Goal: Task Accomplishment & Management: Manage account settings

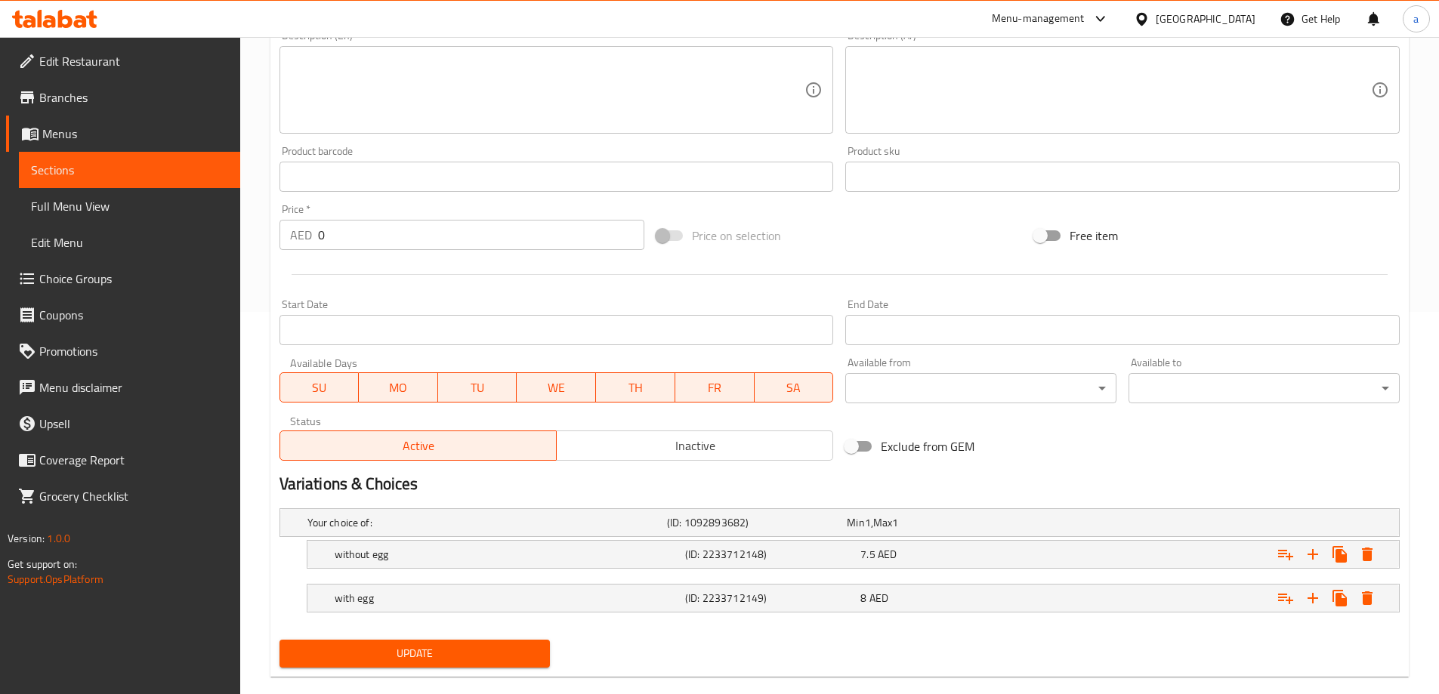
scroll to position [407, 0]
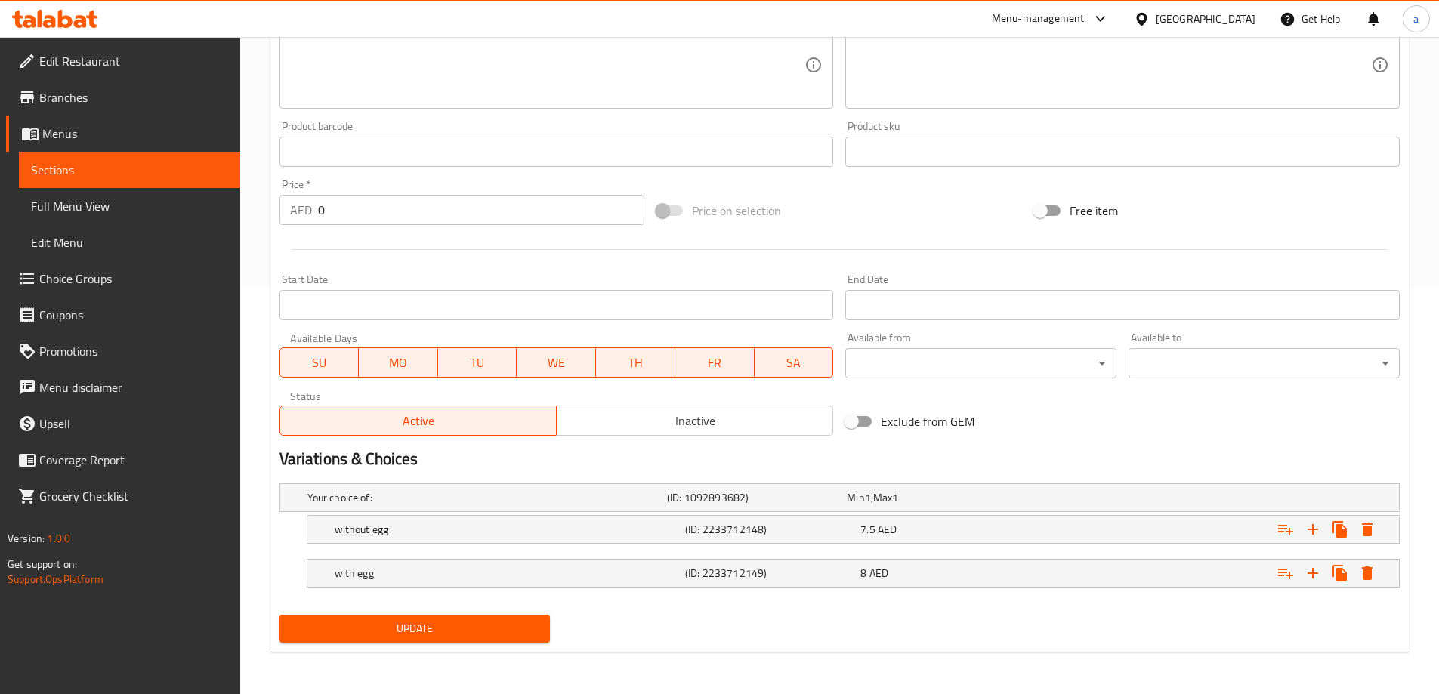
click at [470, 638] on button "Update" at bounding box center [414, 629] width 271 height 28
click at [105, 212] on span "Full Menu View" at bounding box center [129, 206] width 197 height 18
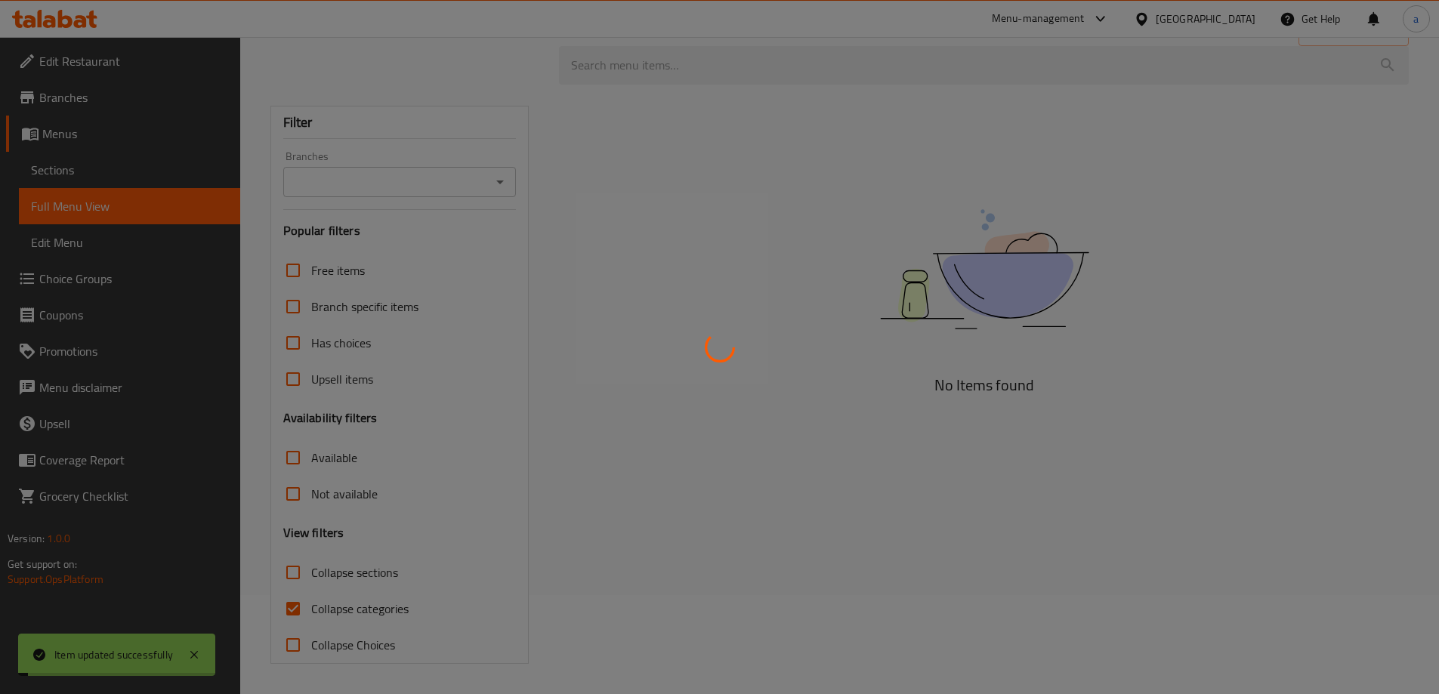
scroll to position [99, 0]
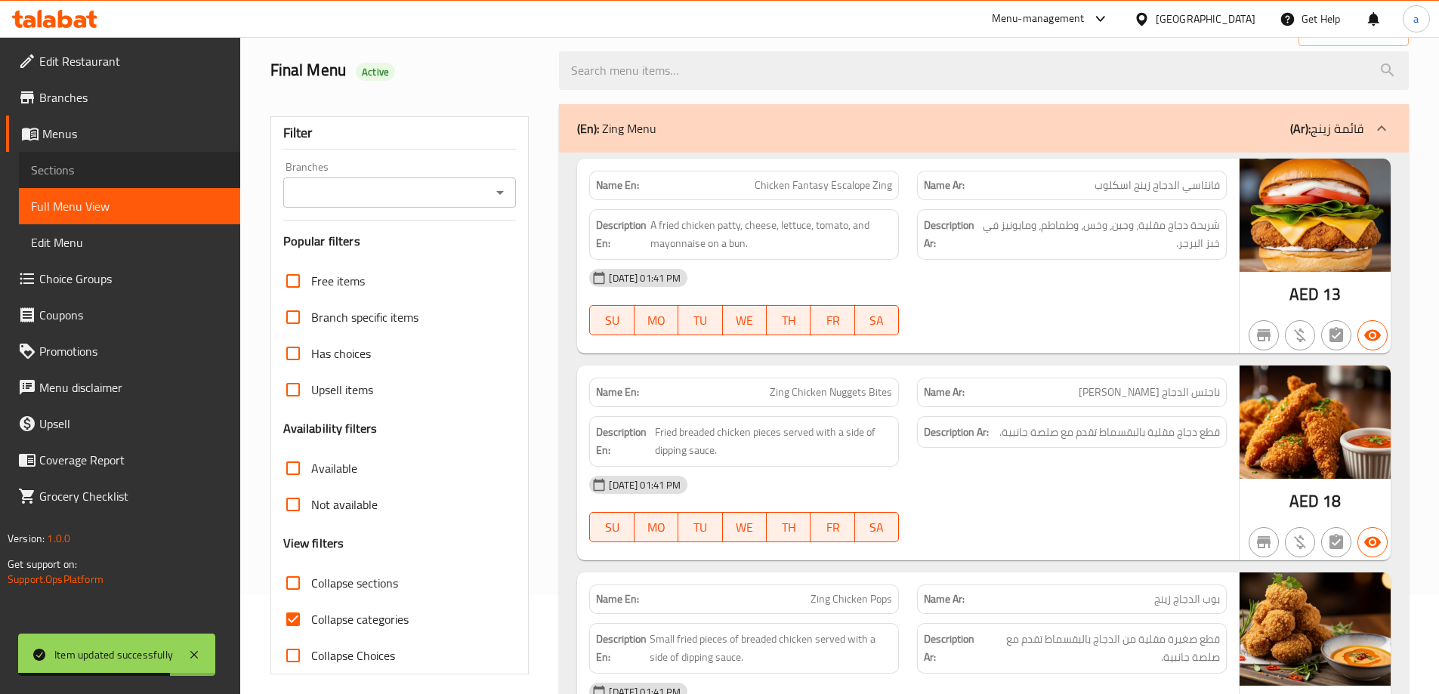
click at [104, 173] on span "Sections" at bounding box center [129, 170] width 197 height 18
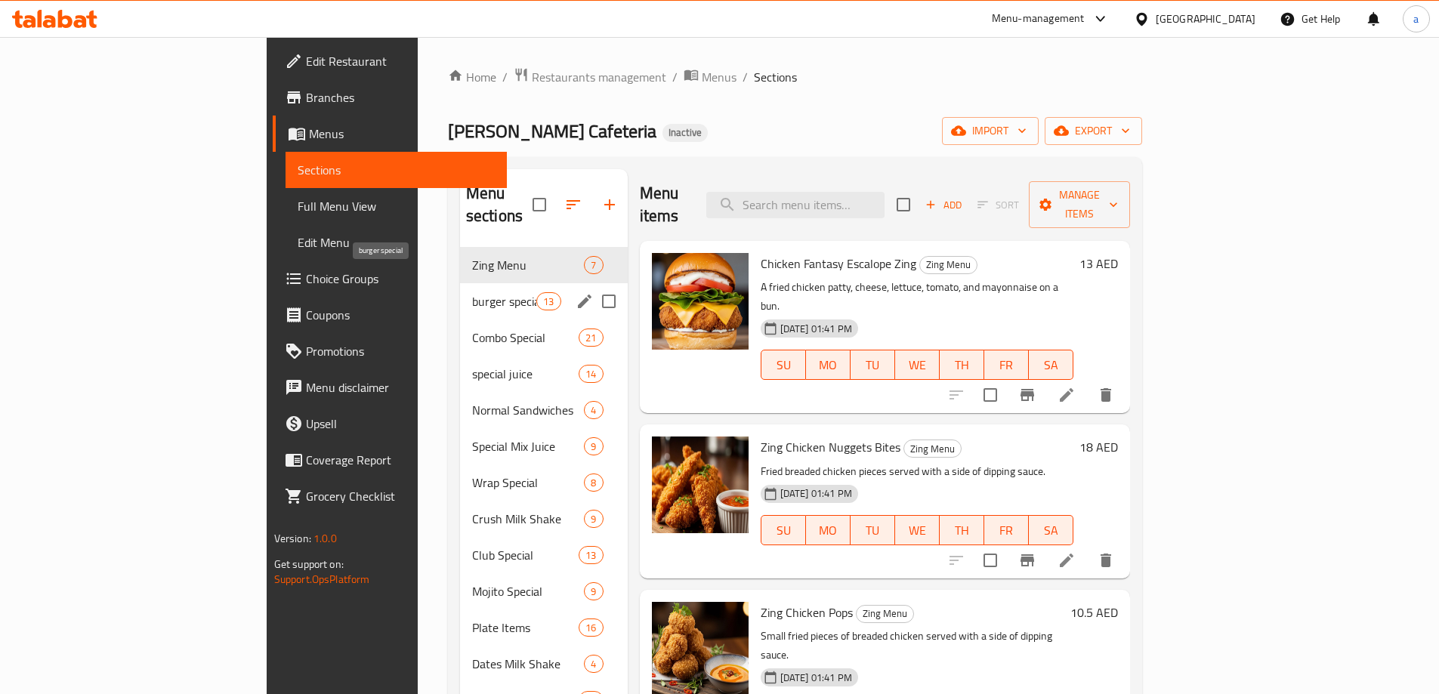
click at [472, 292] on span "burger special" at bounding box center [504, 301] width 64 height 18
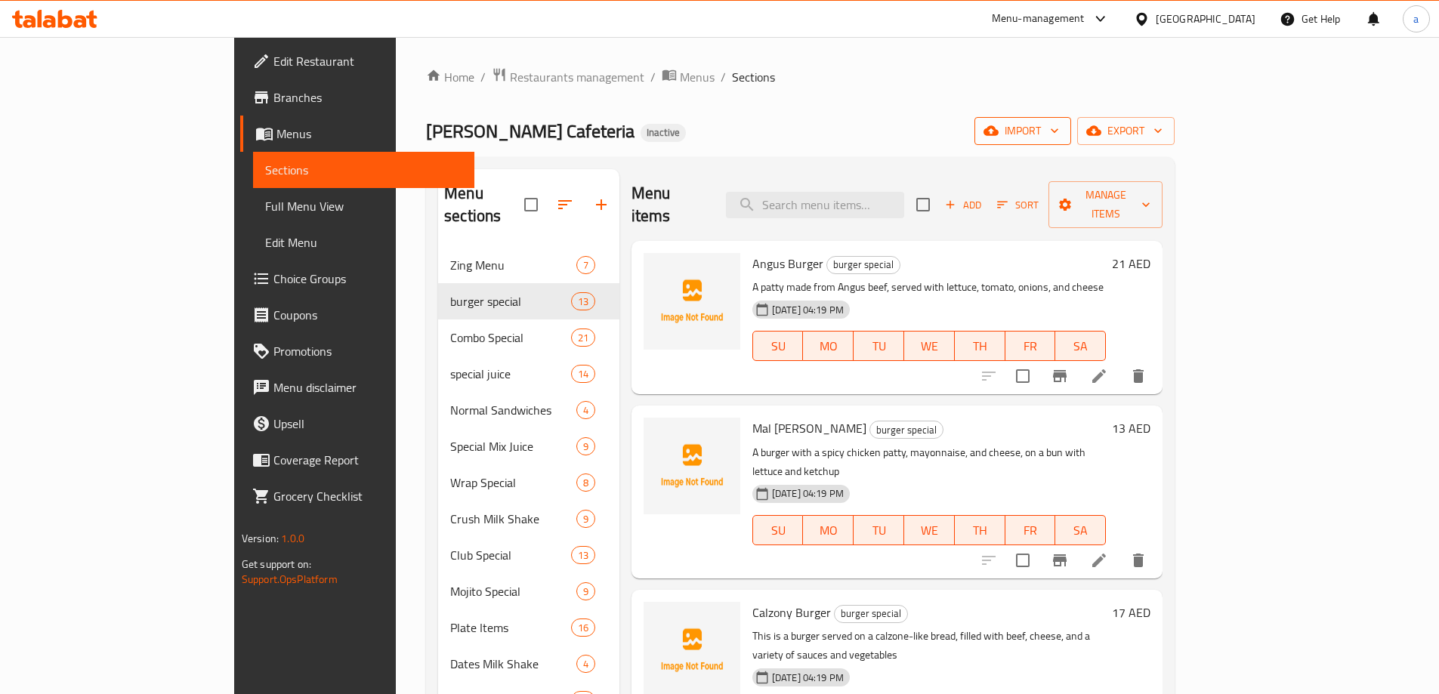
click at [1059, 137] on span "import" at bounding box center [1022, 131] width 73 height 19
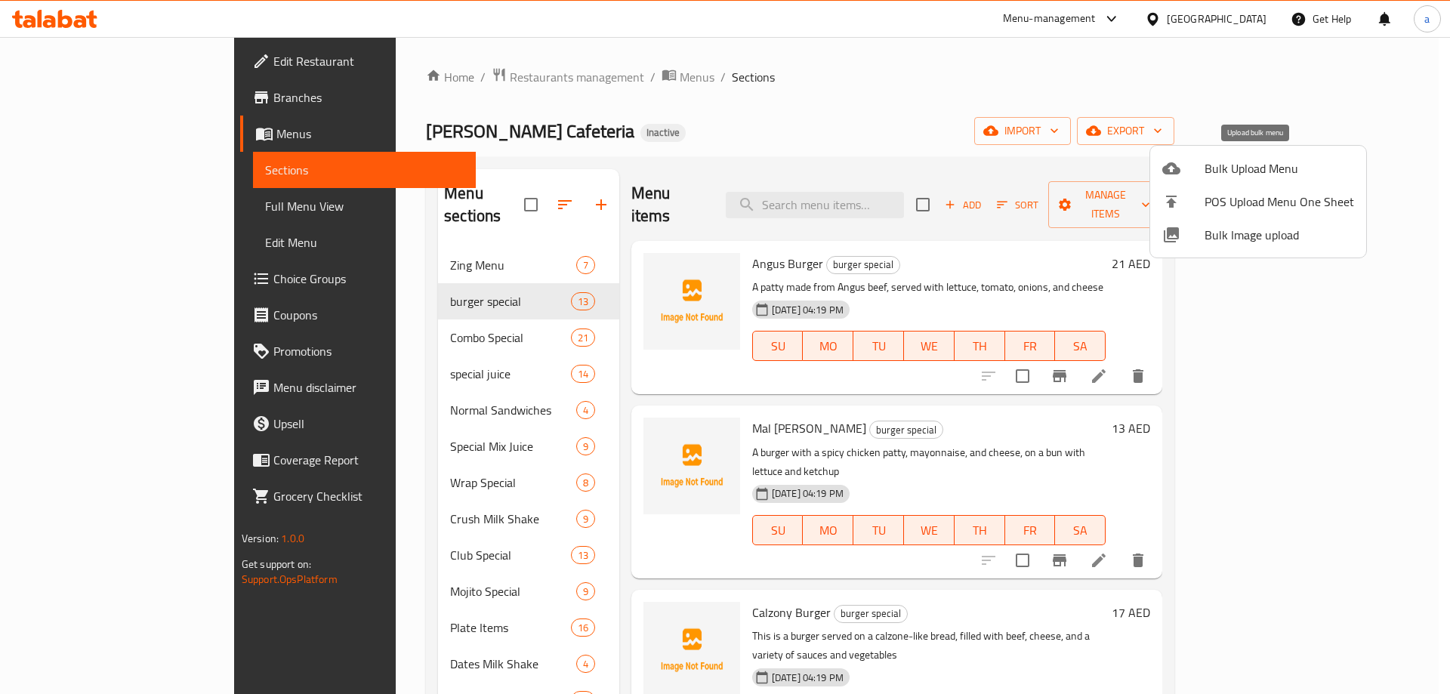
click at [1248, 162] on span "Bulk Upload Menu" at bounding box center [1280, 168] width 150 height 18
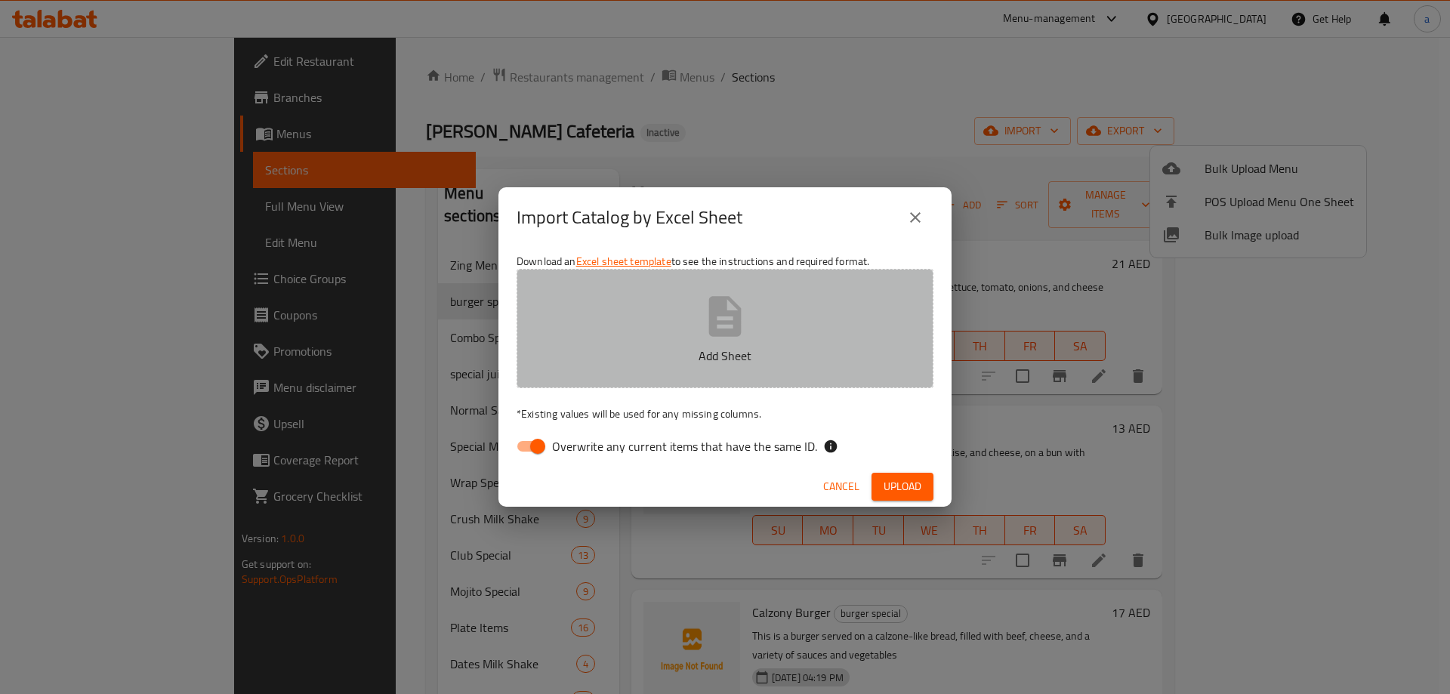
click at [632, 326] on button "Add Sheet" at bounding box center [725, 328] width 417 height 119
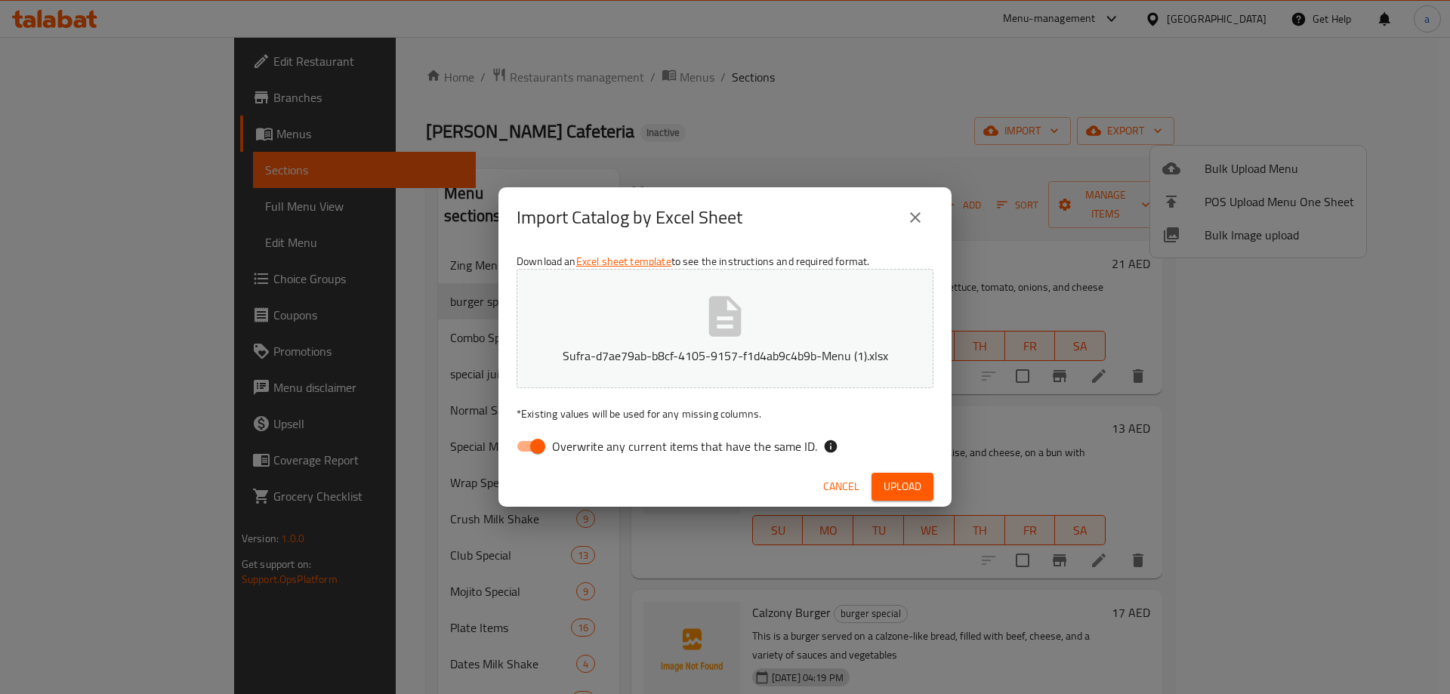
click at [536, 446] on input "Overwrite any current items that have the same ID." at bounding box center [538, 446] width 86 height 29
checkbox input "false"
click at [903, 484] on span "Upload" at bounding box center [903, 486] width 38 height 19
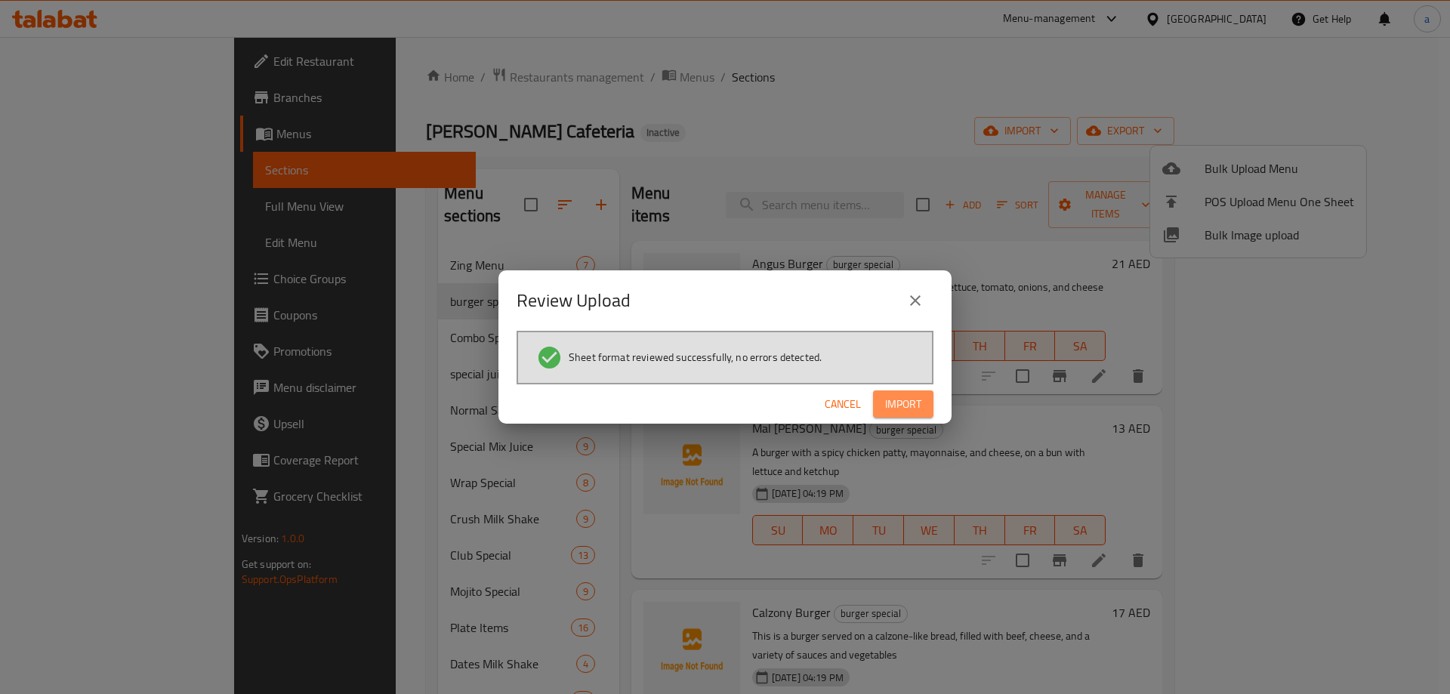
click at [905, 405] on span "Import" at bounding box center [903, 404] width 36 height 19
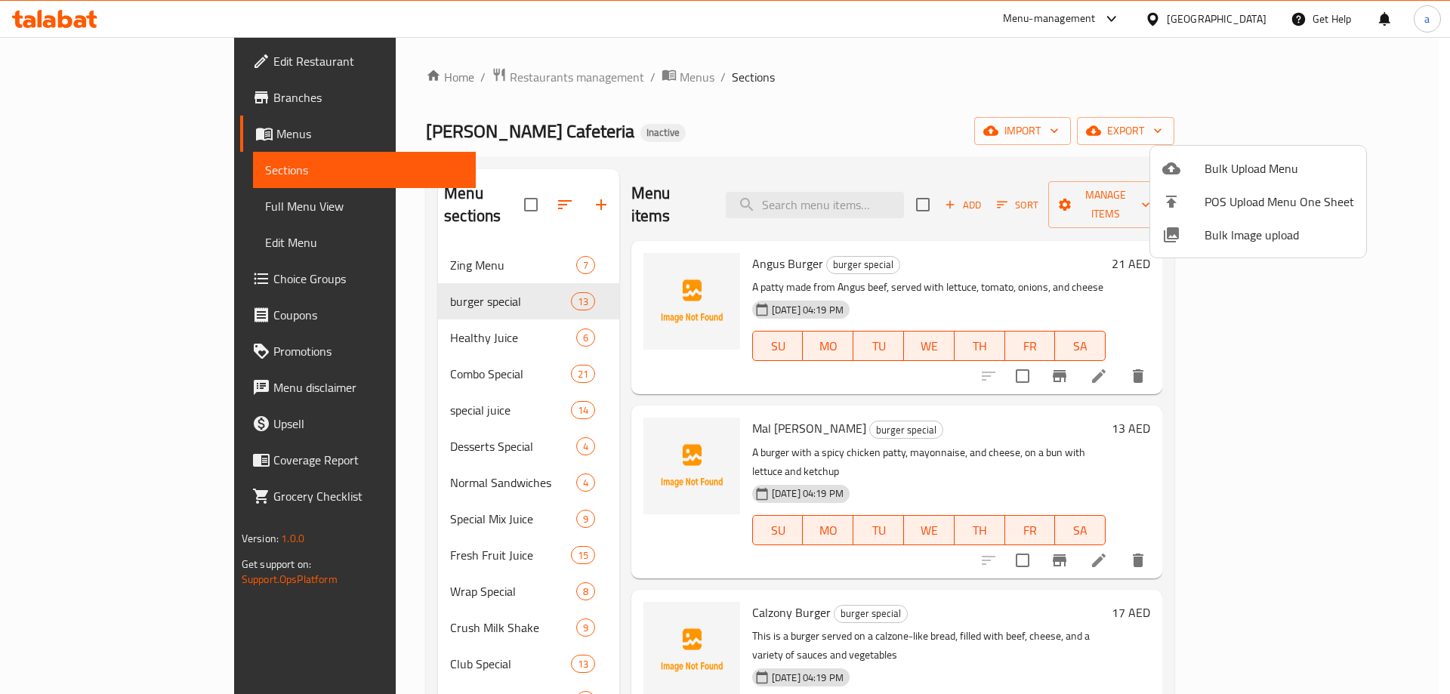
click at [403, 323] on div at bounding box center [725, 347] width 1450 height 694
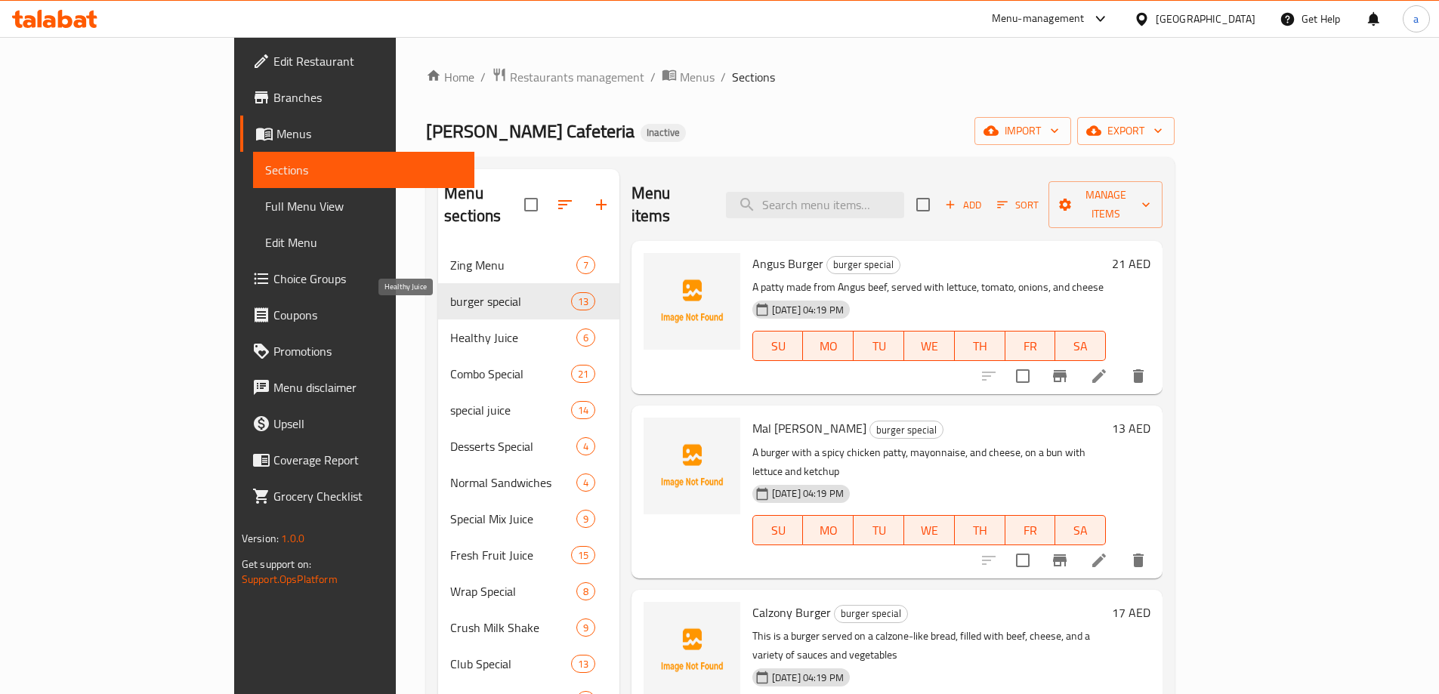
click at [450, 329] on span "Healthy Juice" at bounding box center [513, 338] width 126 height 18
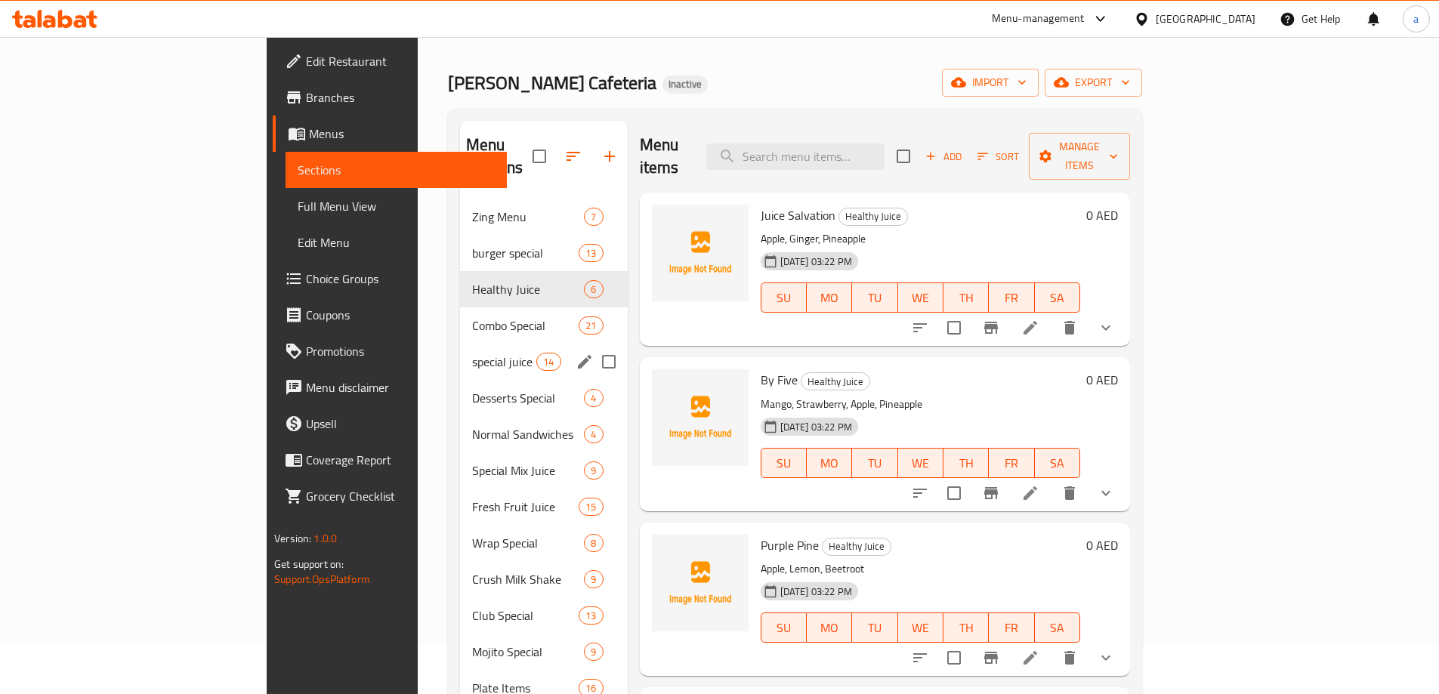
scroll to position [76, 0]
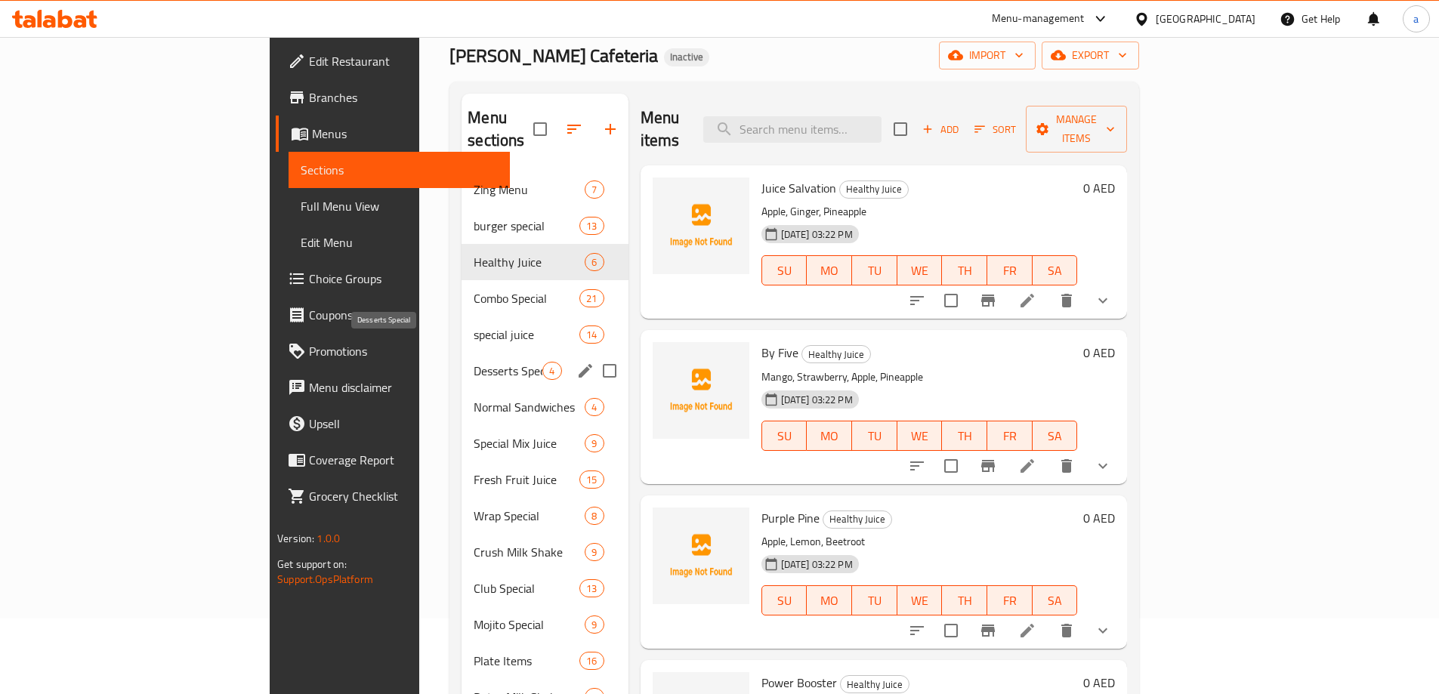
click at [474, 362] on span "Desserts Special" at bounding box center [508, 371] width 69 height 18
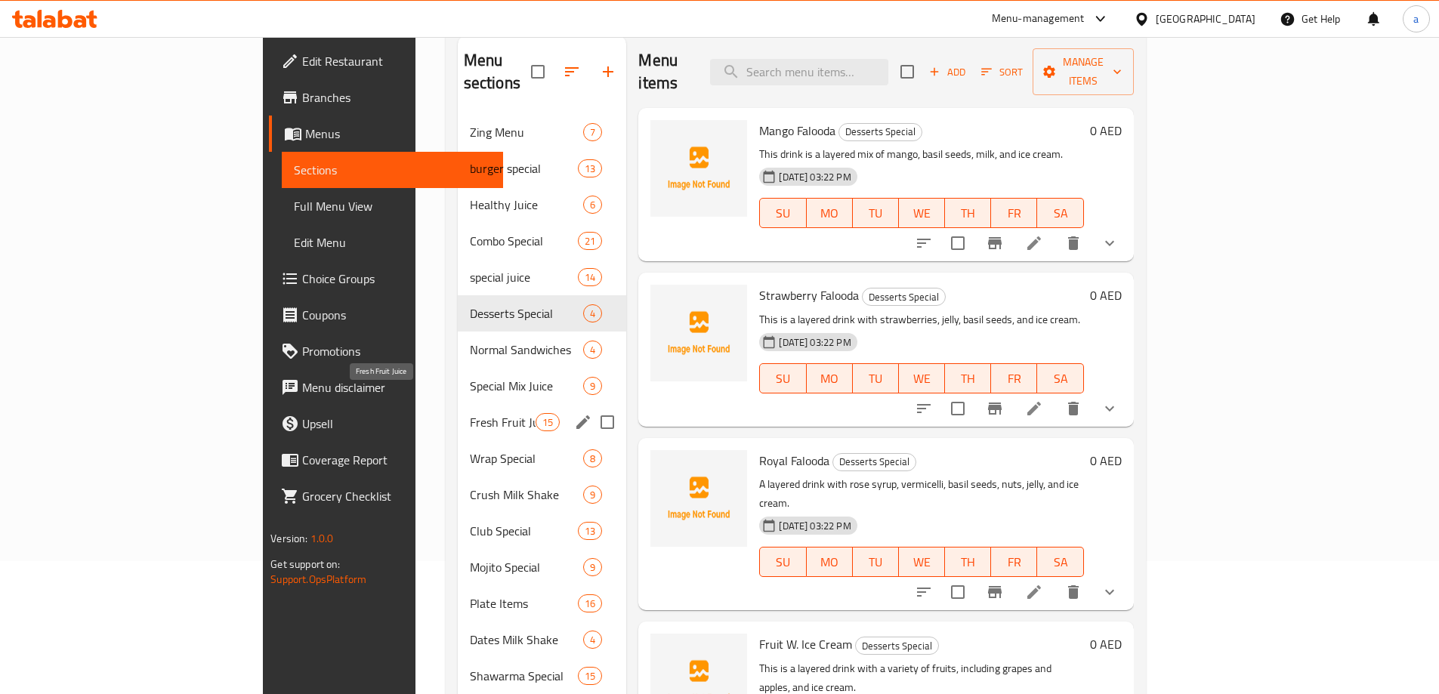
scroll to position [227, 0]
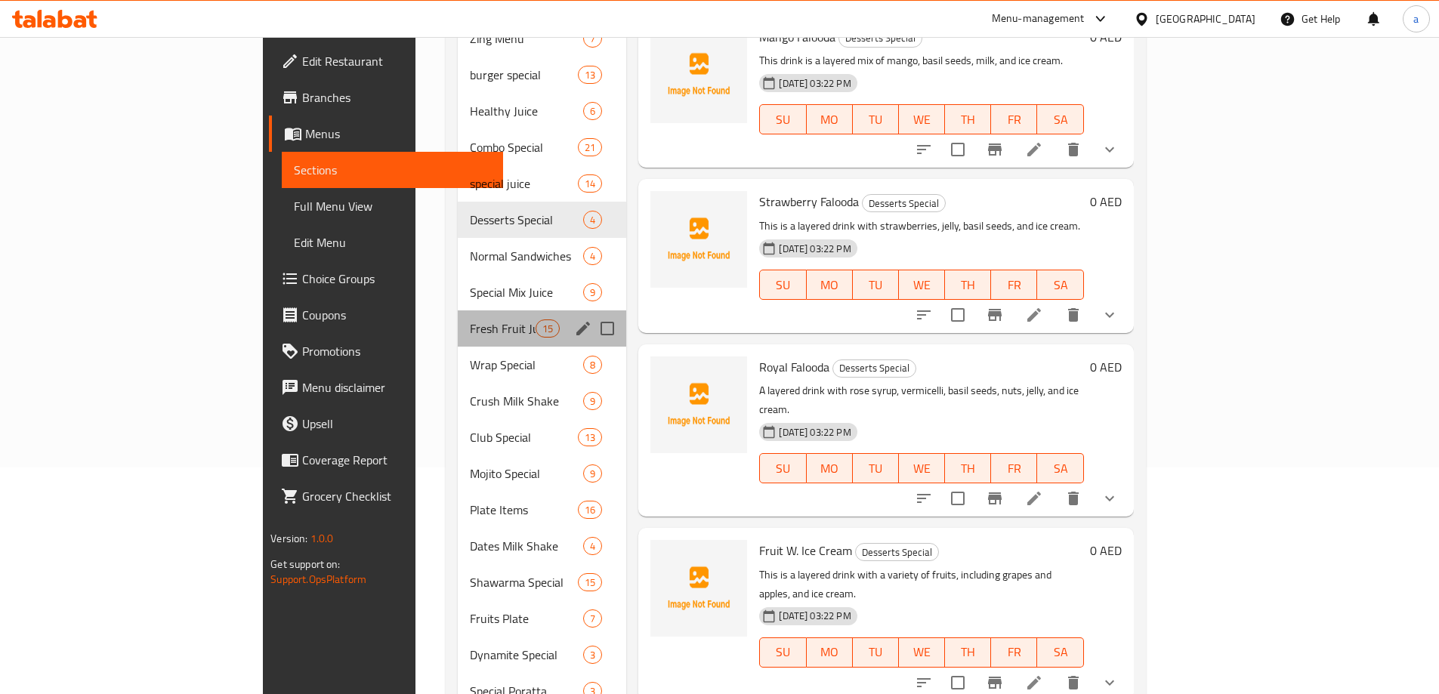
click at [458, 322] on div "Fresh Fruit Juice 15" at bounding box center [542, 328] width 169 height 36
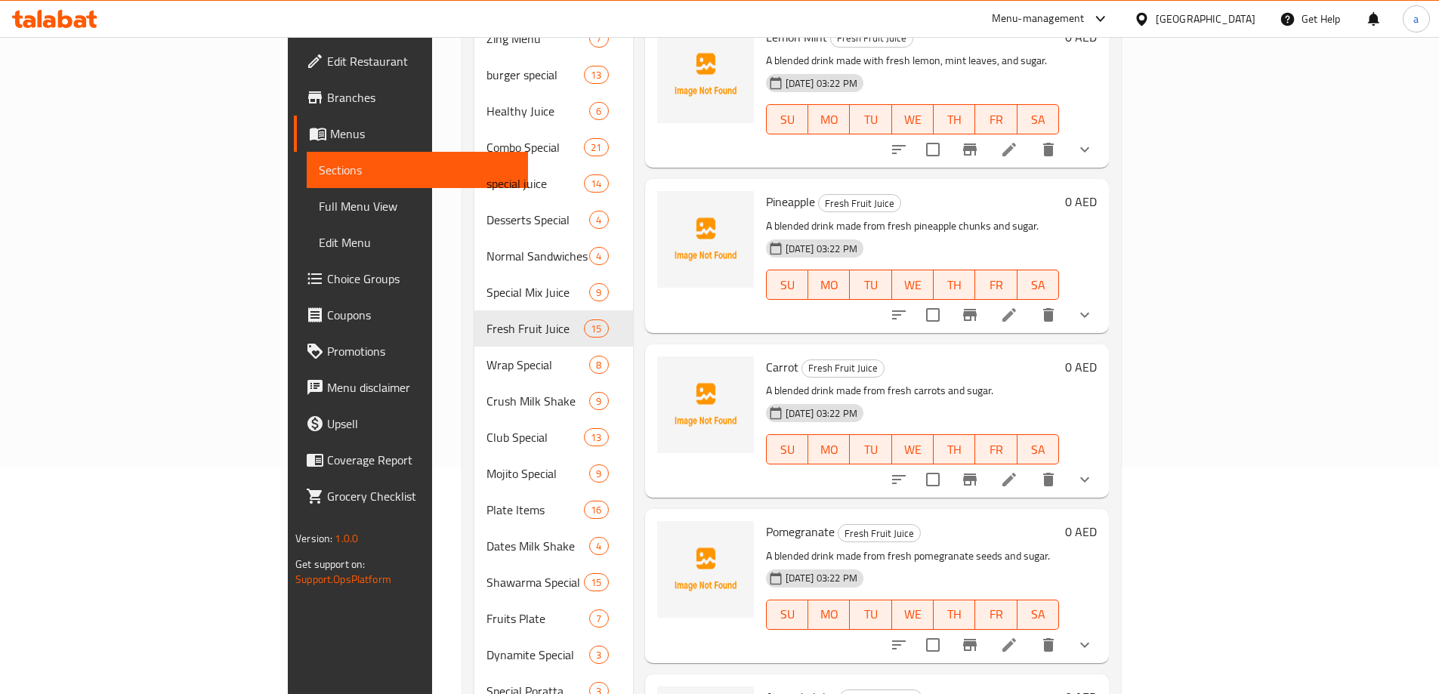
click at [319, 215] on span "Full Menu View" at bounding box center [417, 206] width 197 height 18
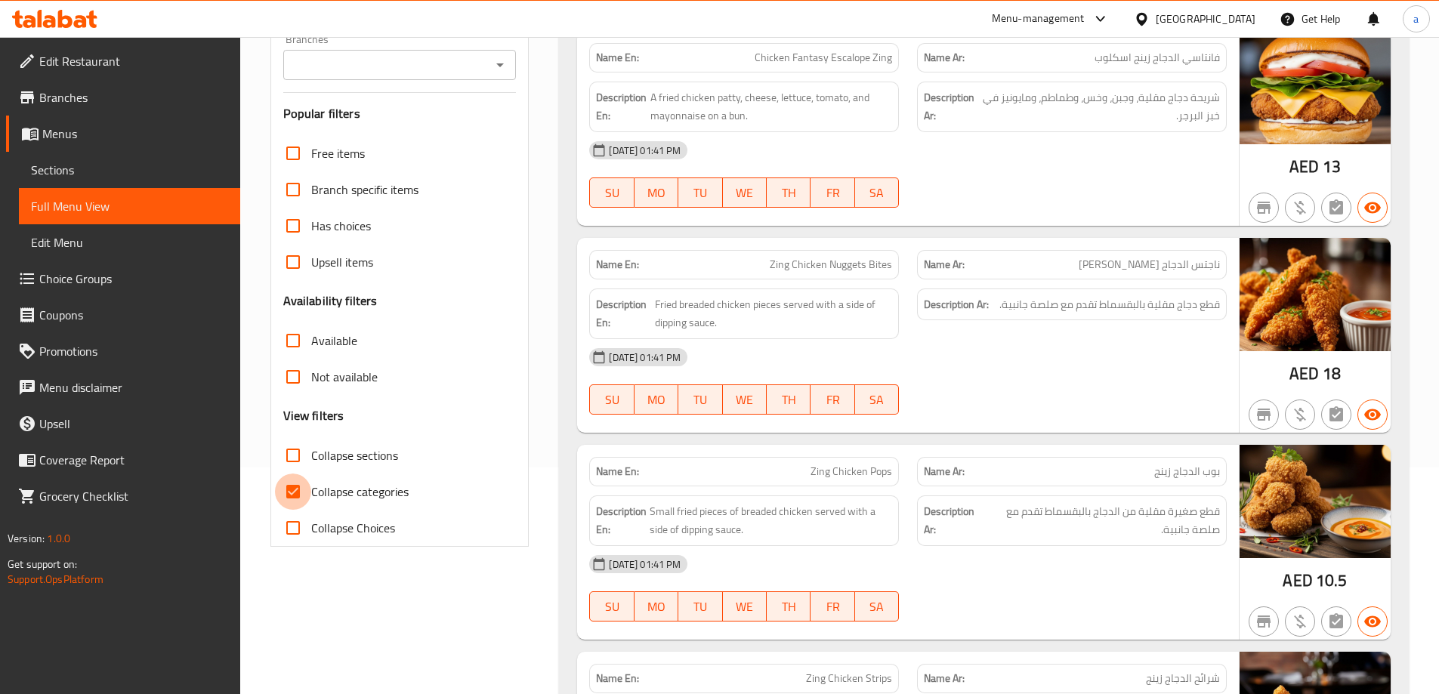
click at [298, 490] on input "Collapse categories" at bounding box center [293, 492] width 36 height 36
checkbox input "false"
click at [1149, 10] on div "(En): Zing Menu (Ar): قائمة زينج" at bounding box center [970, 1] width 786 height 18
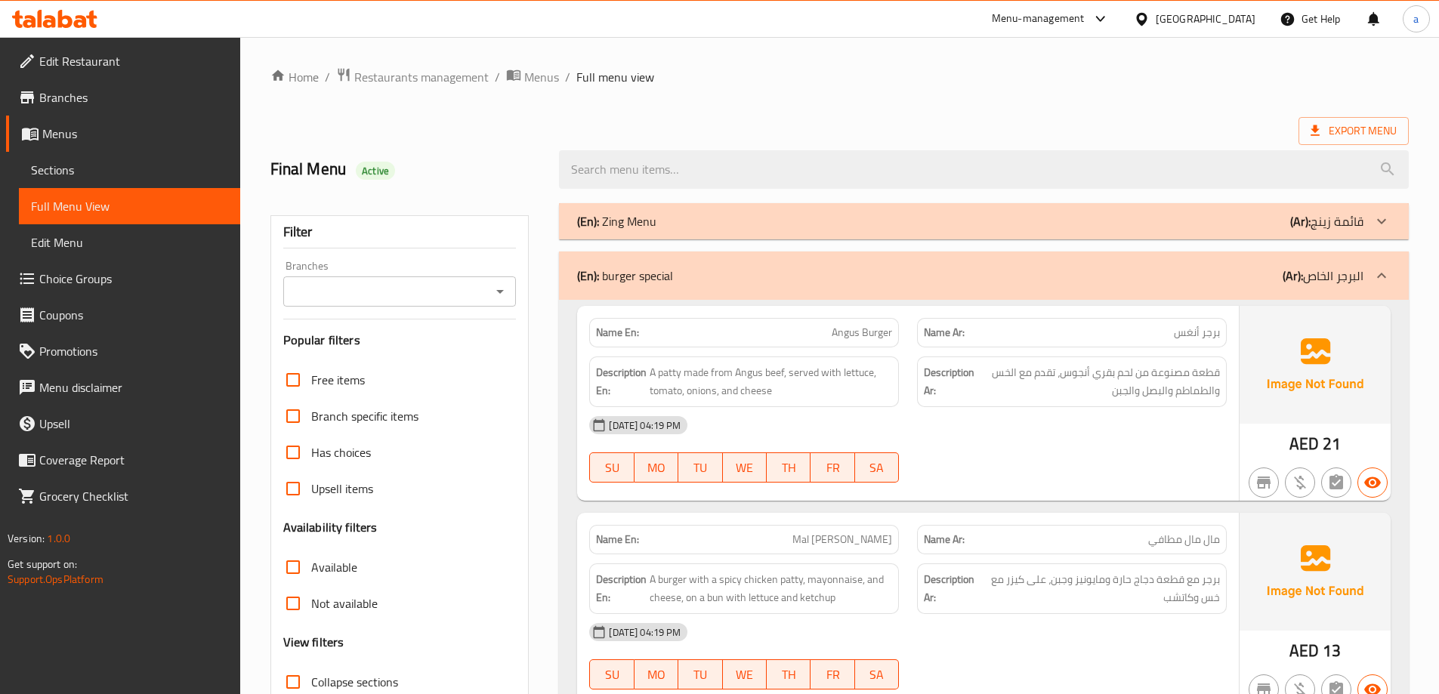
click at [1192, 270] on div "(En): burger special (Ar): البرجر الخاص" at bounding box center [970, 276] width 786 height 18
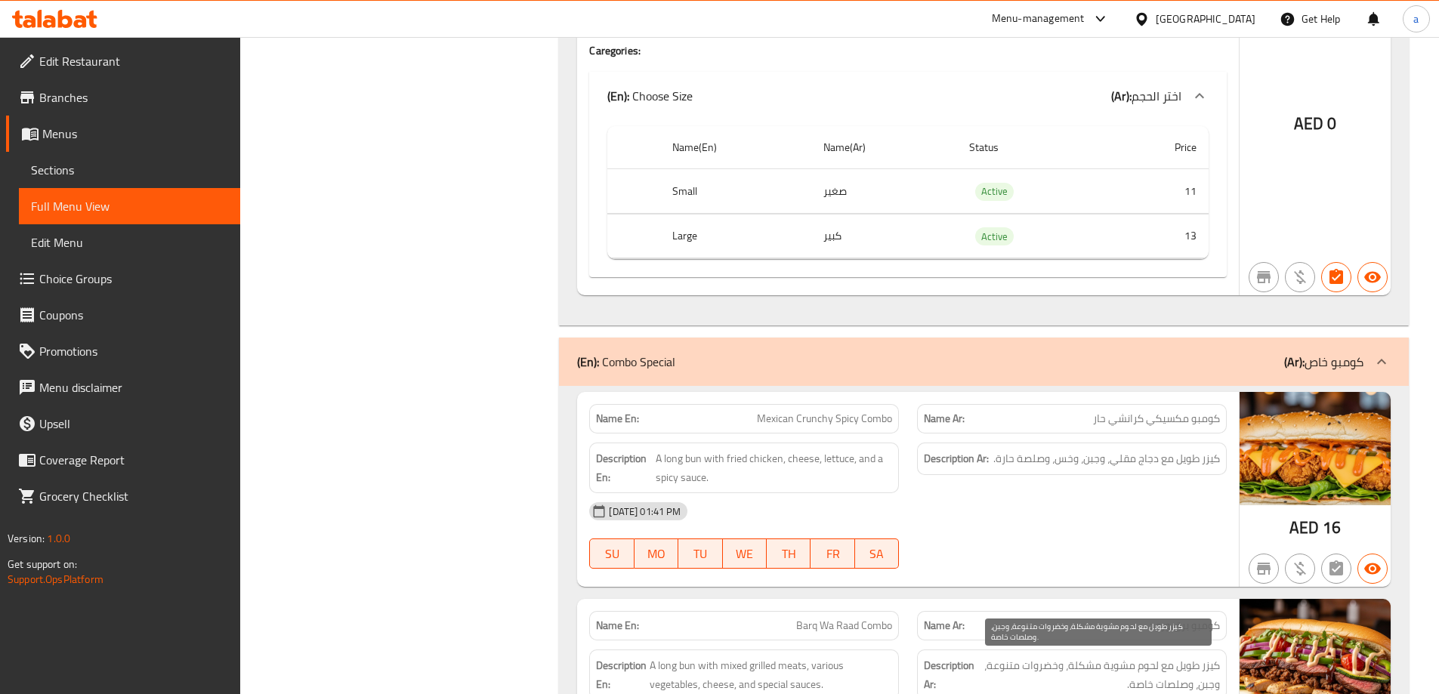
scroll to position [2568, 0]
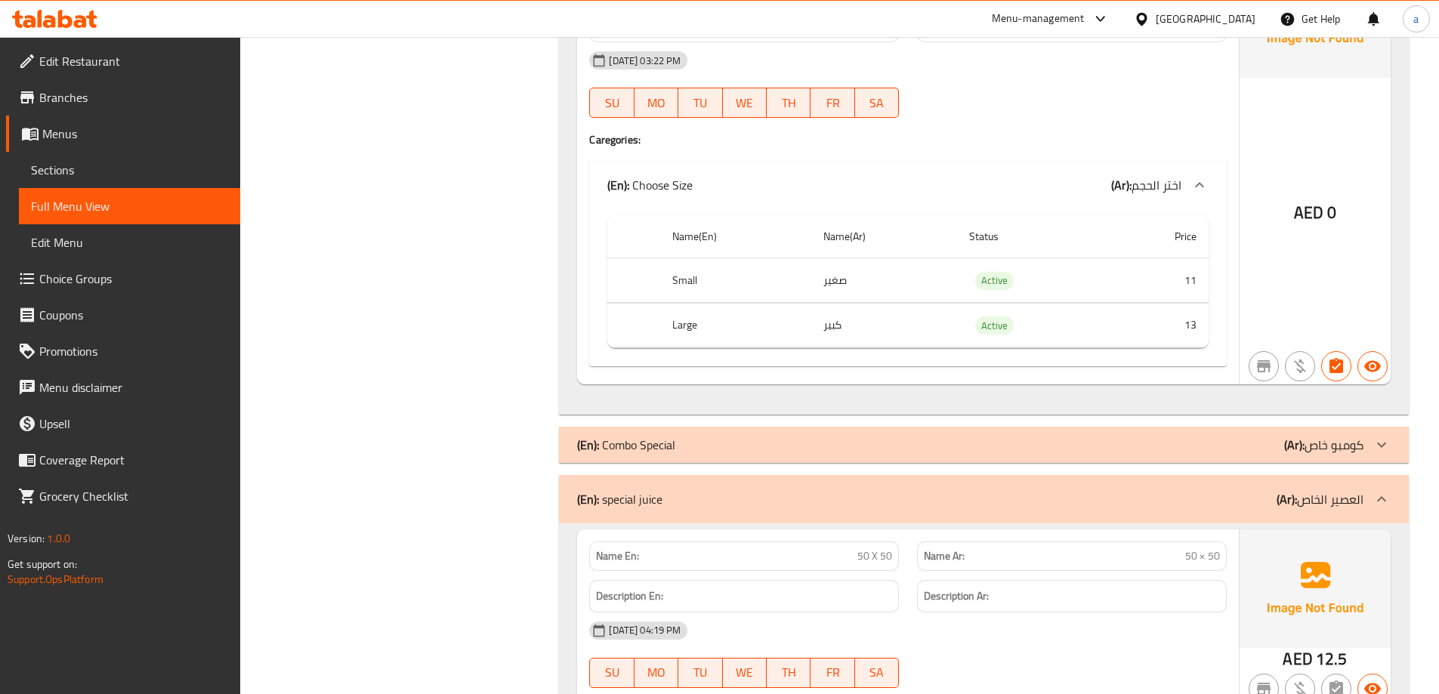
scroll to position [2644, 0]
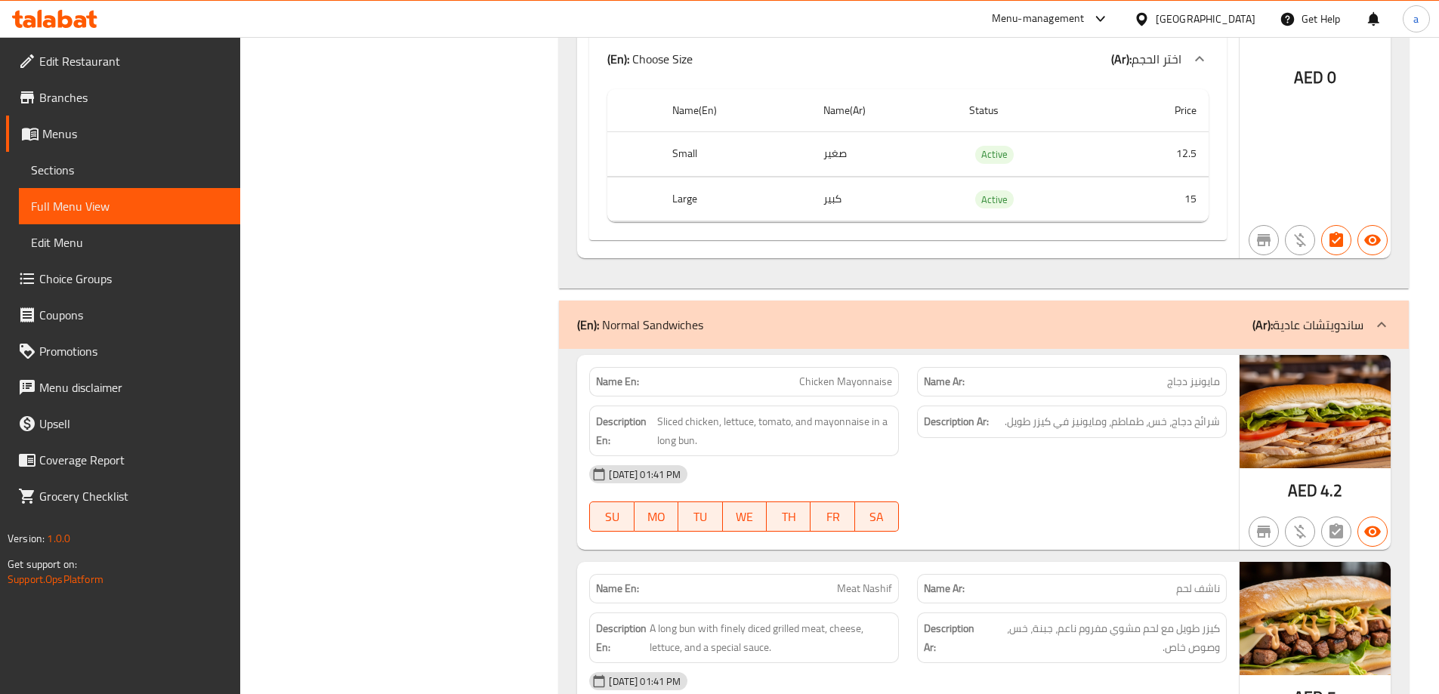
scroll to position [4683, 0]
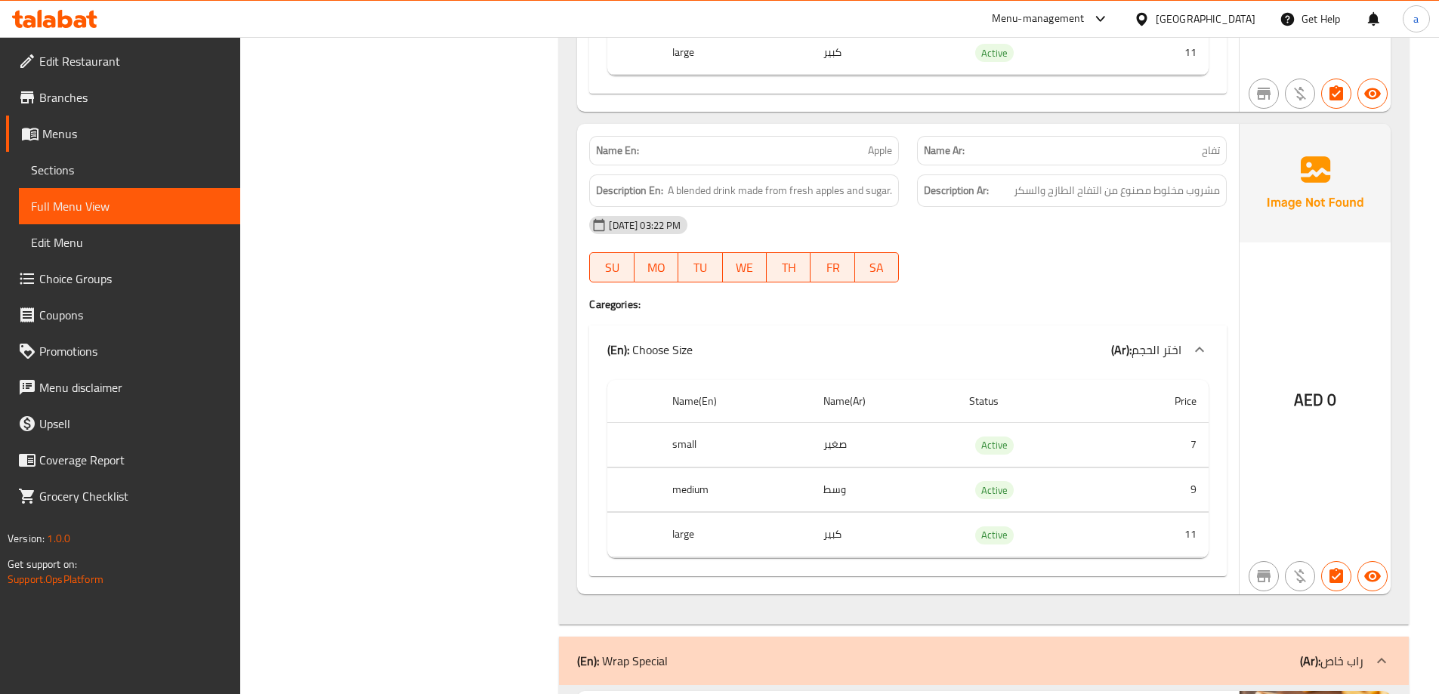
scroll to position [12462, 0]
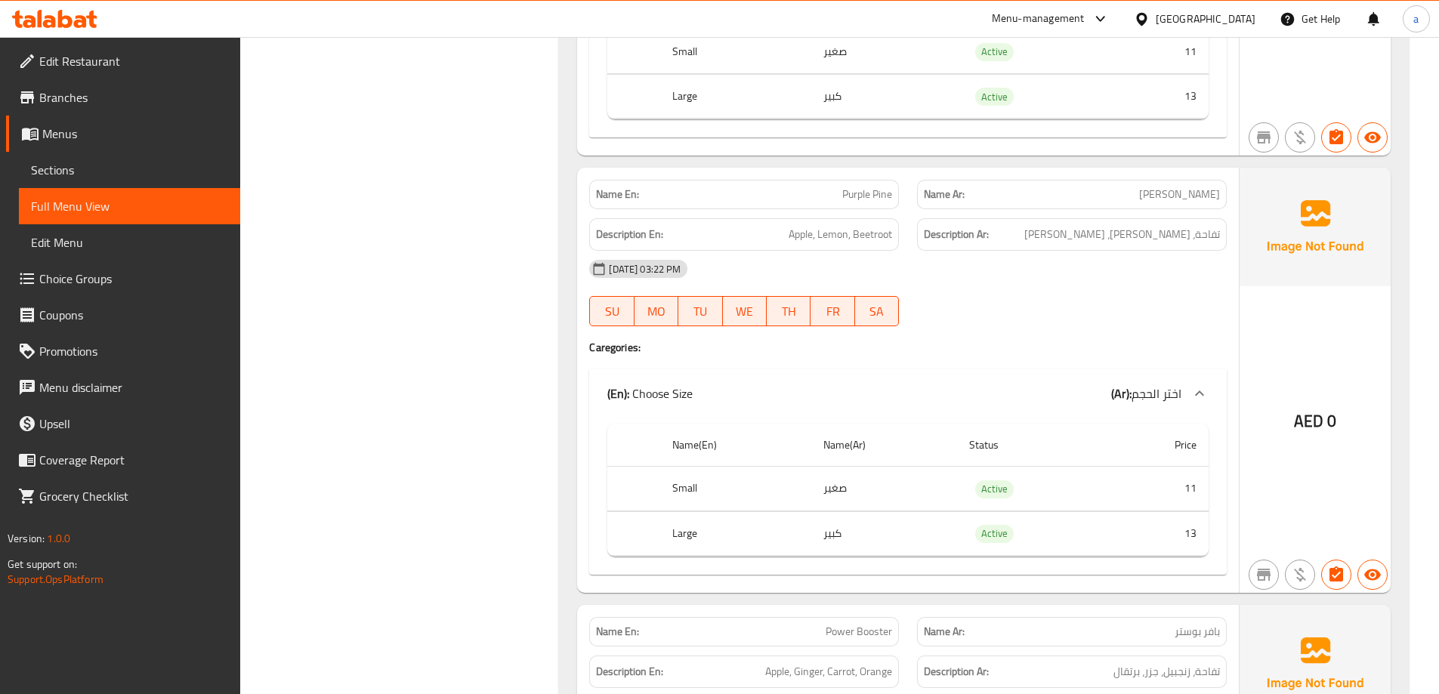
scroll to position [1057, 0]
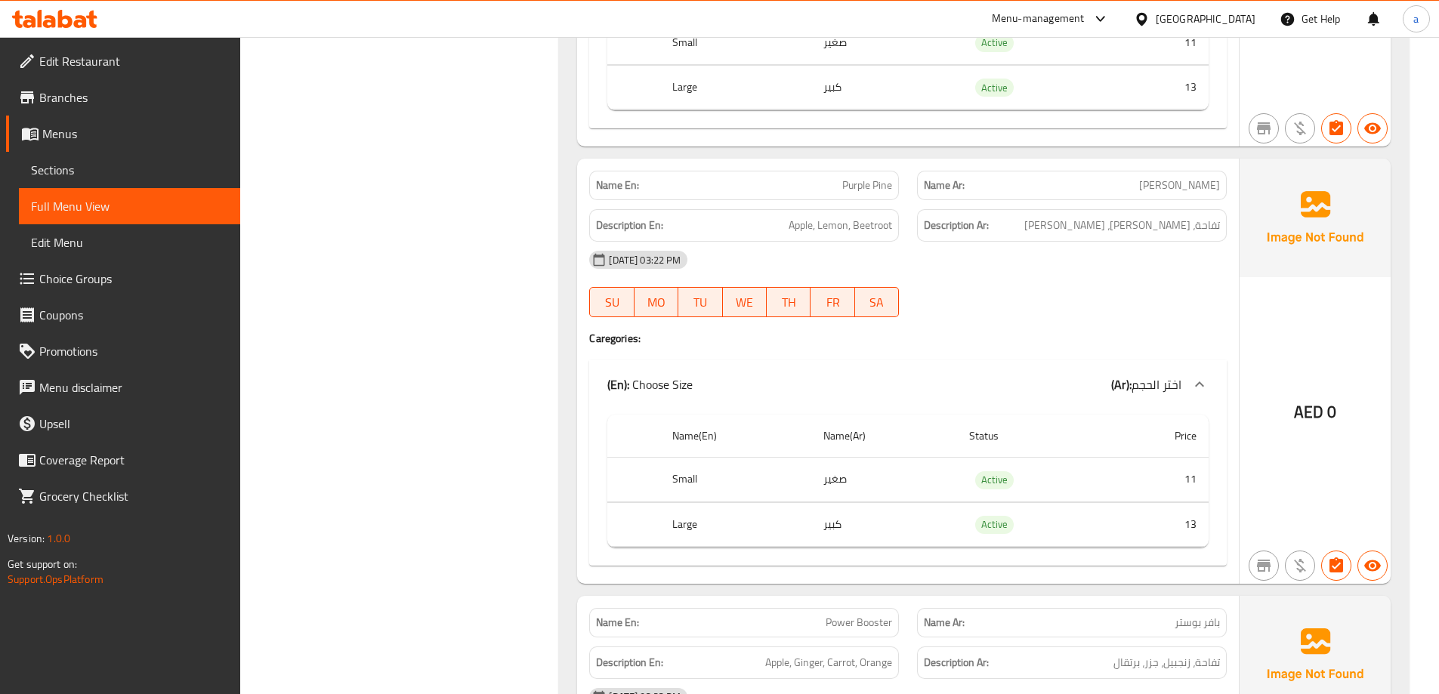
click at [80, 159] on link "Sections" at bounding box center [129, 170] width 221 height 36
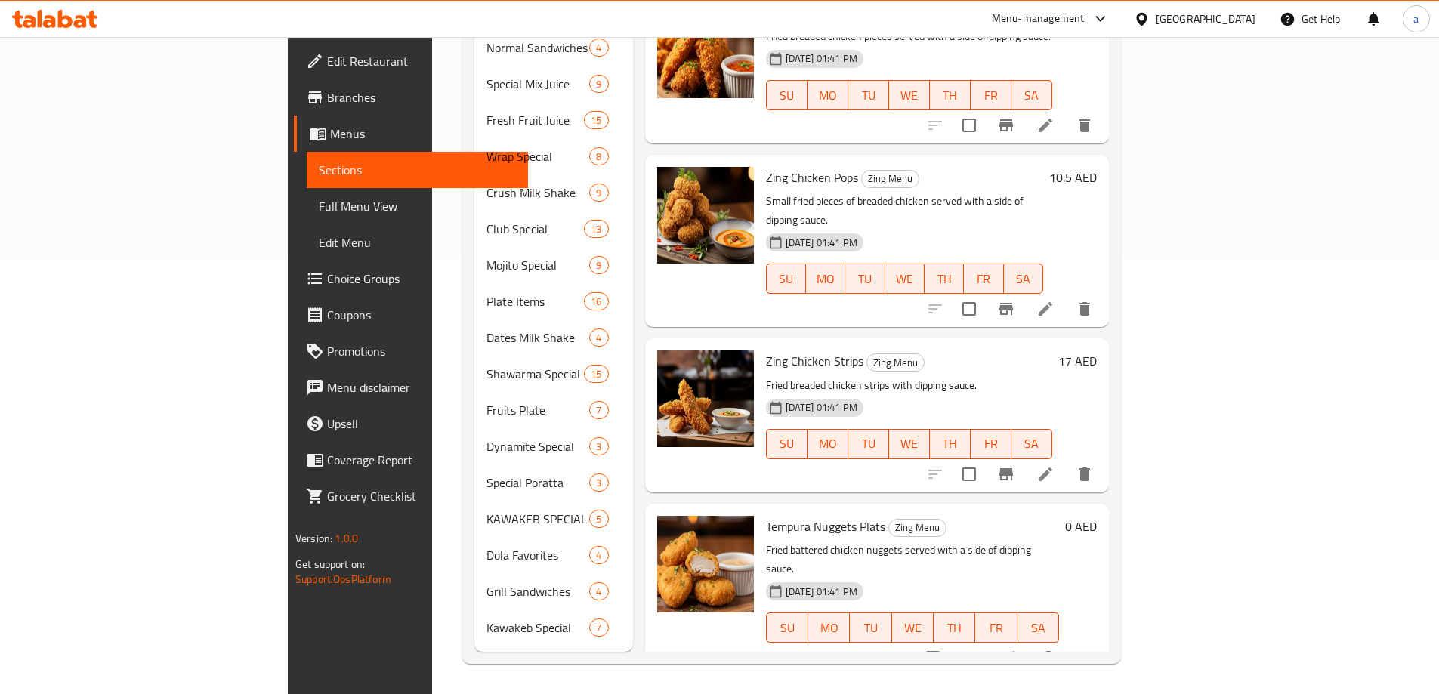
scroll to position [211, 0]
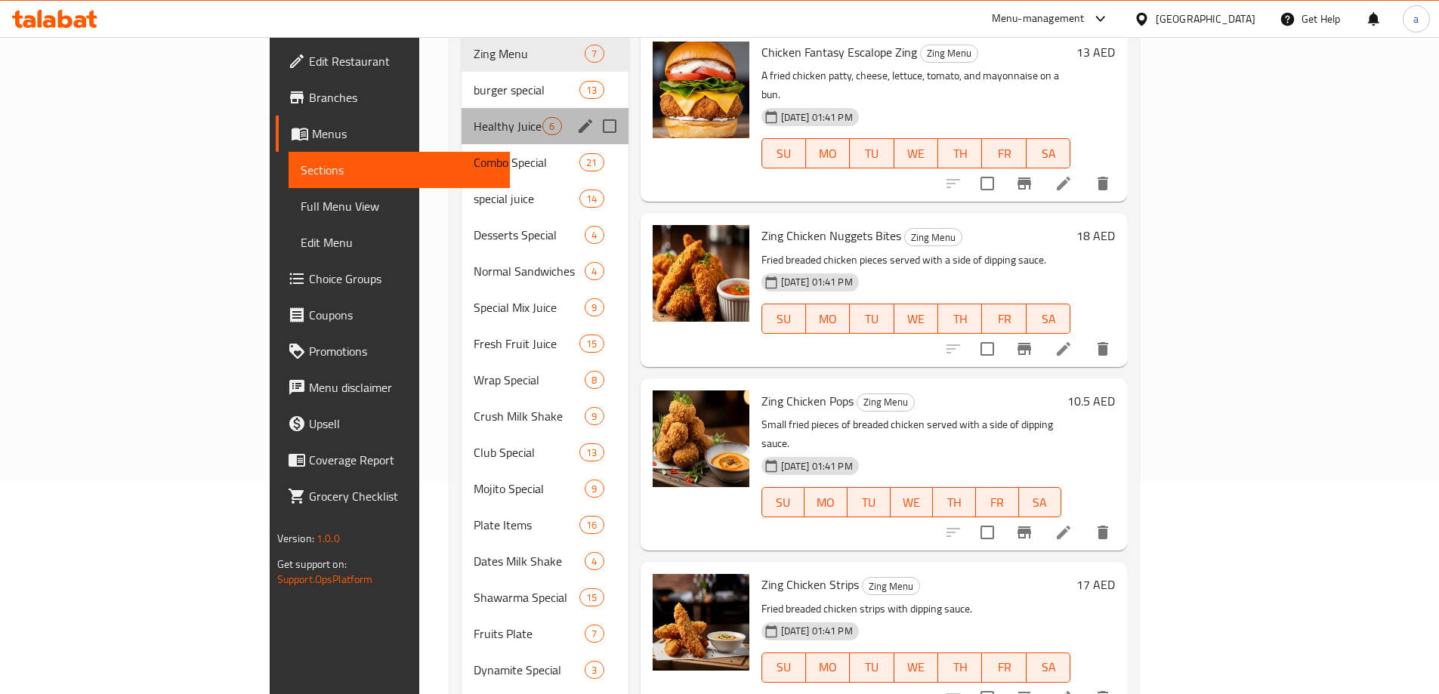
click at [461, 115] on div "Healthy Juice 6" at bounding box center [544, 126] width 166 height 36
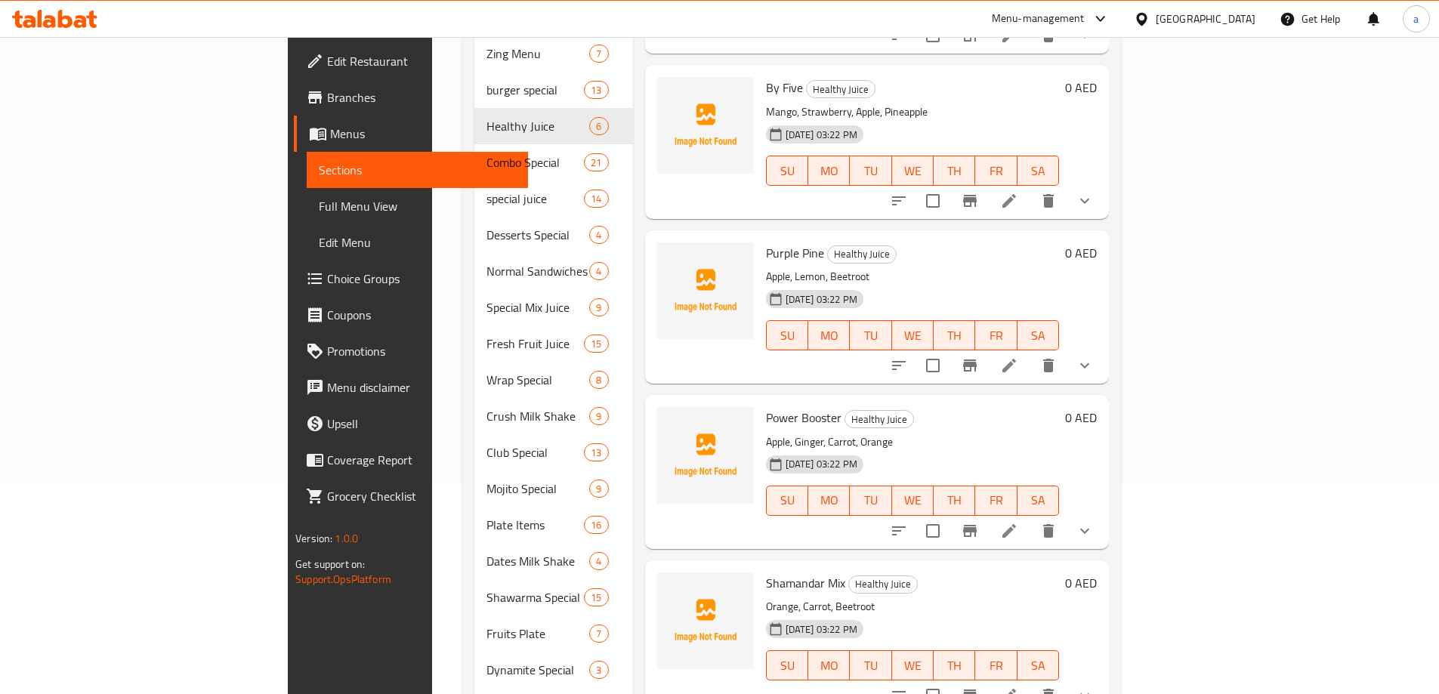
scroll to position [133, 0]
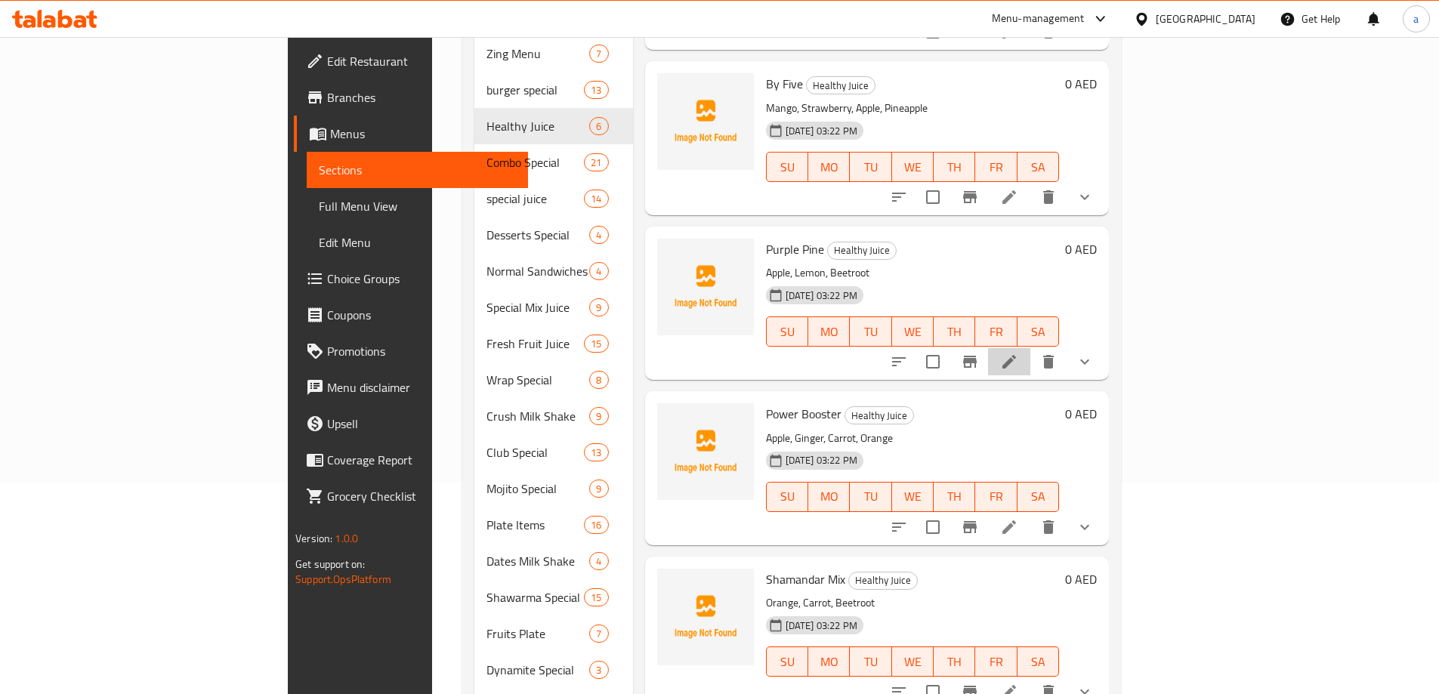
click at [1030, 348] on li at bounding box center [1009, 361] width 42 height 27
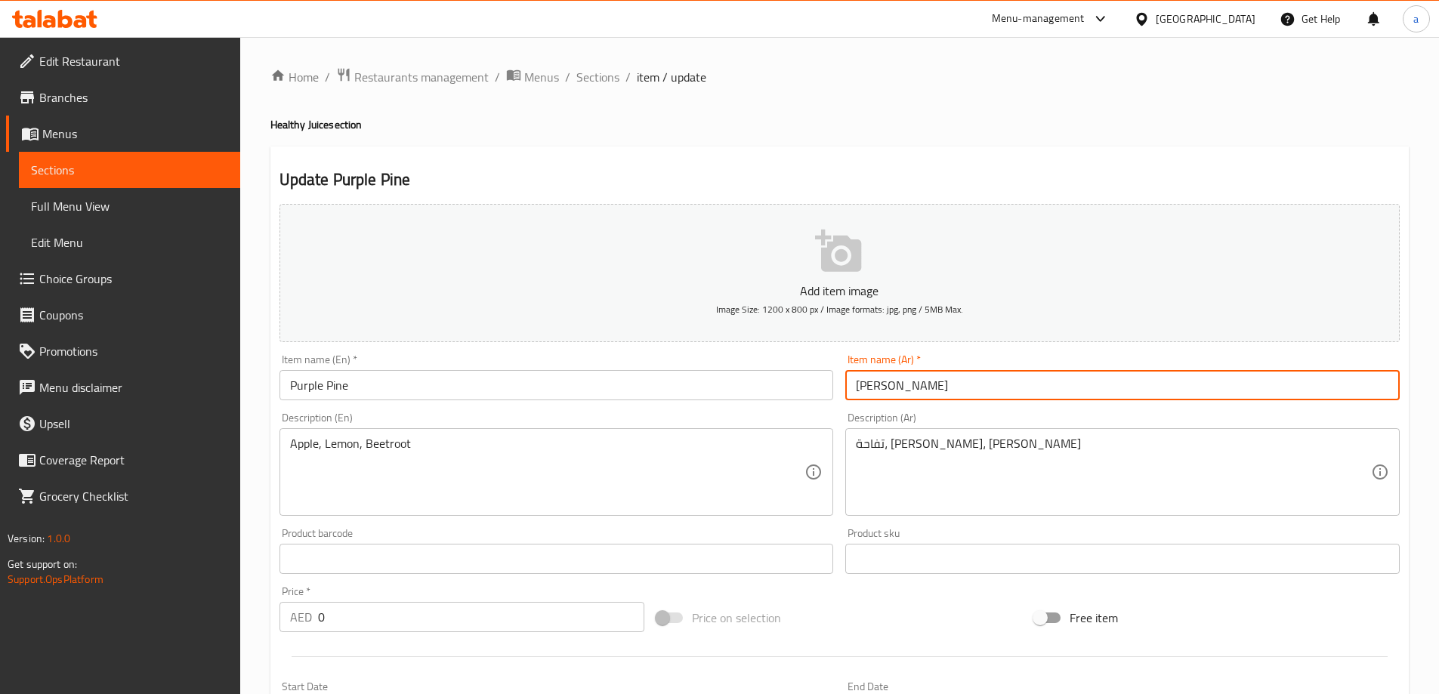
click at [885, 386] on input "بریل باین" at bounding box center [1122, 385] width 554 height 30
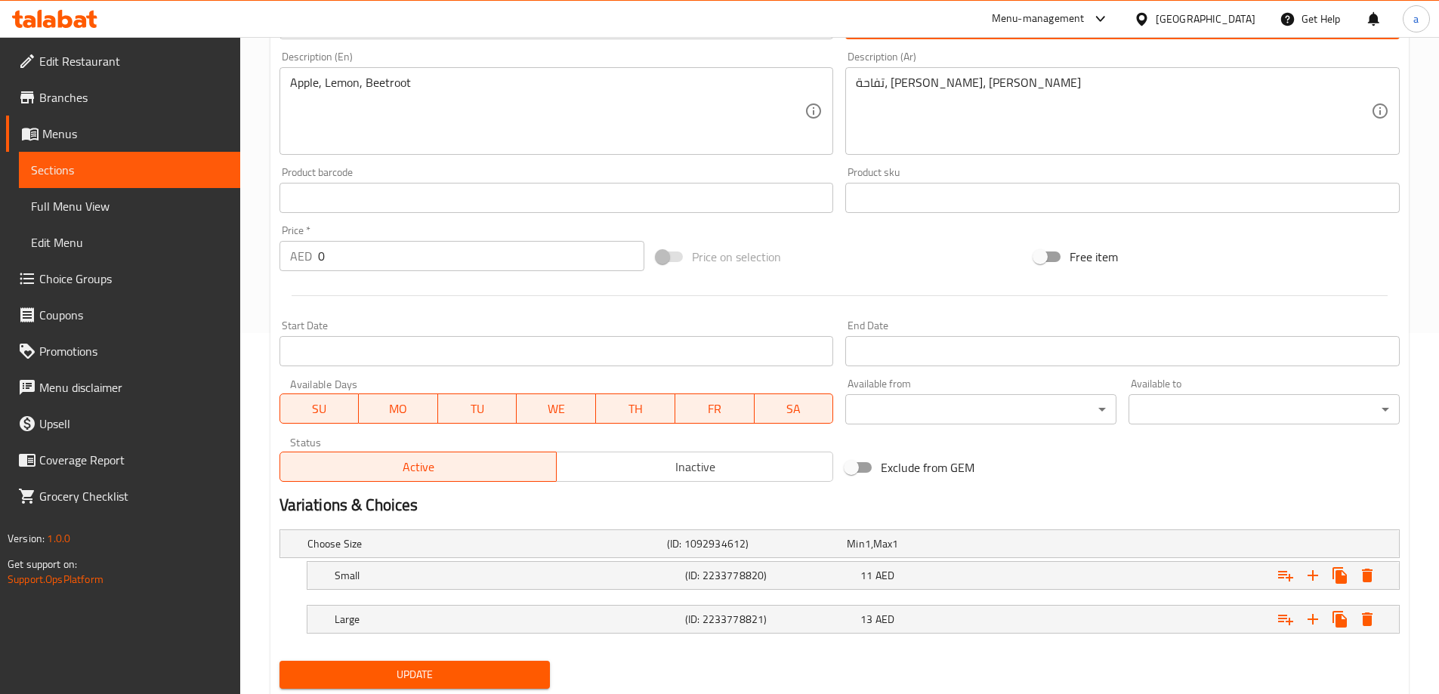
scroll to position [407, 0]
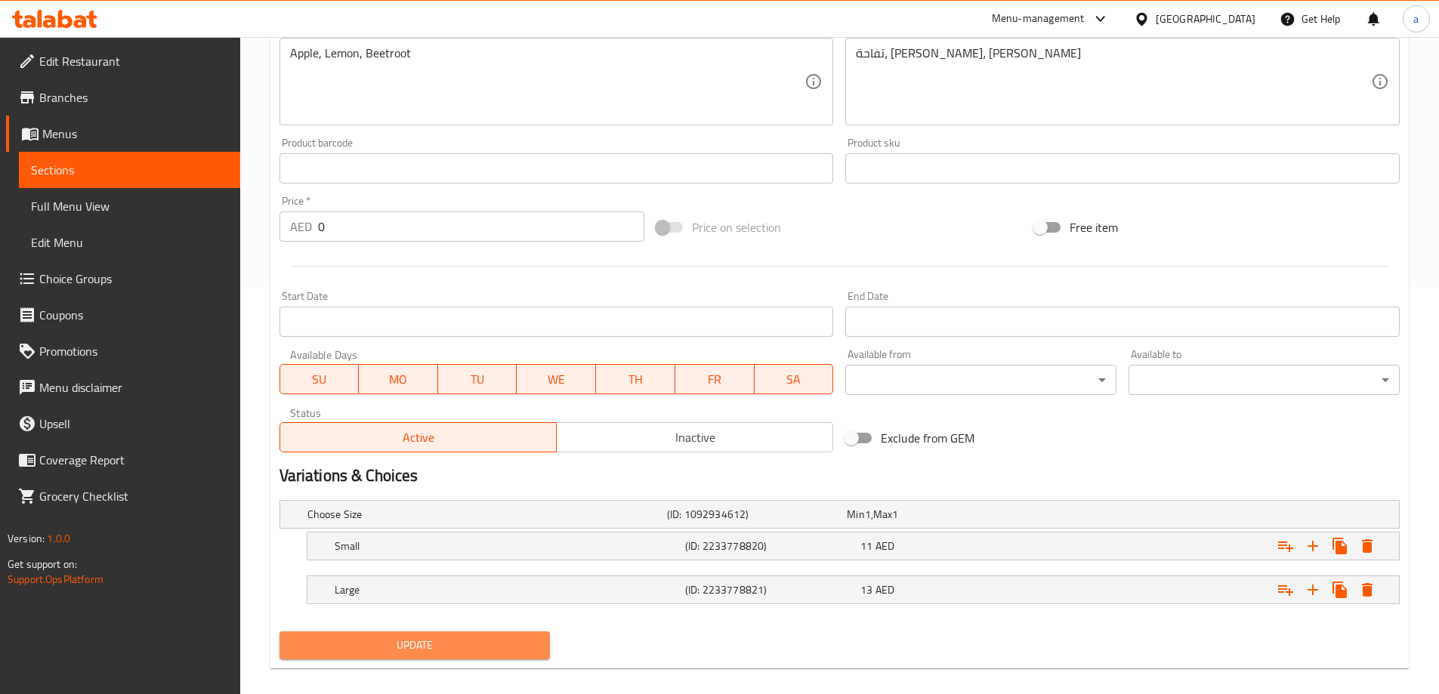
click at [485, 637] on span "Update" at bounding box center [415, 645] width 247 height 19
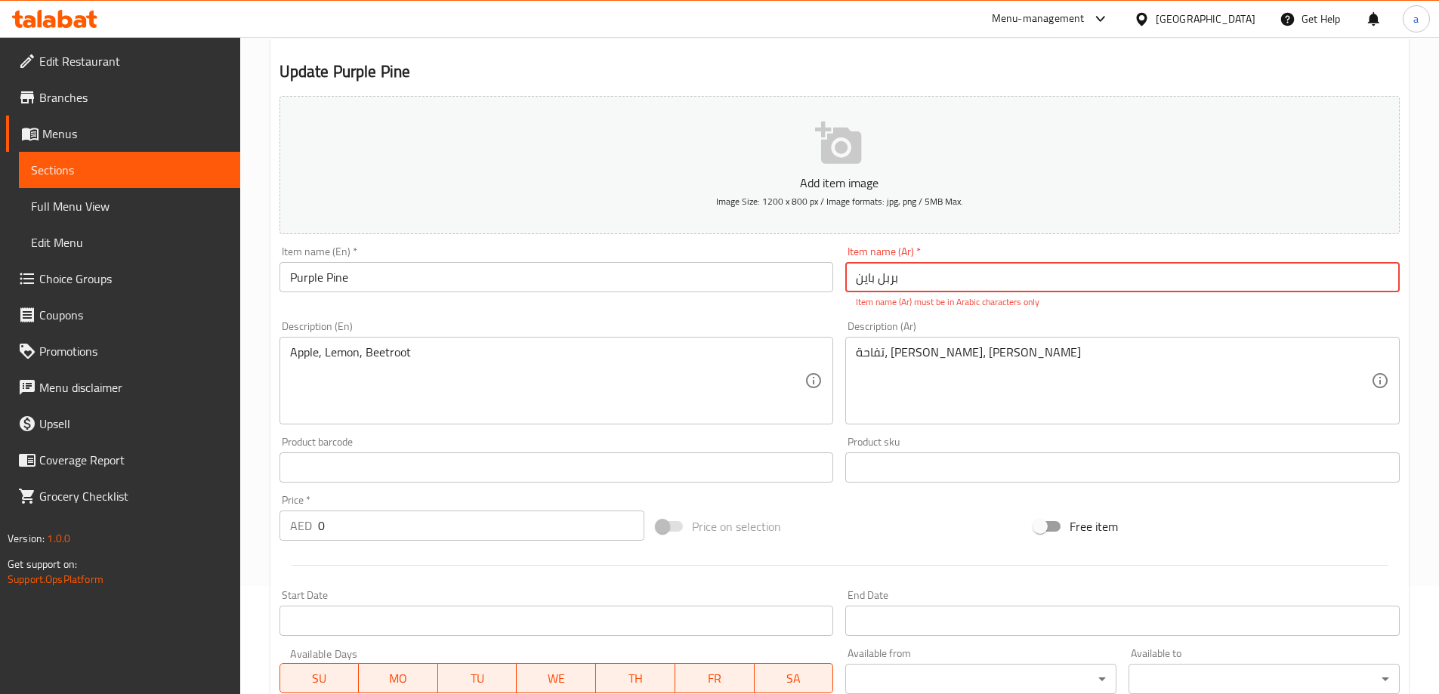
scroll to position [190, 0]
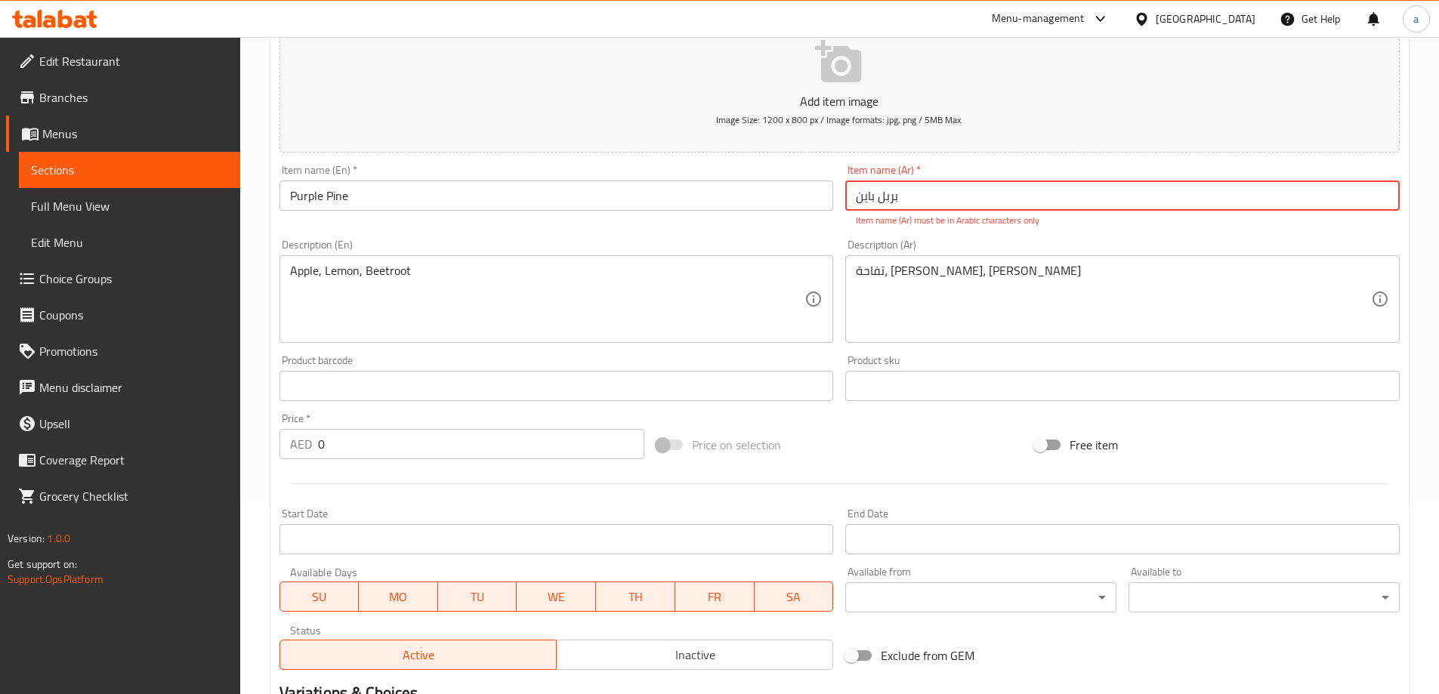
drag, startPoint x: 986, startPoint y: 196, endPoint x: 641, endPoint y: 169, distance: 346.2
click at [641, 169] on div "Add item image Image Size: 1200 x 800 px / Image formats: jpg, png / 5MB Max. I…" at bounding box center [839, 342] width 1132 height 668
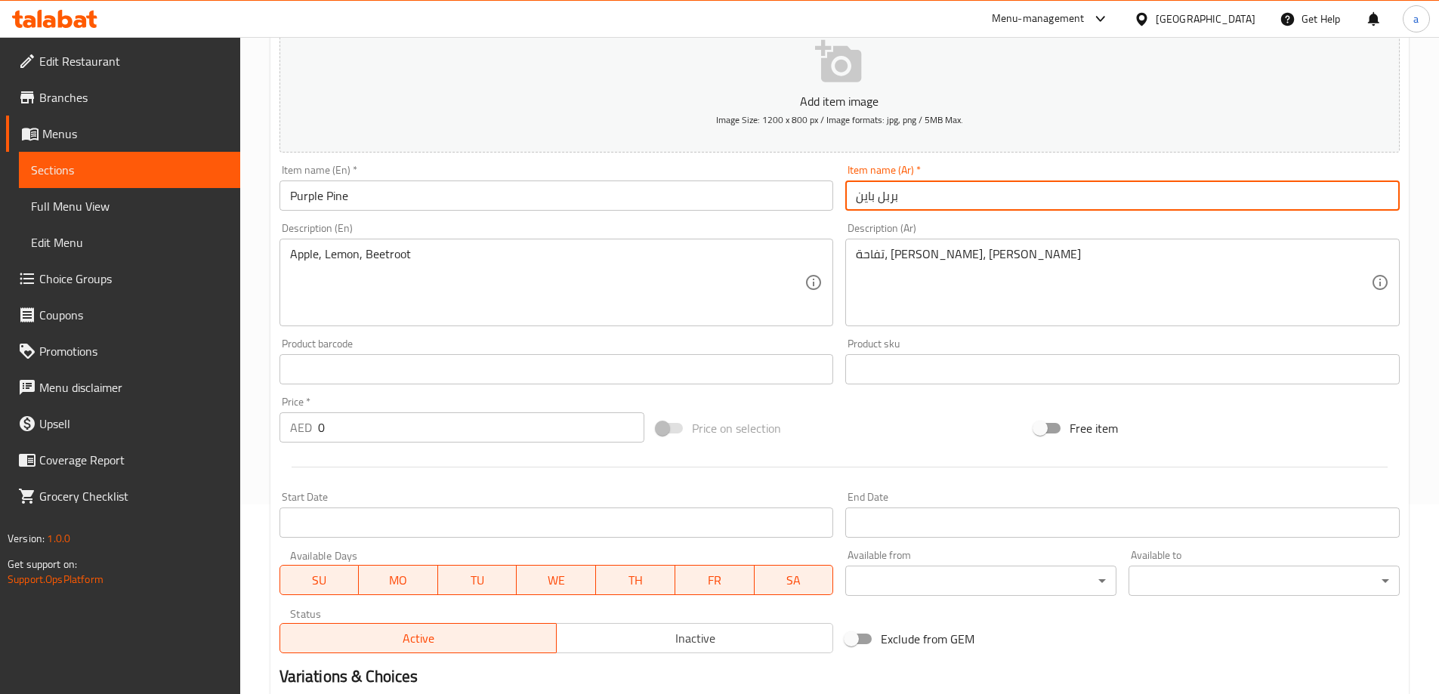
scroll to position [407, 0]
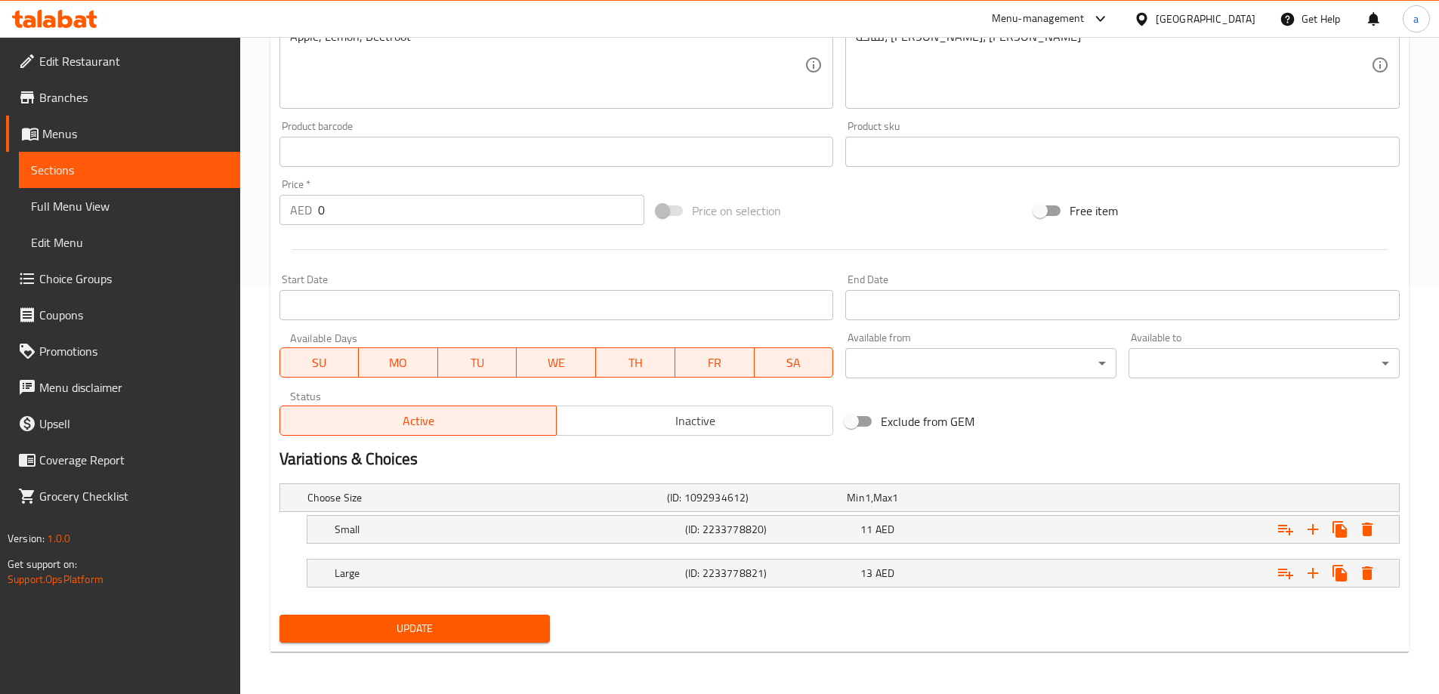
type input "بربل باين"
click at [486, 632] on span "Update" at bounding box center [415, 628] width 247 height 19
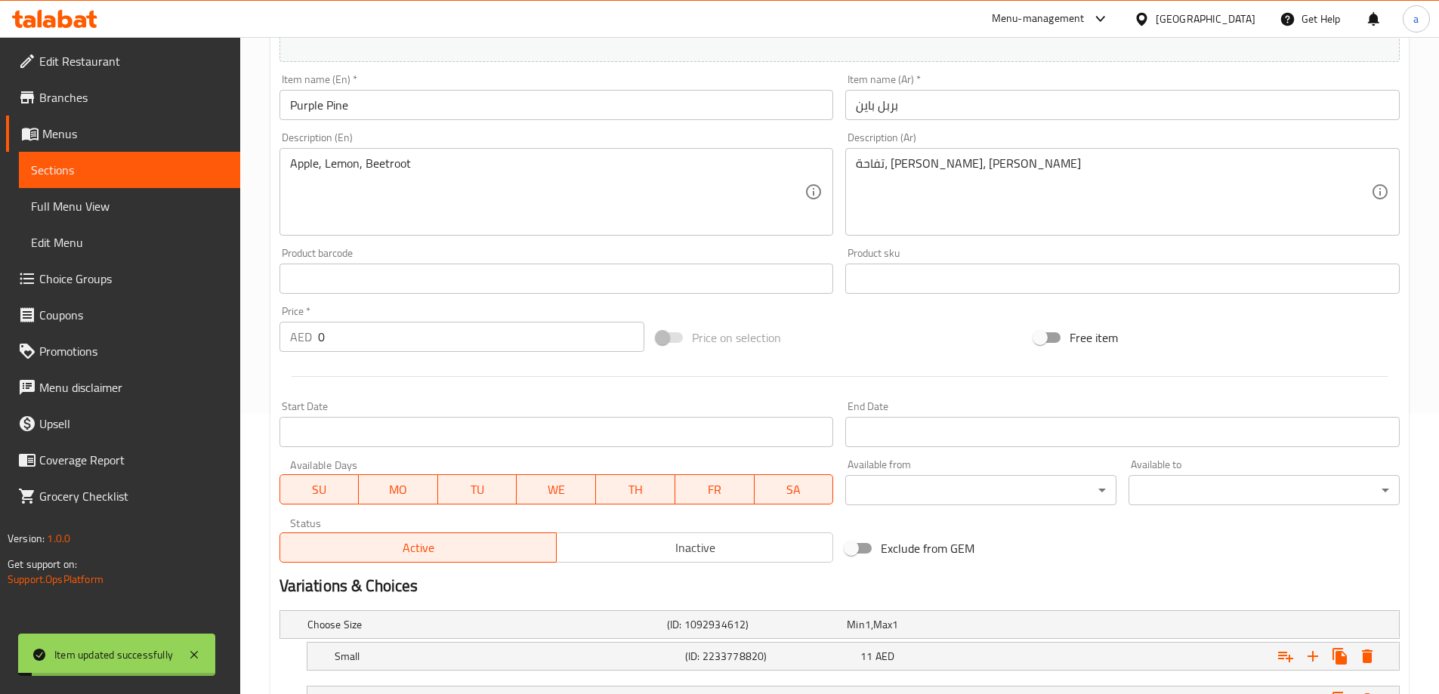
scroll to position [256, 0]
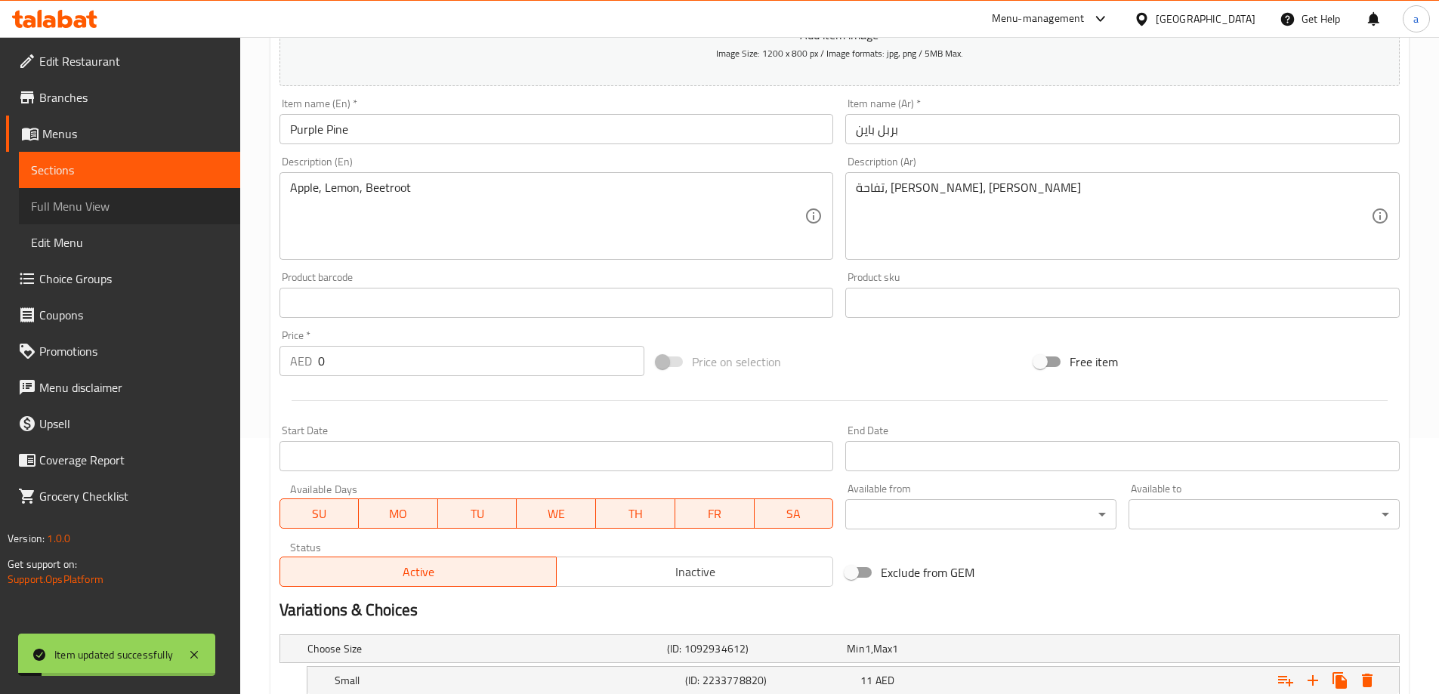
click at [174, 209] on span "Full Menu View" at bounding box center [129, 206] width 197 height 18
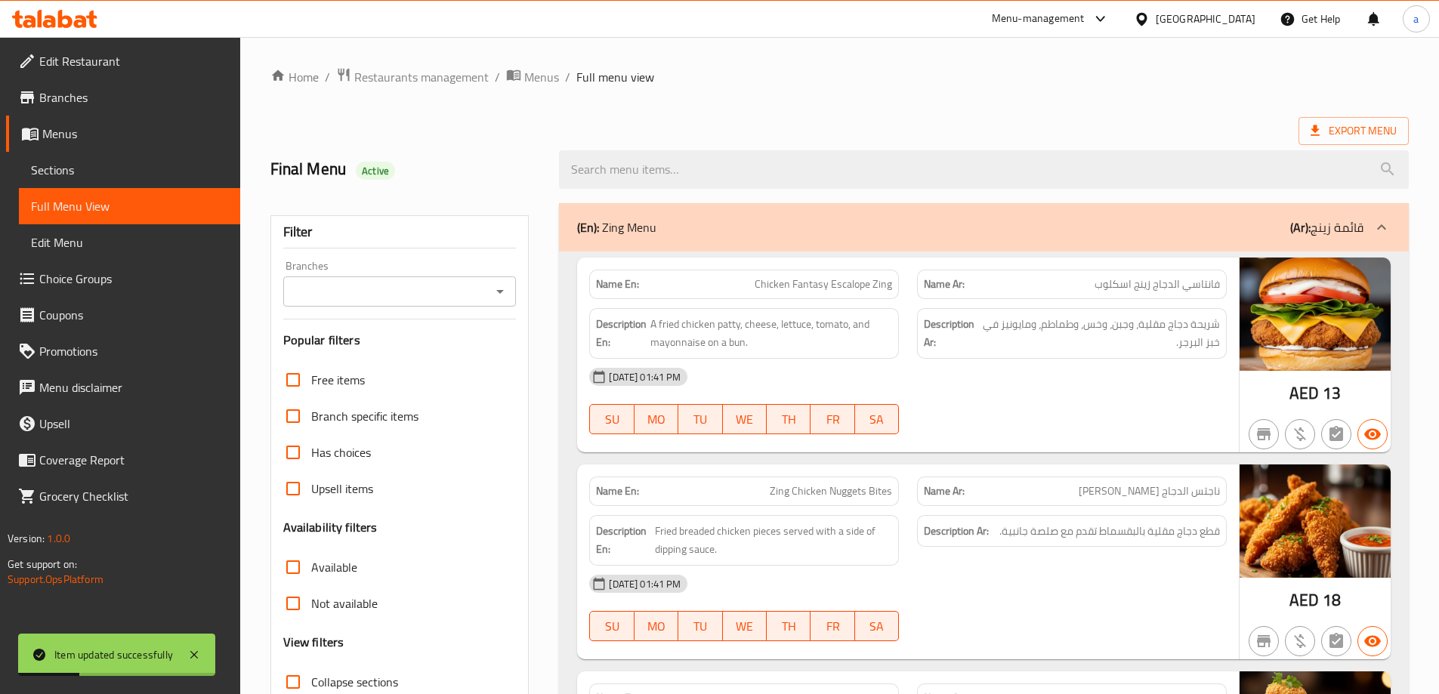
click at [1034, 226] on div "(En): Zing Menu (Ar): قائمة زينج" at bounding box center [970, 227] width 786 height 18
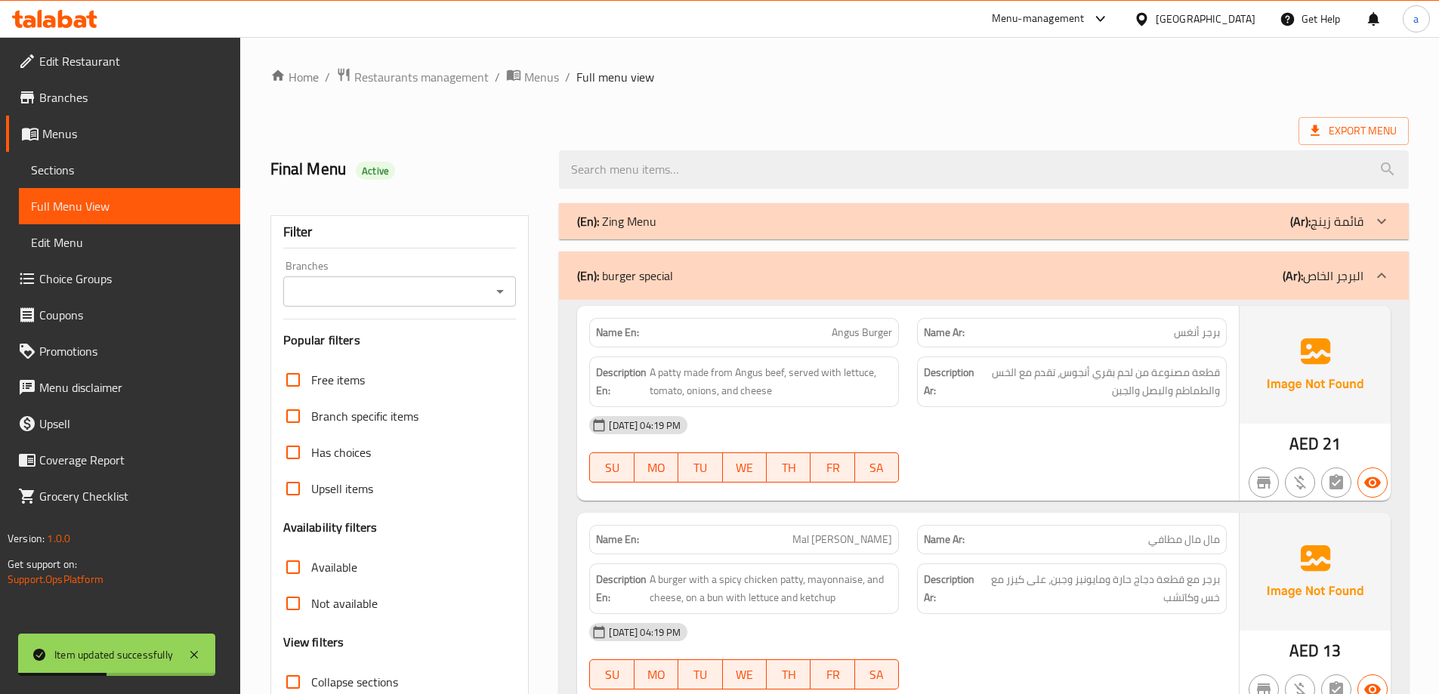
click at [1025, 258] on div "(En): burger special (Ar): البرجر الخاص" at bounding box center [984, 276] width 850 height 48
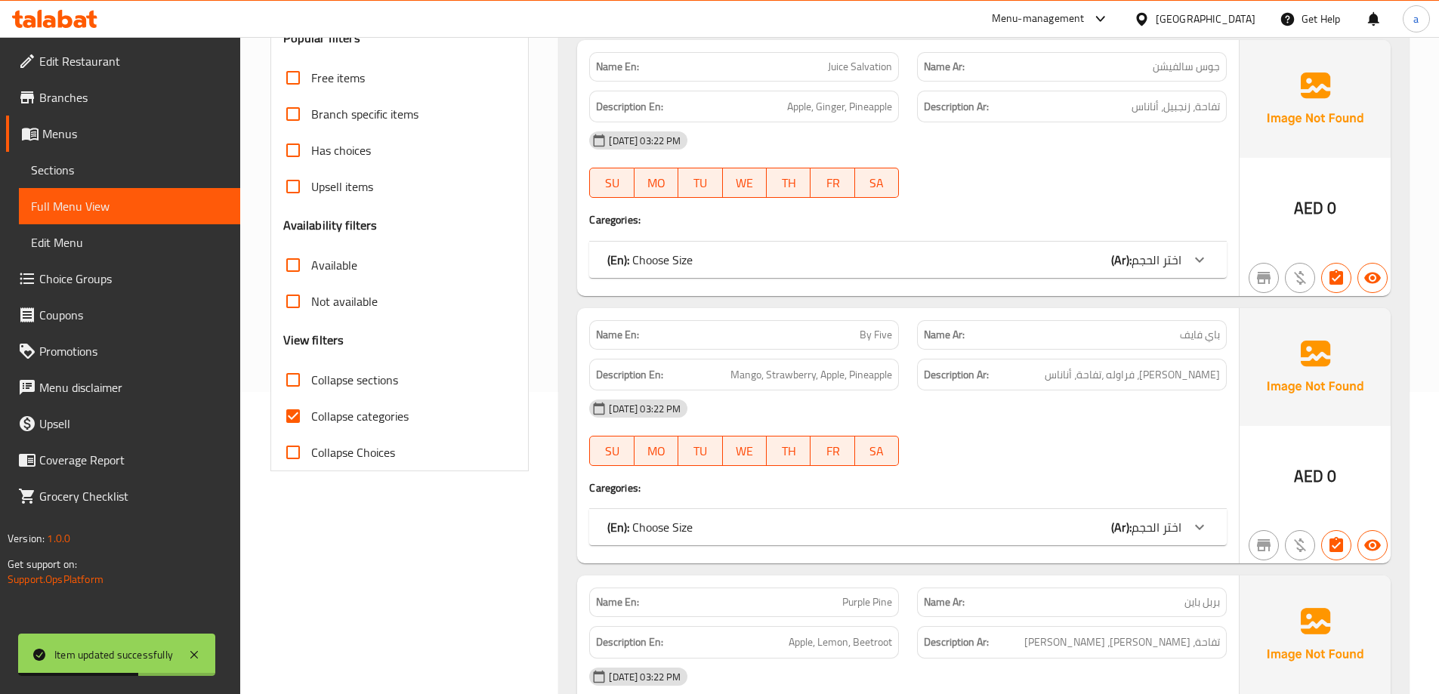
scroll to position [227, 0]
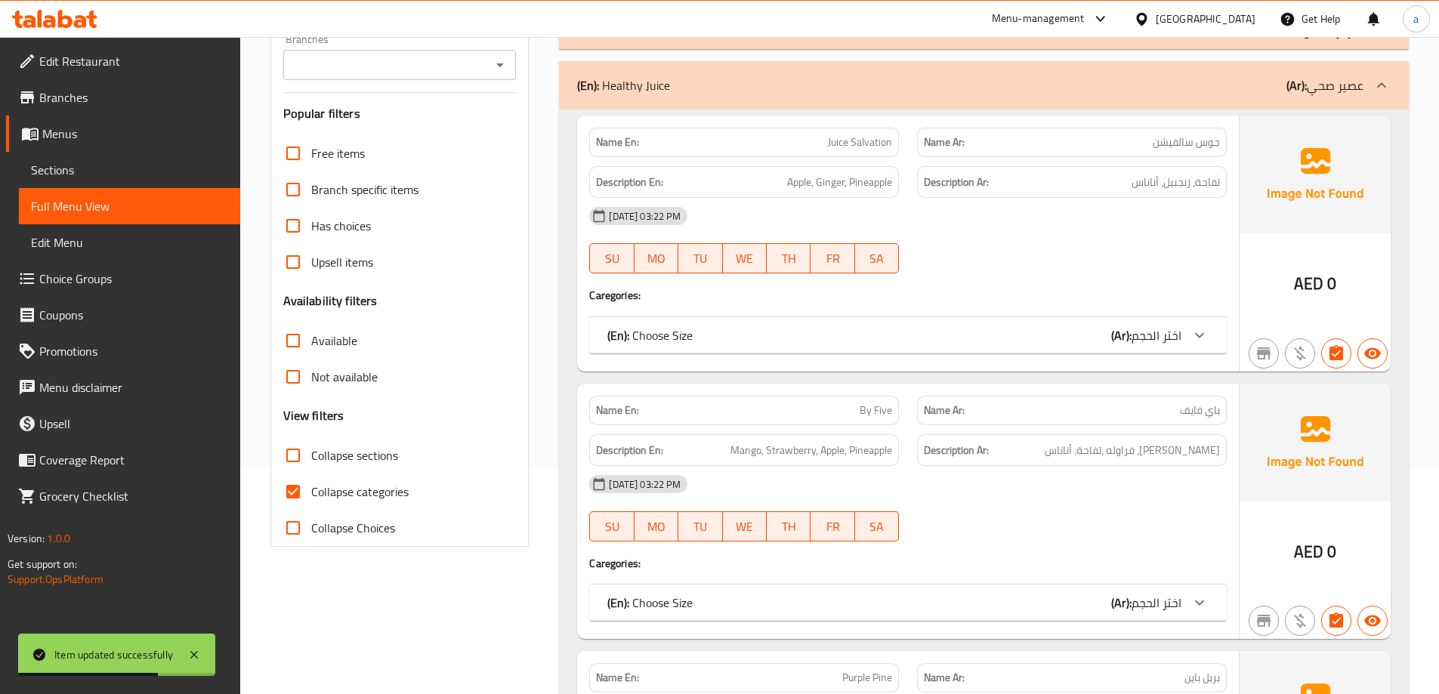
click at [340, 489] on span "Collapse categories" at bounding box center [359, 492] width 97 height 18
click at [311, 489] on input "Collapse categories" at bounding box center [293, 492] width 36 height 36
checkbox input "false"
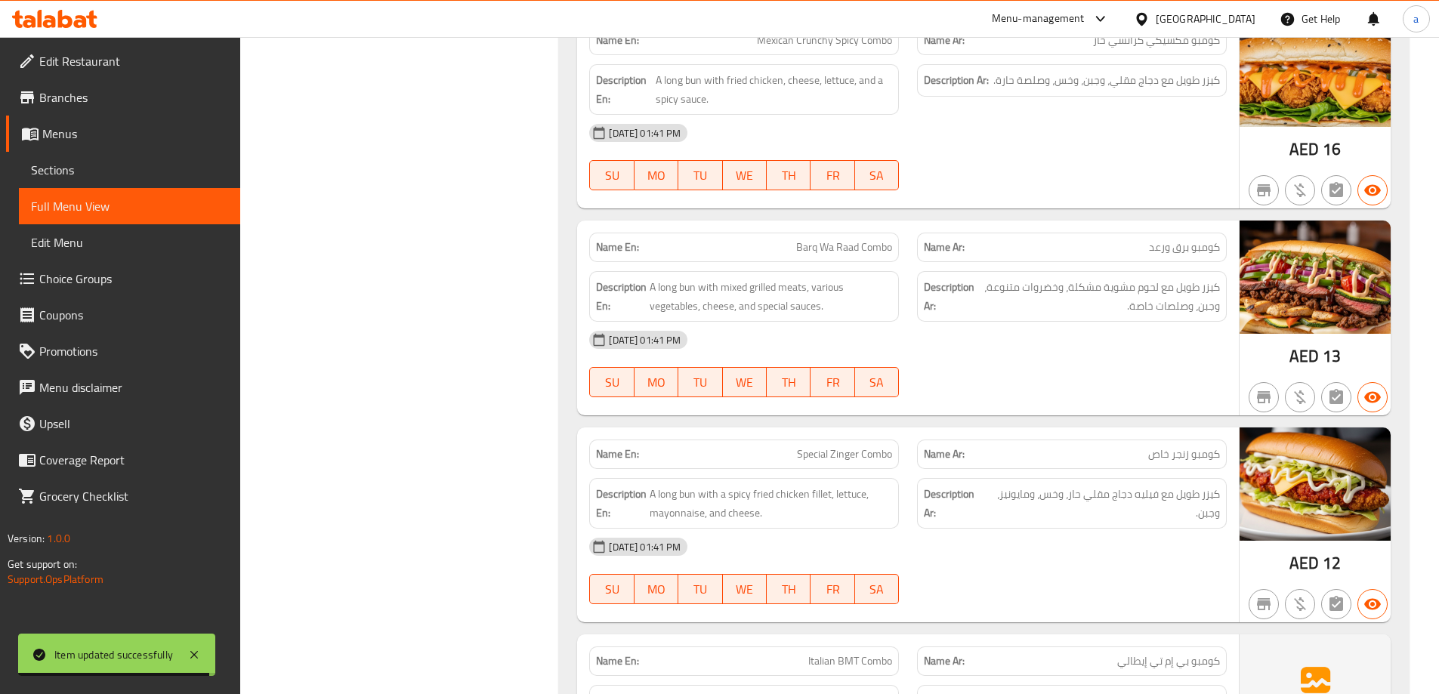
scroll to position [2719, 0]
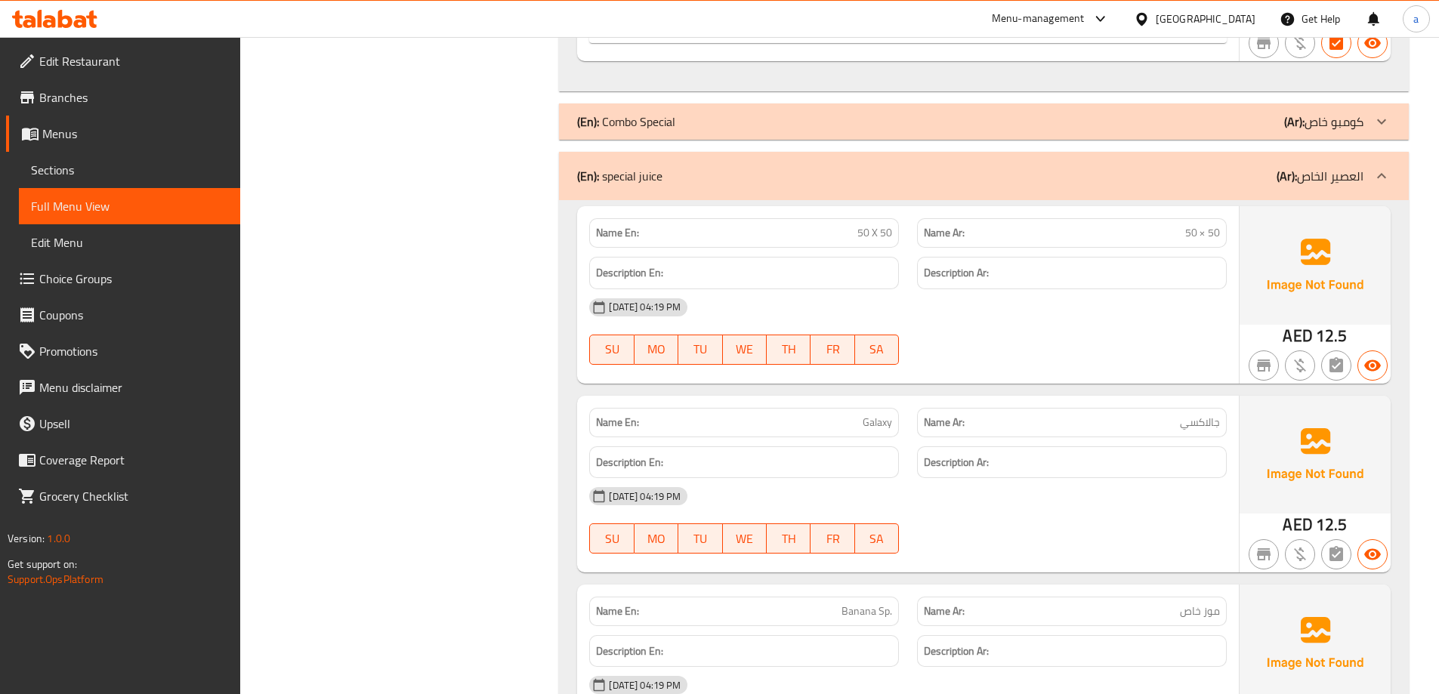
scroll to position [2946, 0]
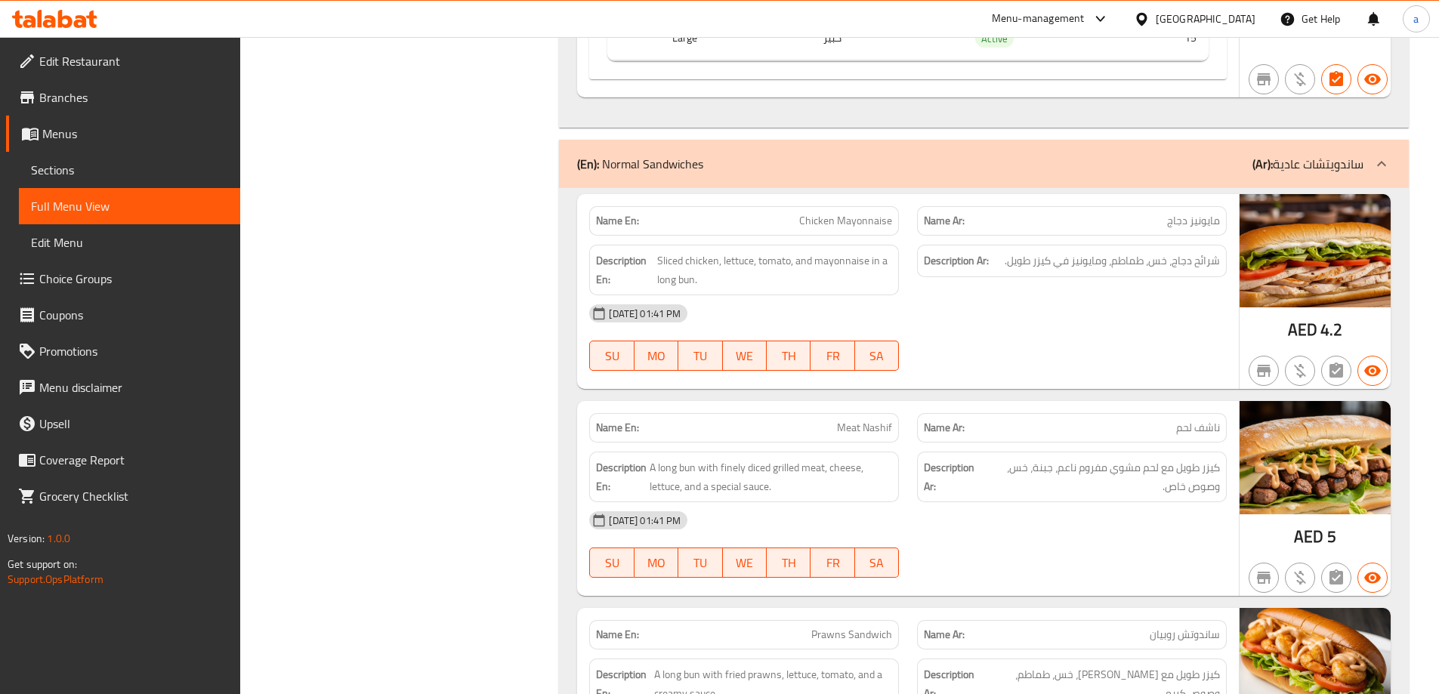
scroll to position [4683, 0]
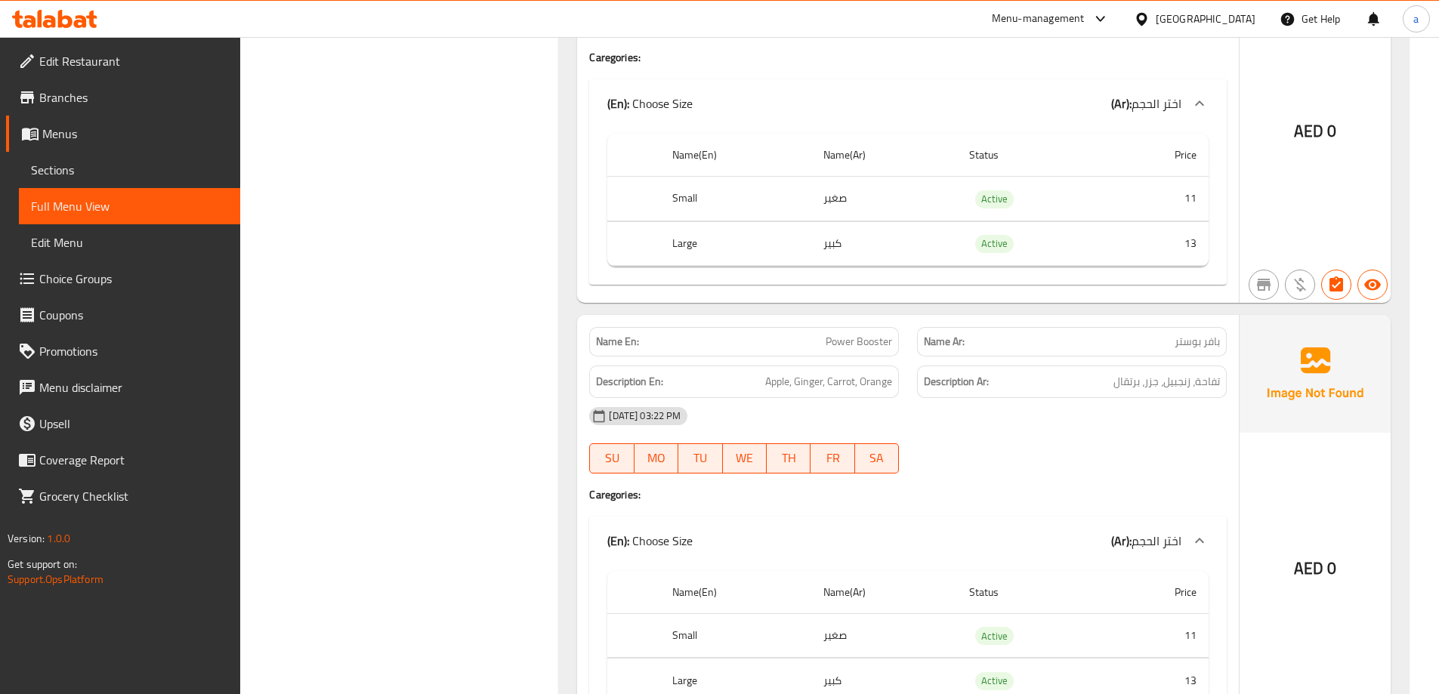
scroll to position [1360, 0]
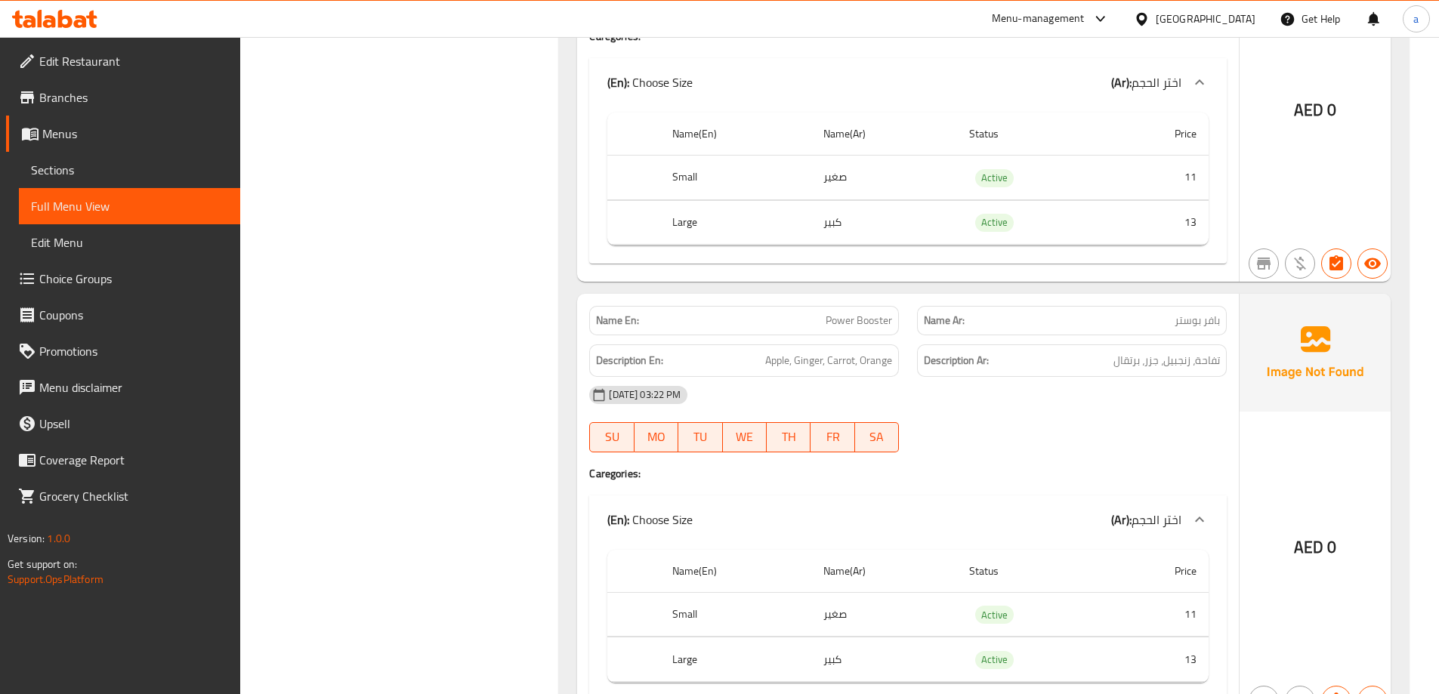
click at [80, 170] on span "Sections" at bounding box center [129, 170] width 197 height 18
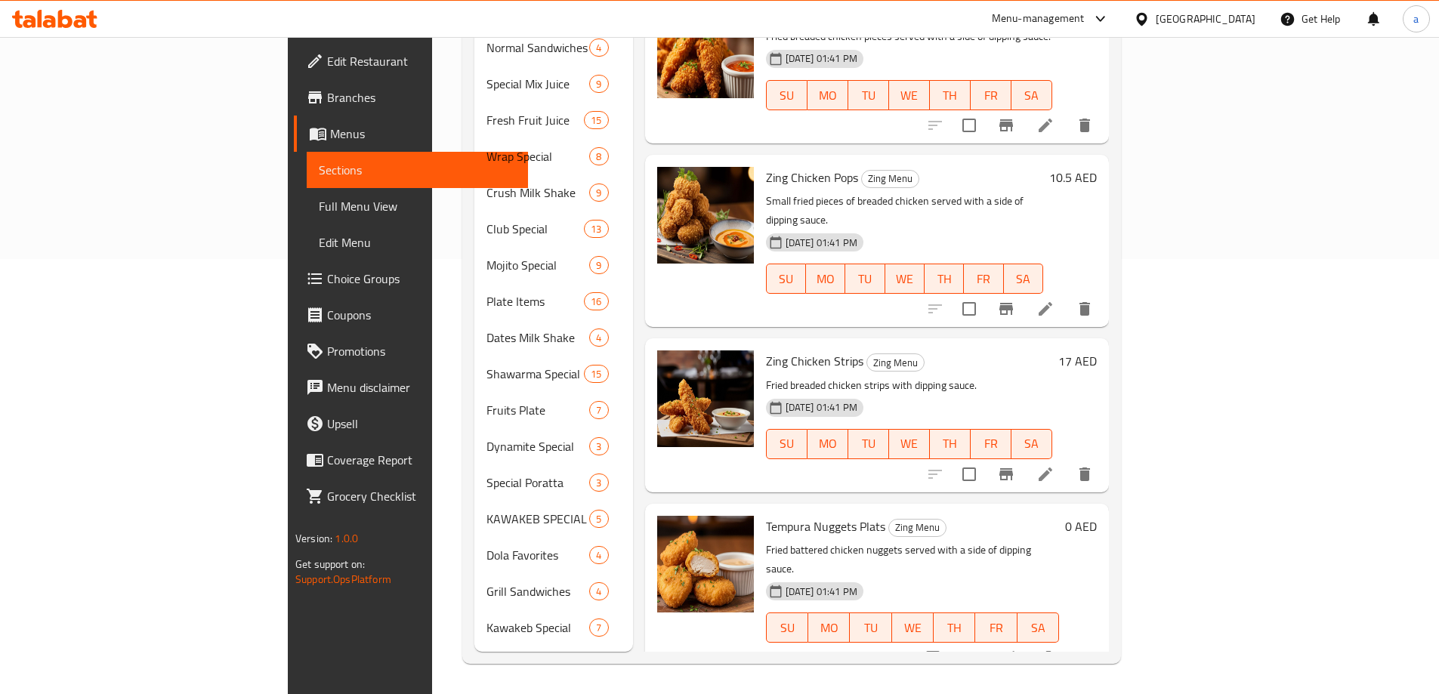
scroll to position [211, 0]
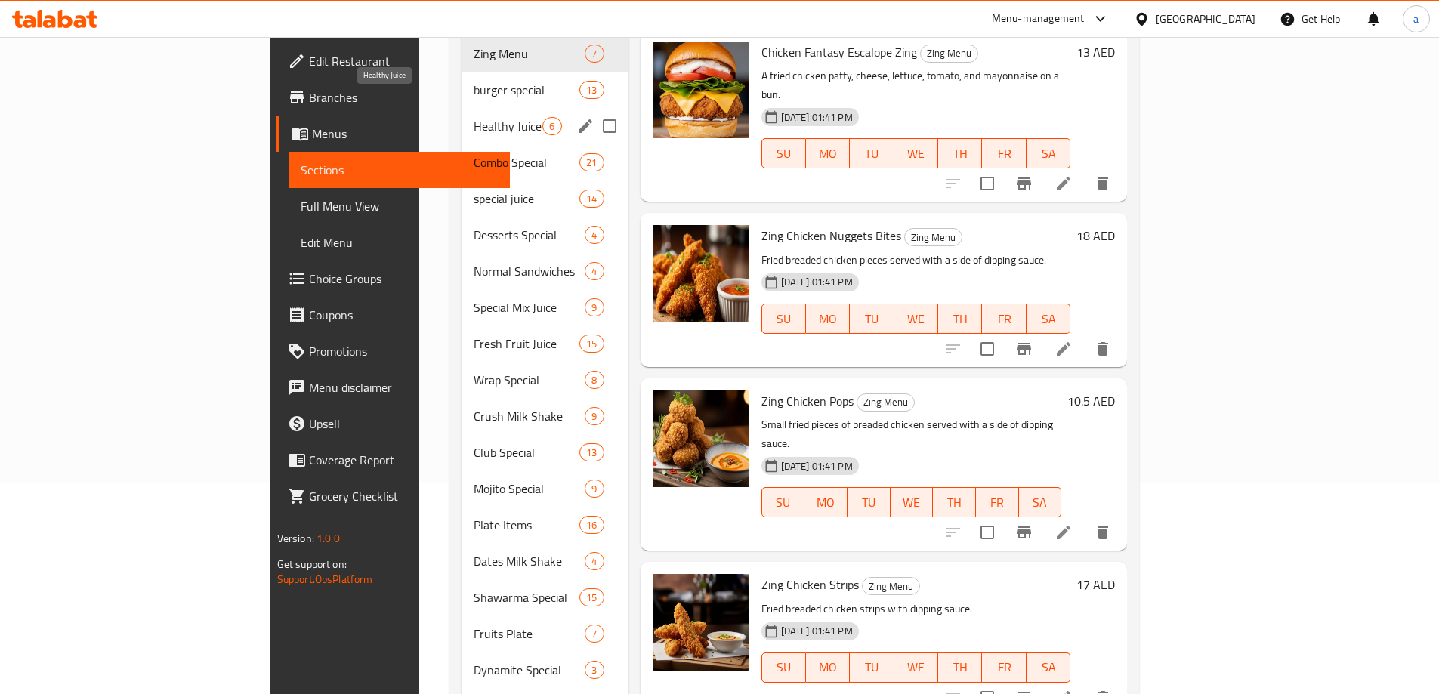
click at [474, 117] on span "Healthy Juice" at bounding box center [508, 126] width 69 height 18
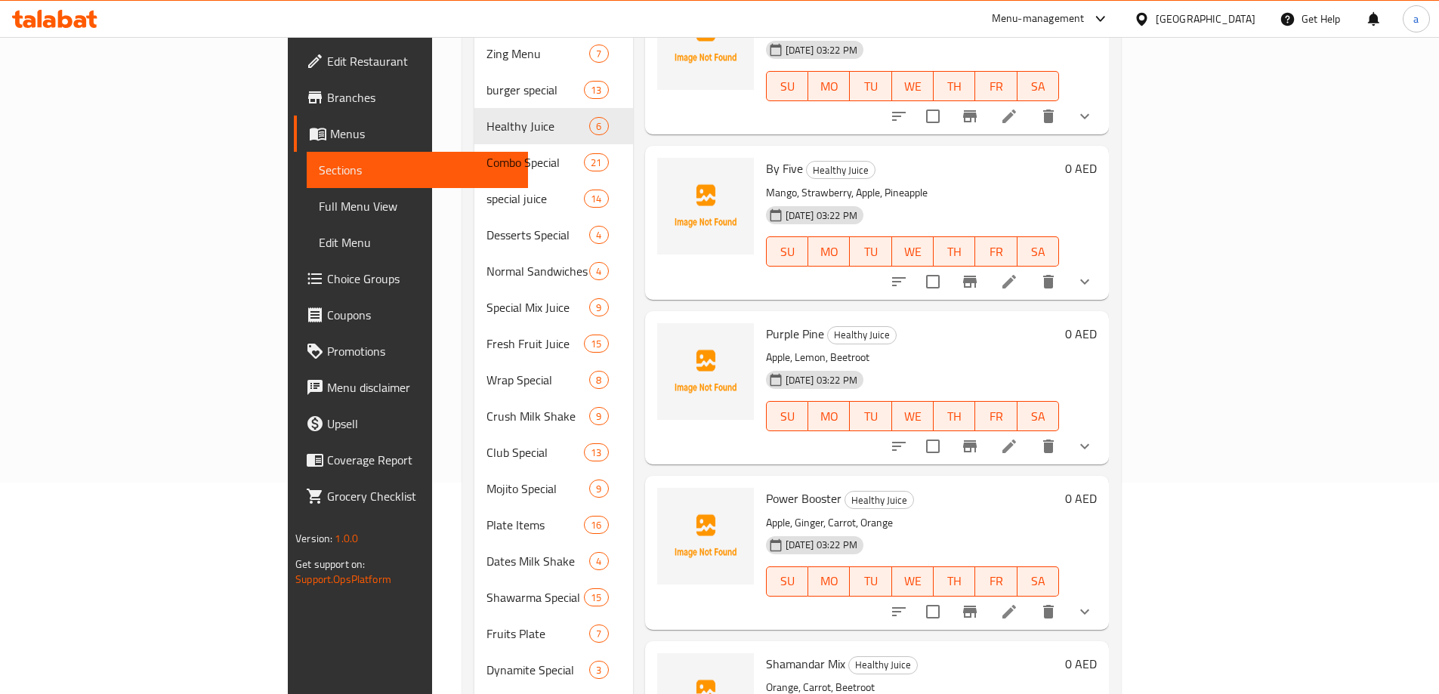
scroll to position [133, 0]
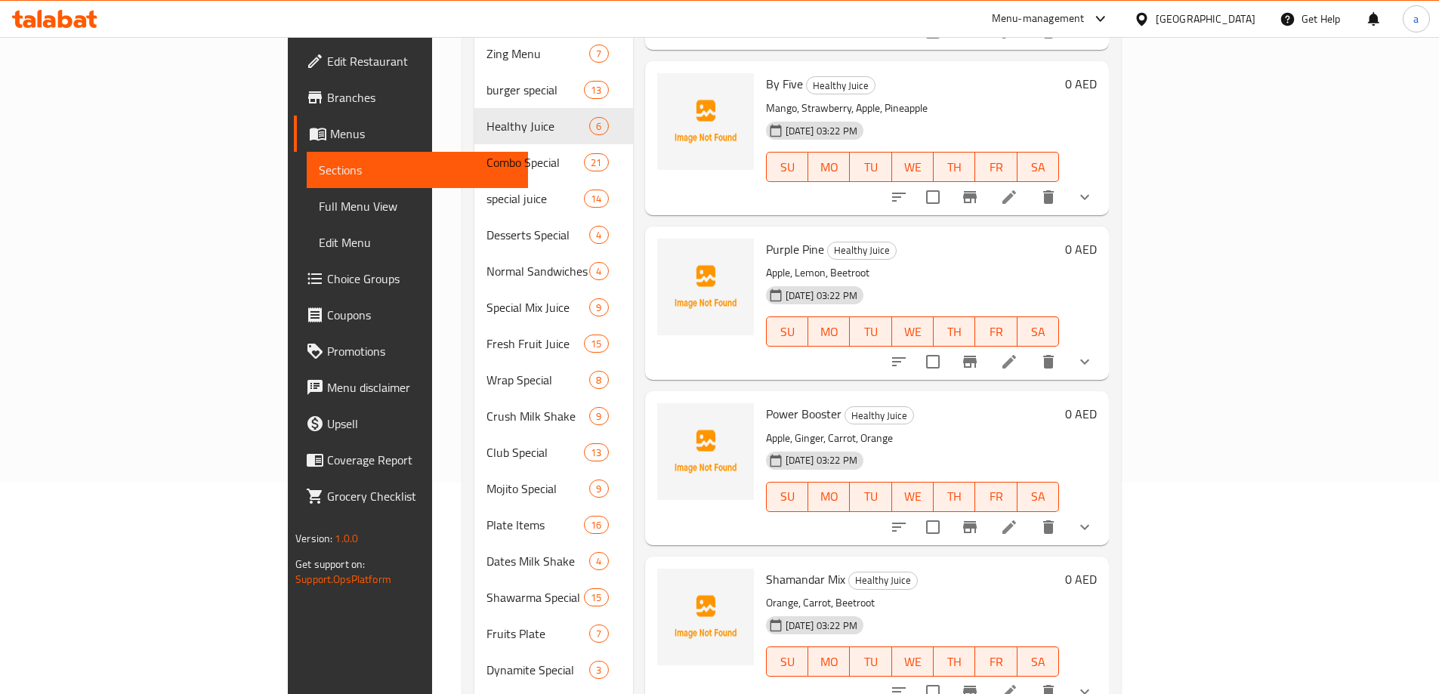
click at [1018, 518] on icon at bounding box center [1009, 527] width 18 height 18
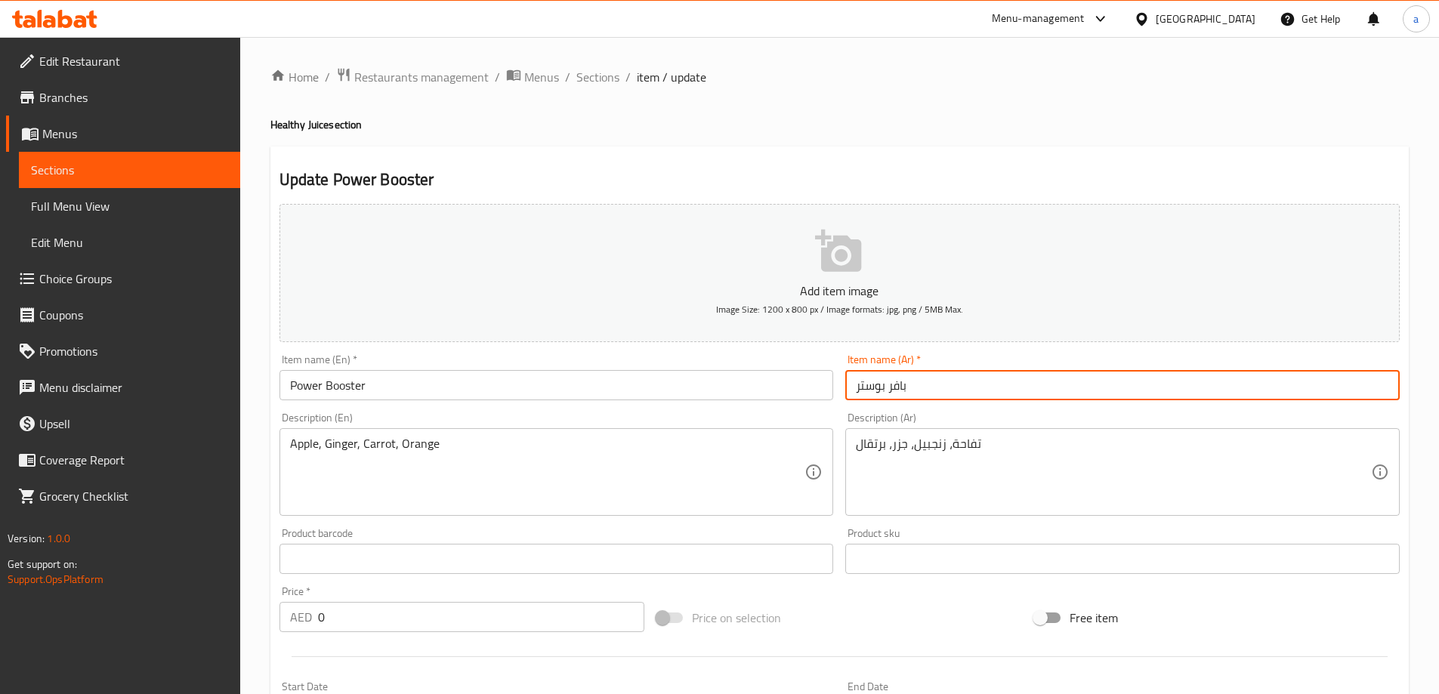
click at [895, 389] on input "بافر بوستر" at bounding box center [1122, 385] width 554 height 30
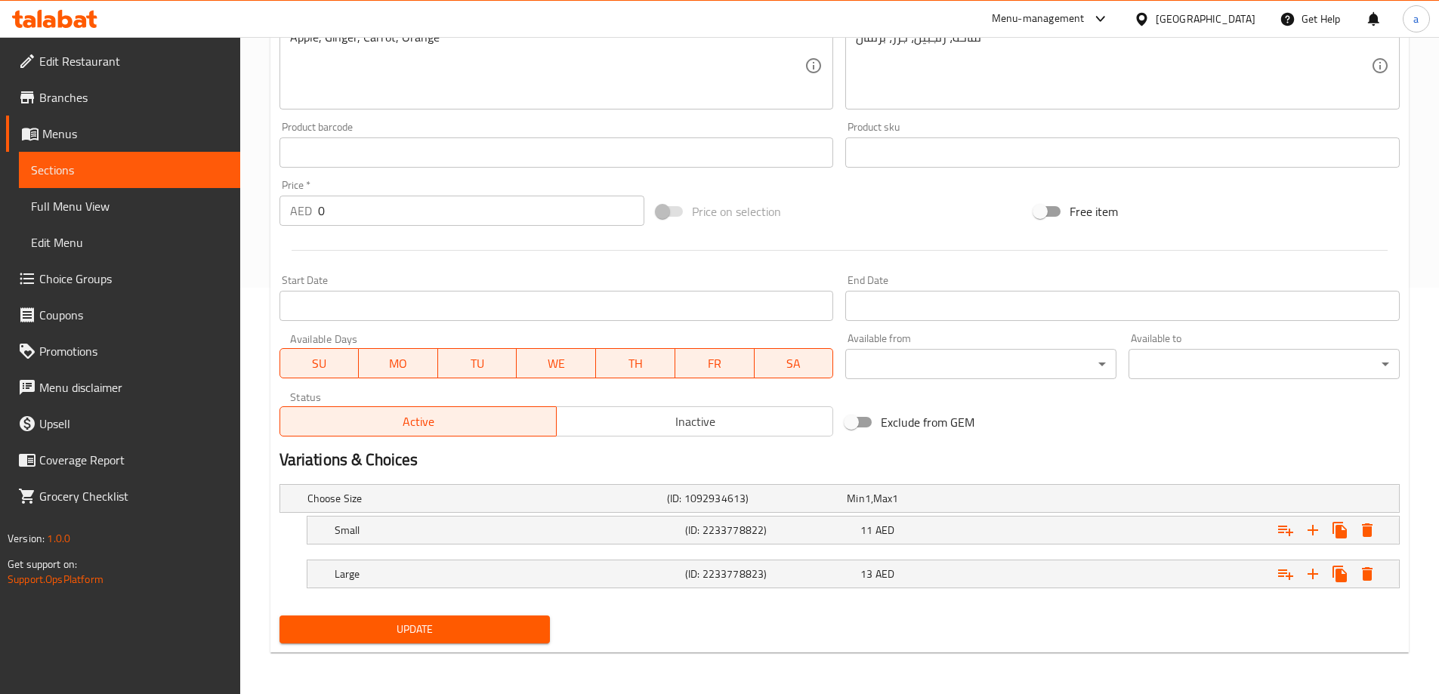
scroll to position [407, 0]
type input "باور بوستر"
click at [409, 631] on span "Update" at bounding box center [415, 628] width 247 height 19
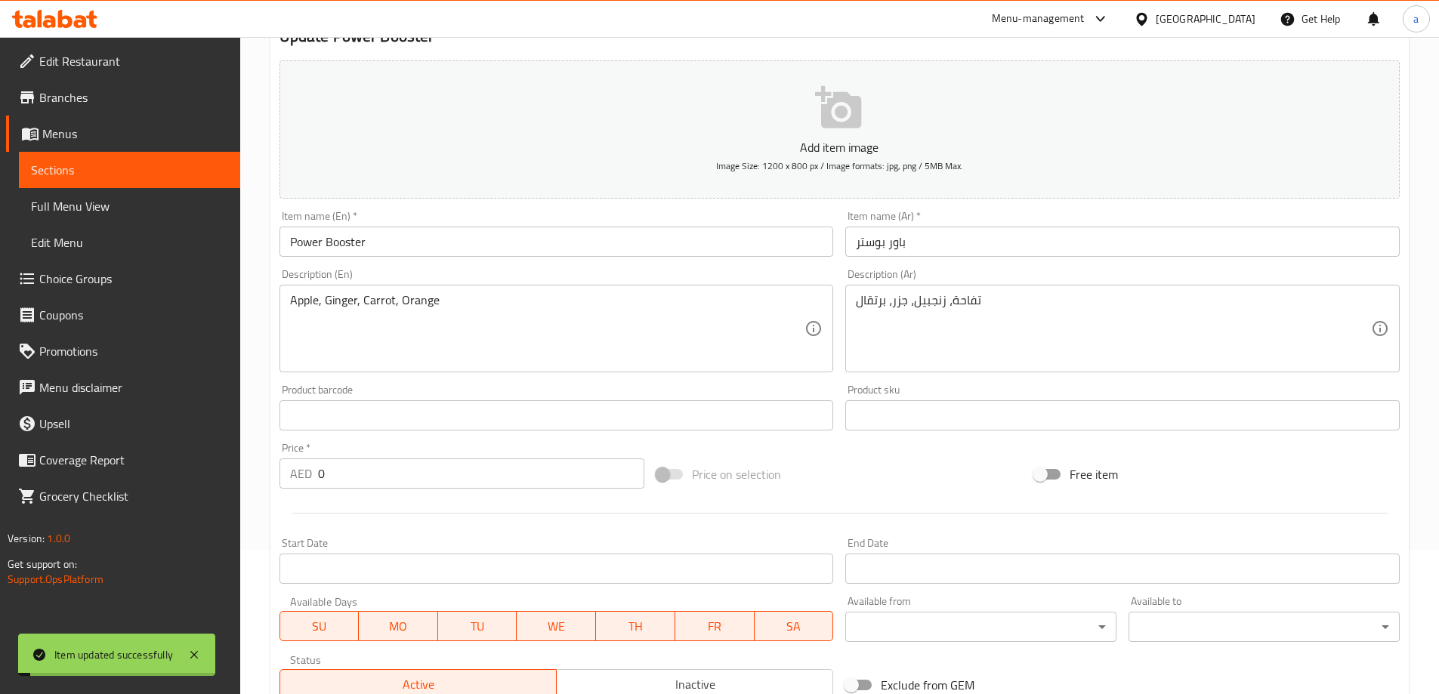
scroll to position [105, 0]
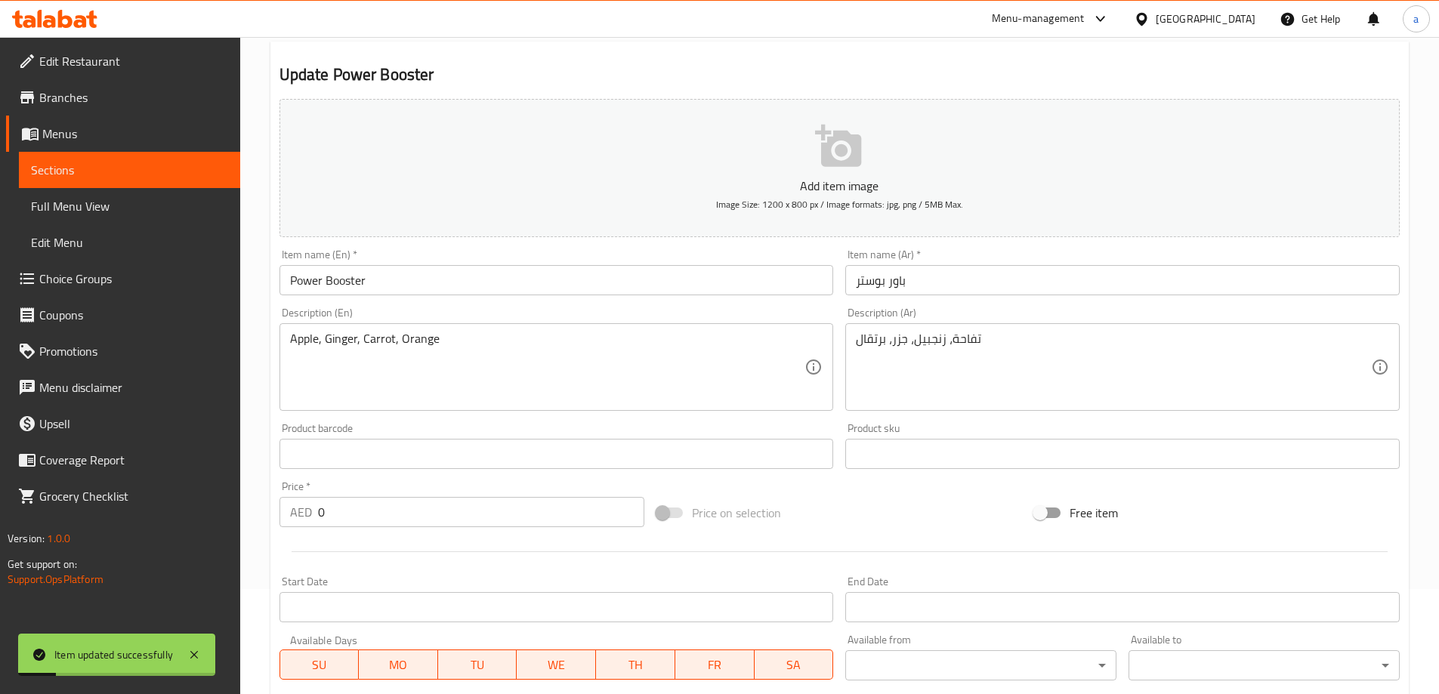
click at [118, 211] on span "Full Menu View" at bounding box center [129, 206] width 197 height 18
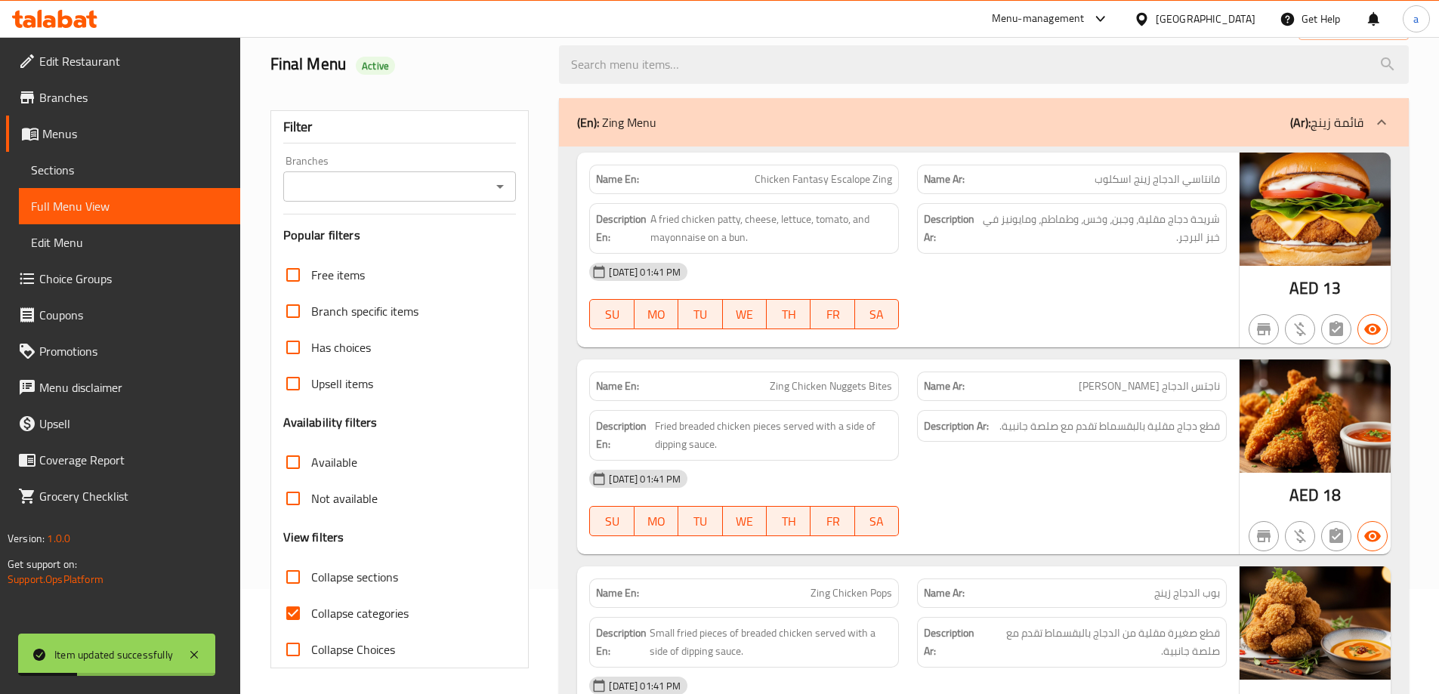
click at [1195, 128] on div "(En): Zing Menu (Ar): قائمة زينج" at bounding box center [970, 122] width 786 height 18
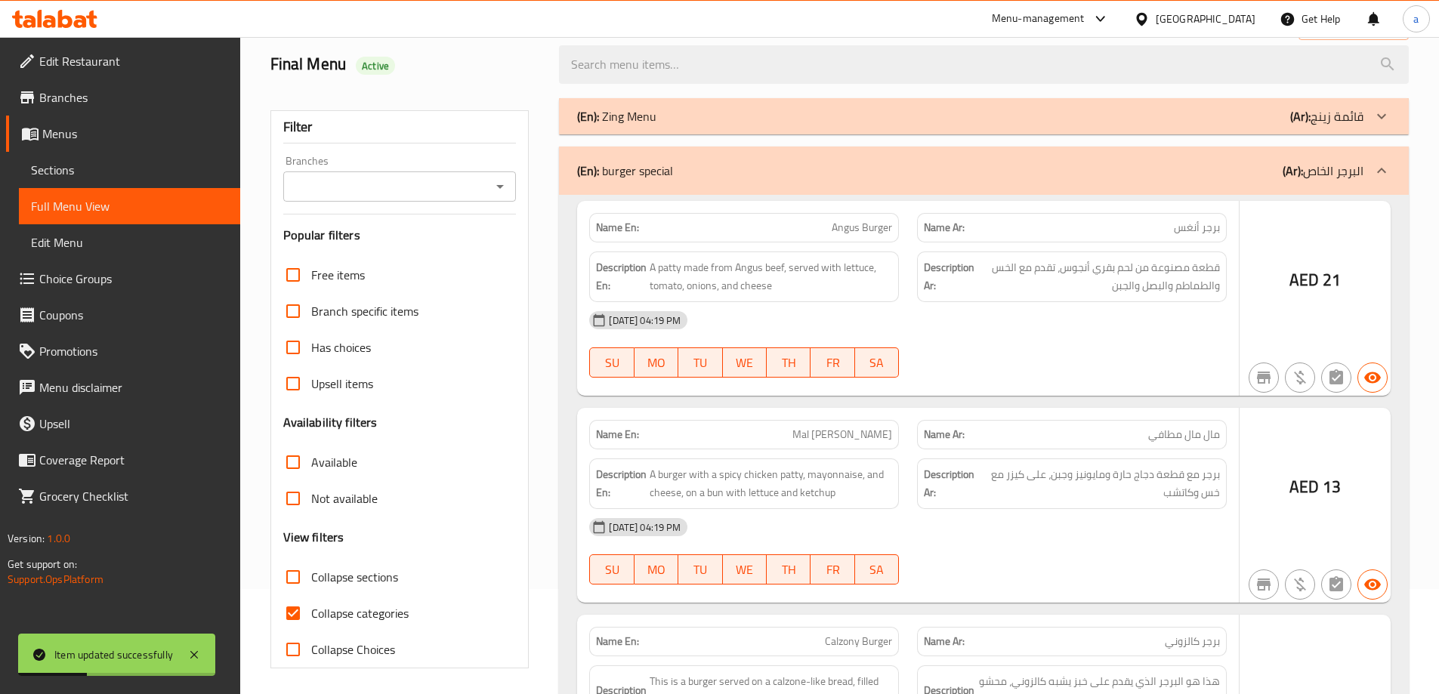
click at [387, 610] on span "Collapse categories" at bounding box center [359, 613] width 97 height 18
click at [311, 610] on input "Collapse categories" at bounding box center [293, 613] width 36 height 36
checkbox input "false"
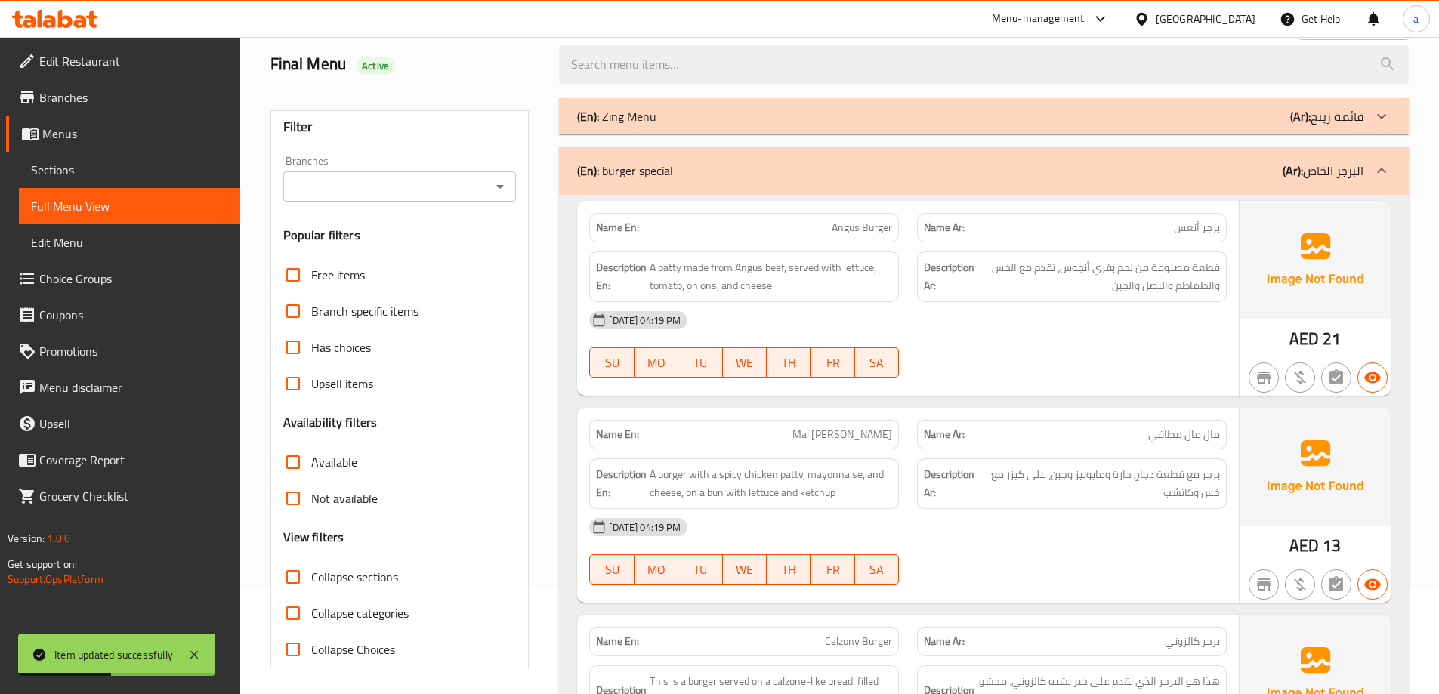
click at [1280, 154] on div "(En): burger special (Ar): البرجر الخاص" at bounding box center [984, 171] width 850 height 48
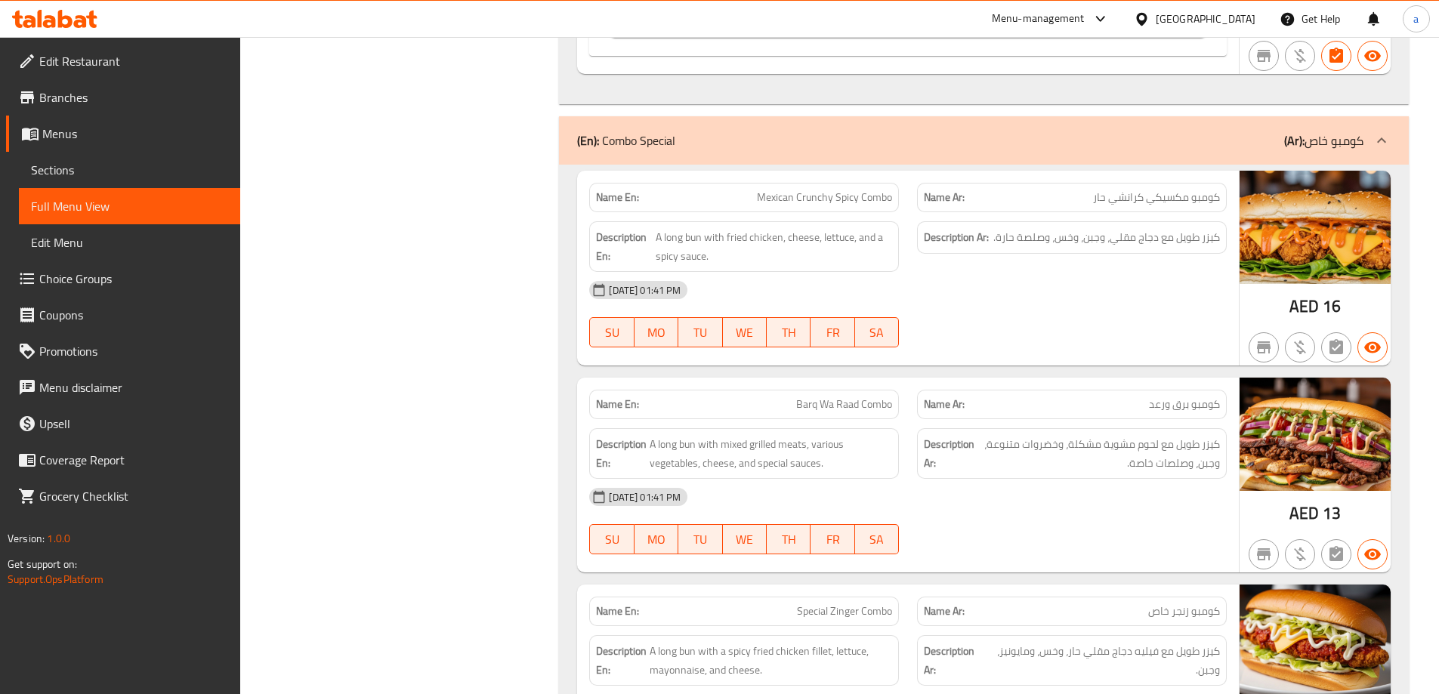
scroll to position [2749, 0]
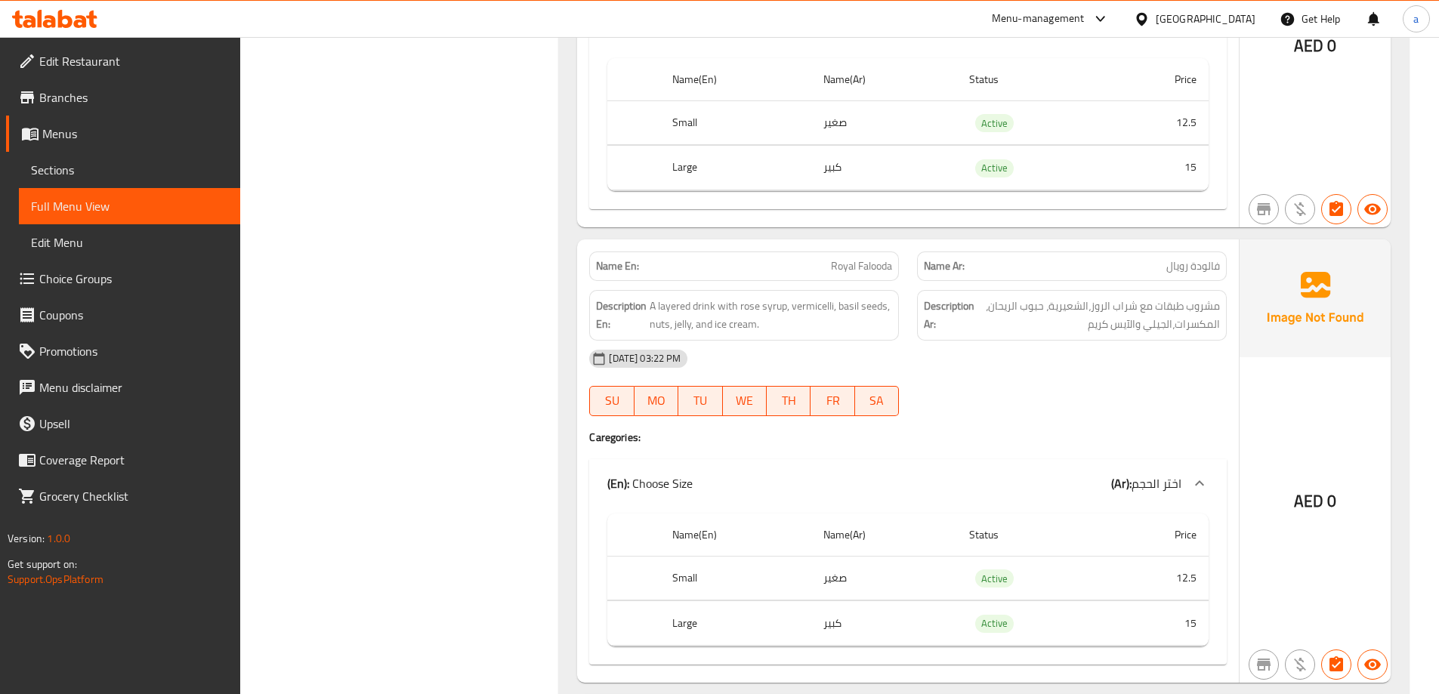
scroll to position [3881, 0]
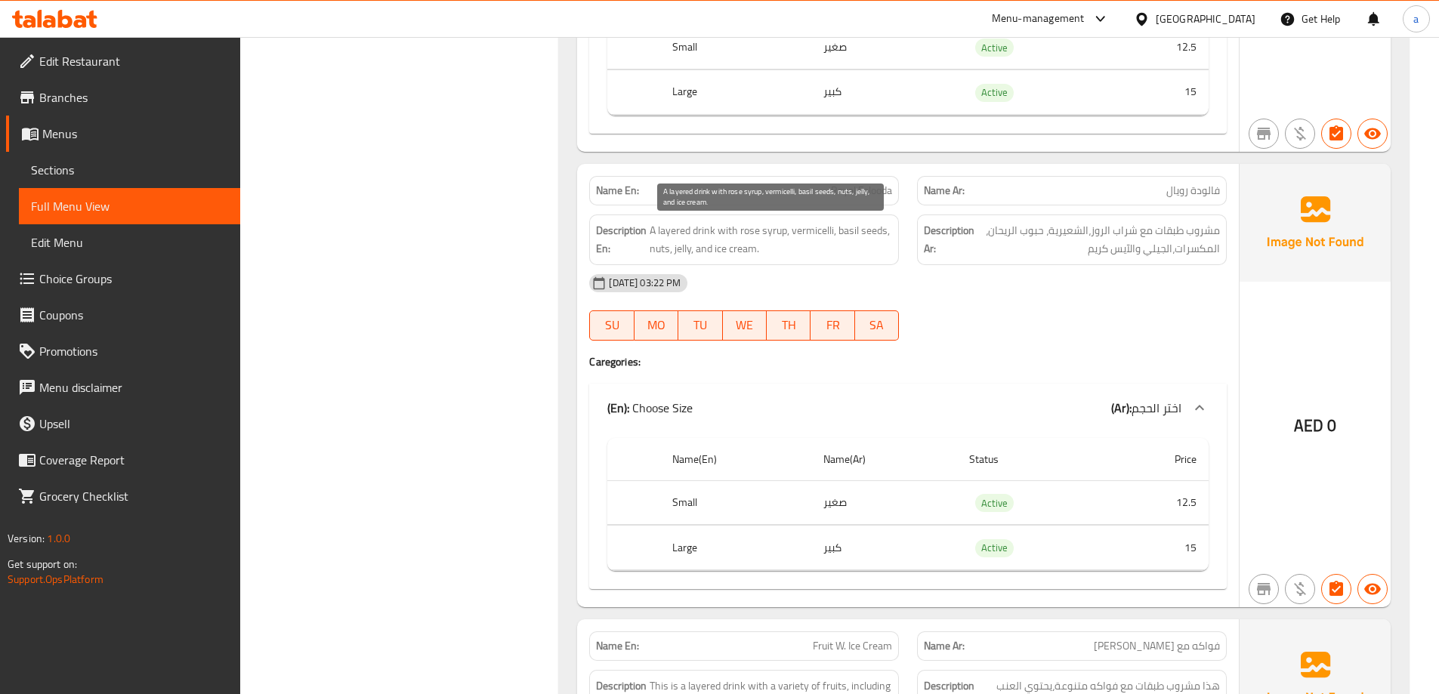
click at [813, 230] on span "A layered drink with rose syrup, vermicelli, basil seeds, nuts, jelly, and ice …" at bounding box center [771, 239] width 242 height 37
copy span "vermicelli"
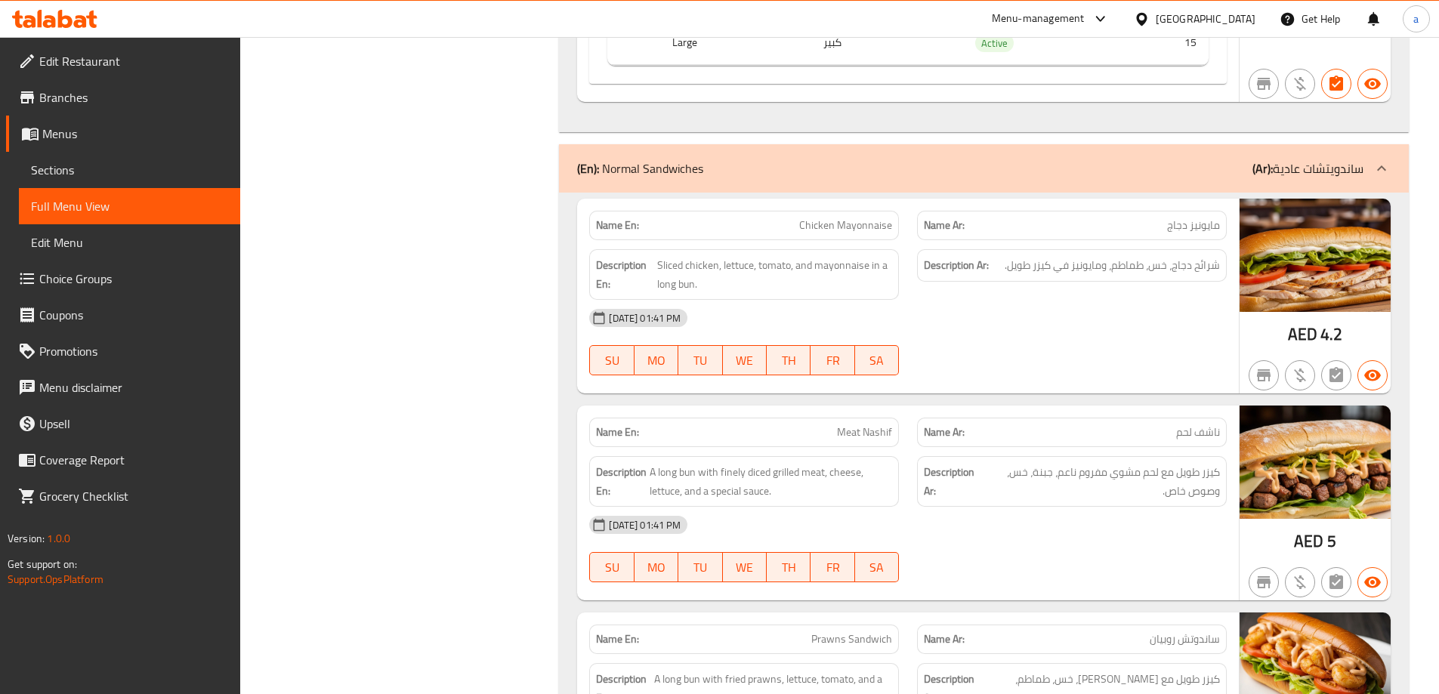
scroll to position [4863, 0]
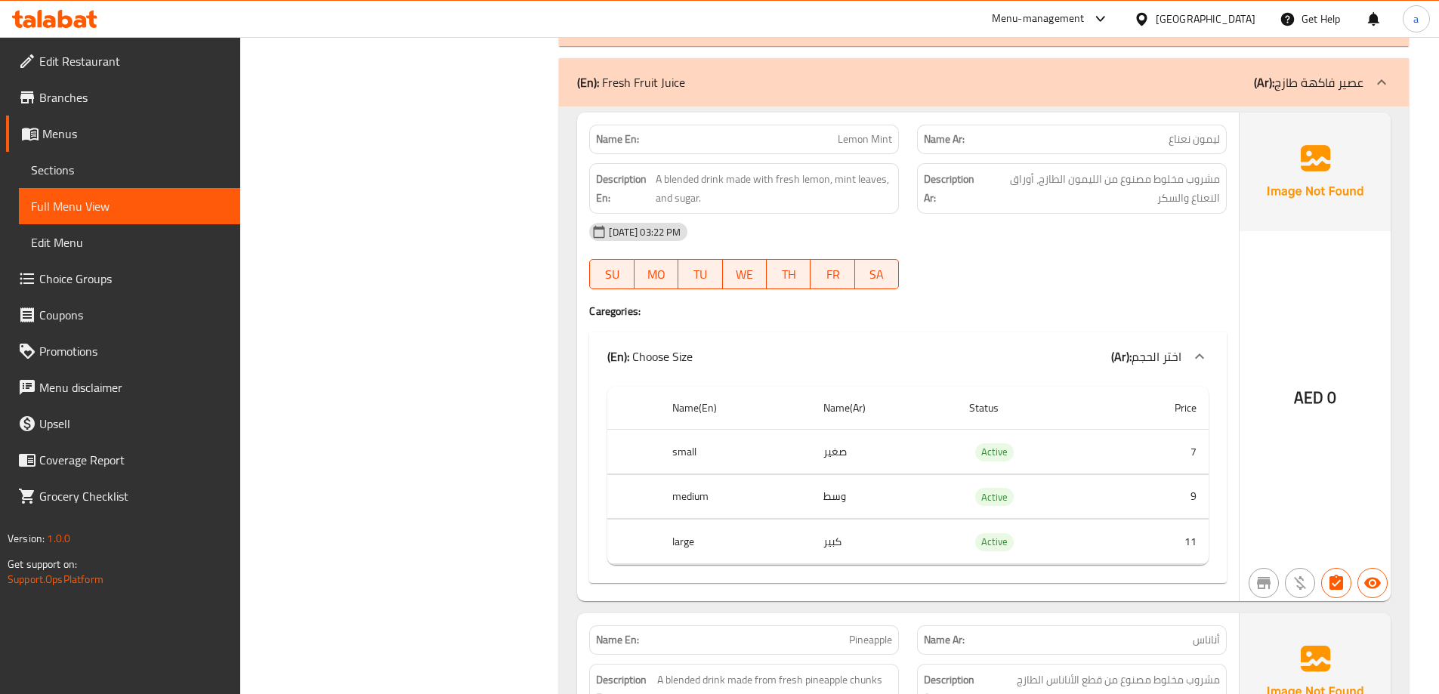
scroll to position [5014, 0]
copy span "Lemon"
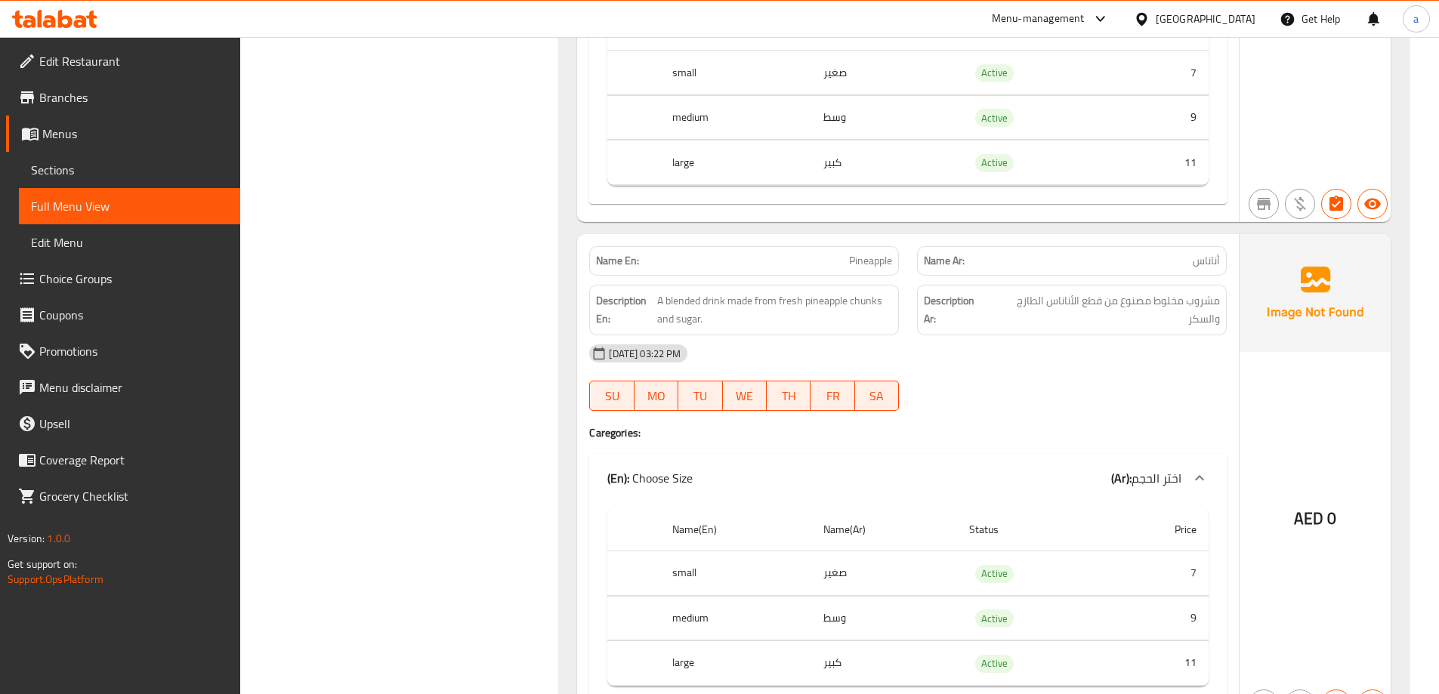
scroll to position [5543, 0]
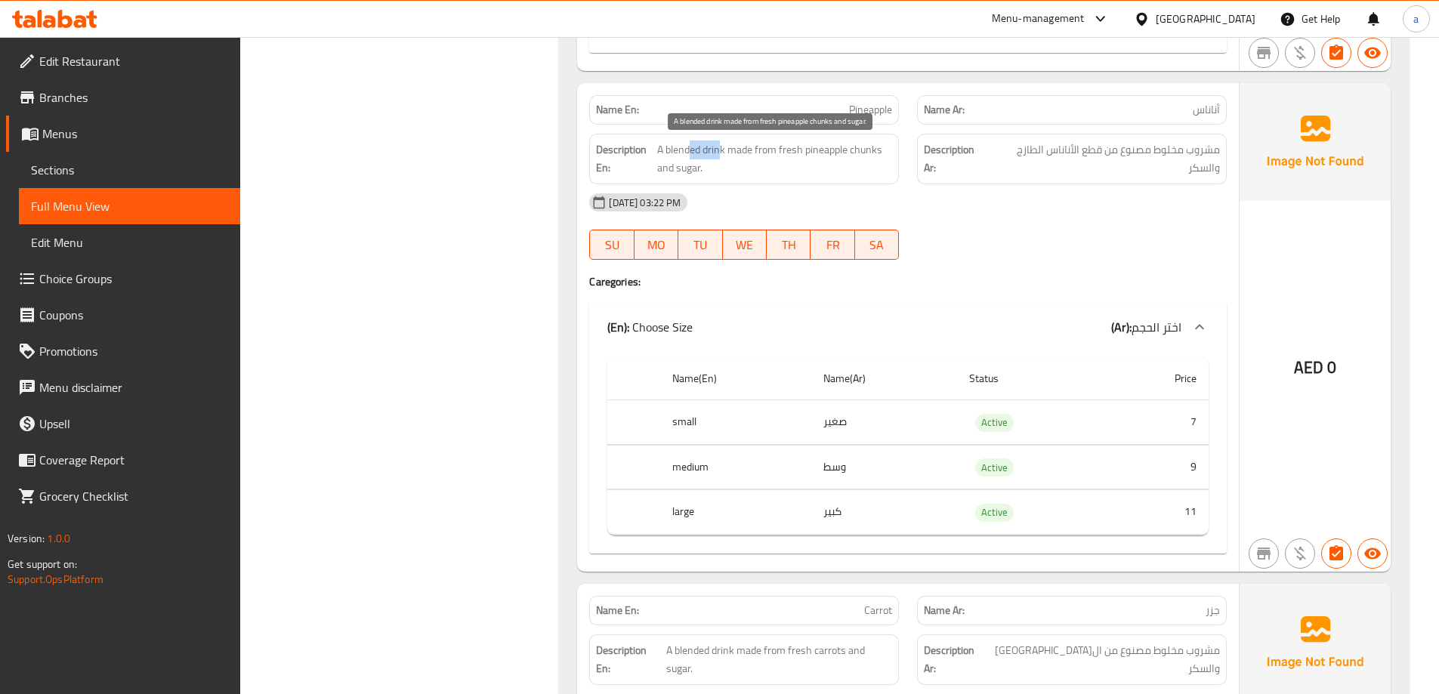
drag, startPoint x: 723, startPoint y: 144, endPoint x: 690, endPoint y: 149, distance: 32.9
click at [690, 149] on span "A blended drink made from fresh pineapple chunks and sugar." at bounding box center [774, 158] width 235 height 37
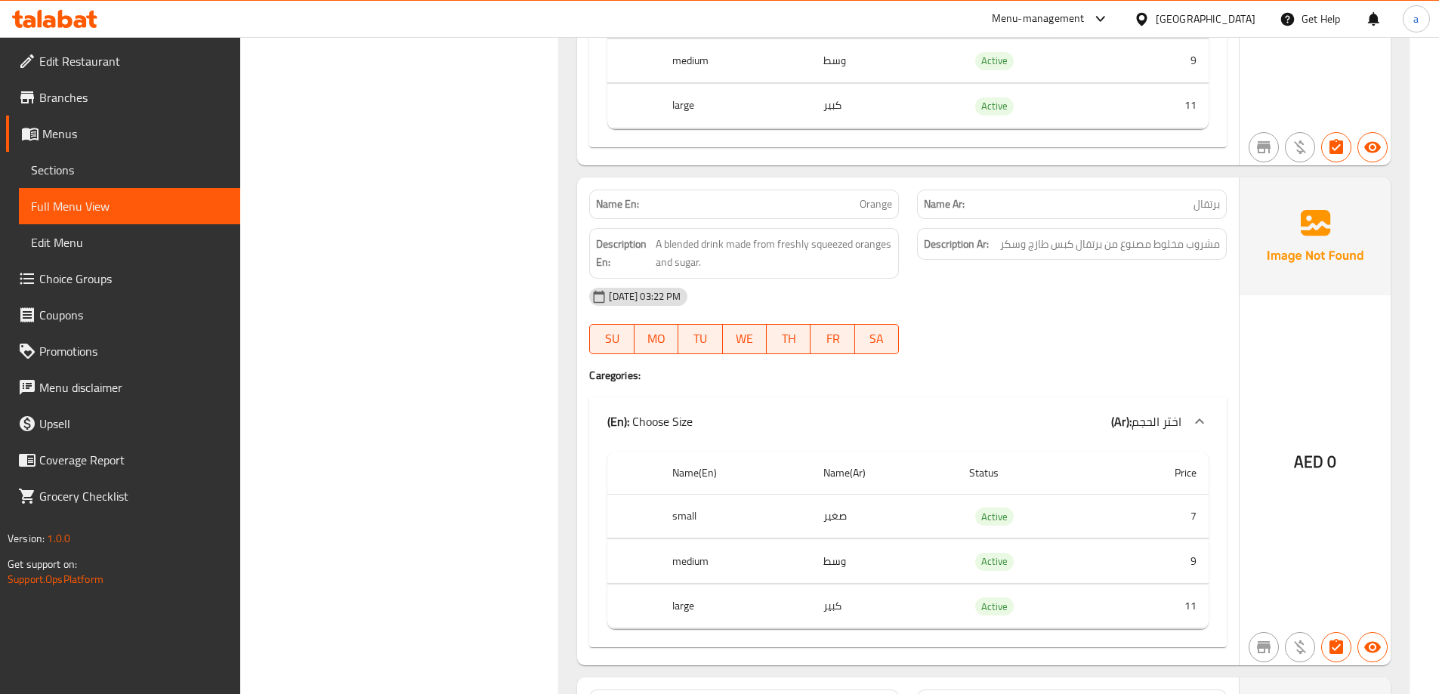
scroll to position [7960, 0]
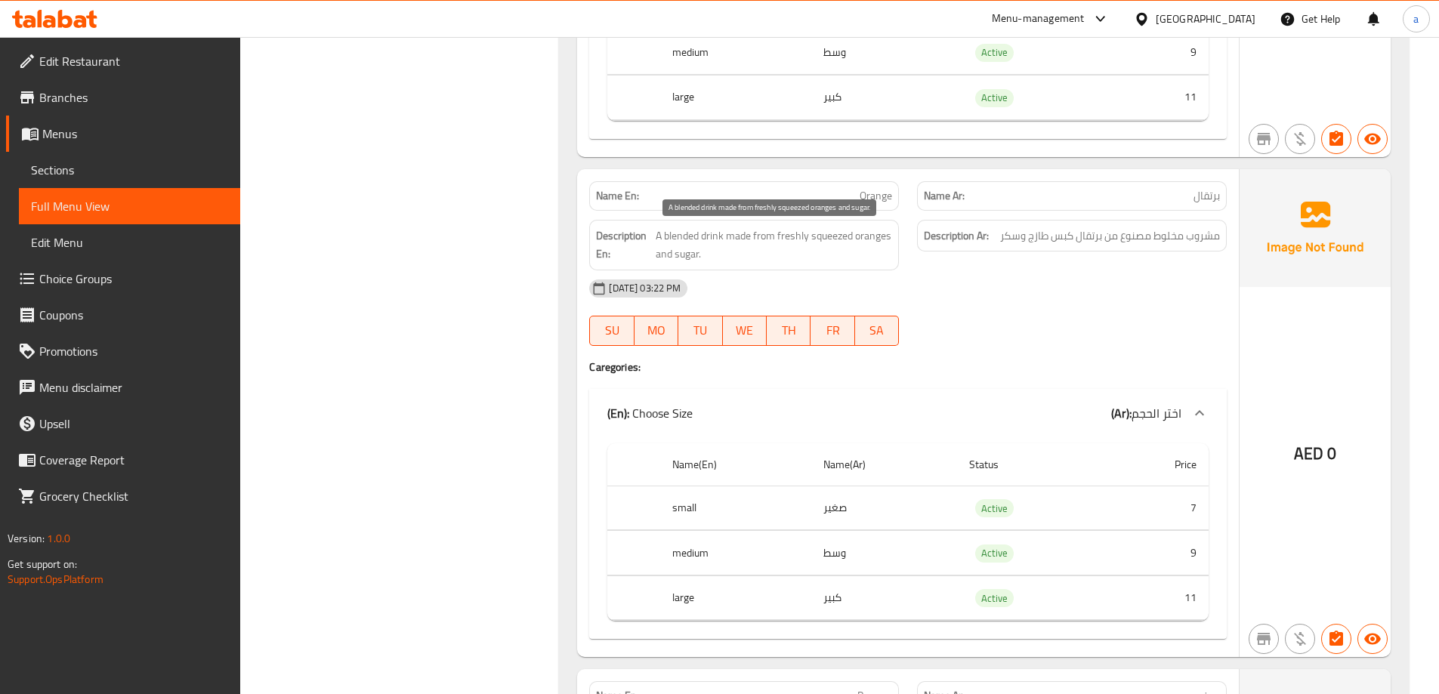
click at [835, 242] on span "A blended drink made from freshly squeezed oranges and sugar." at bounding box center [774, 245] width 236 height 37
copy span "squeezed"
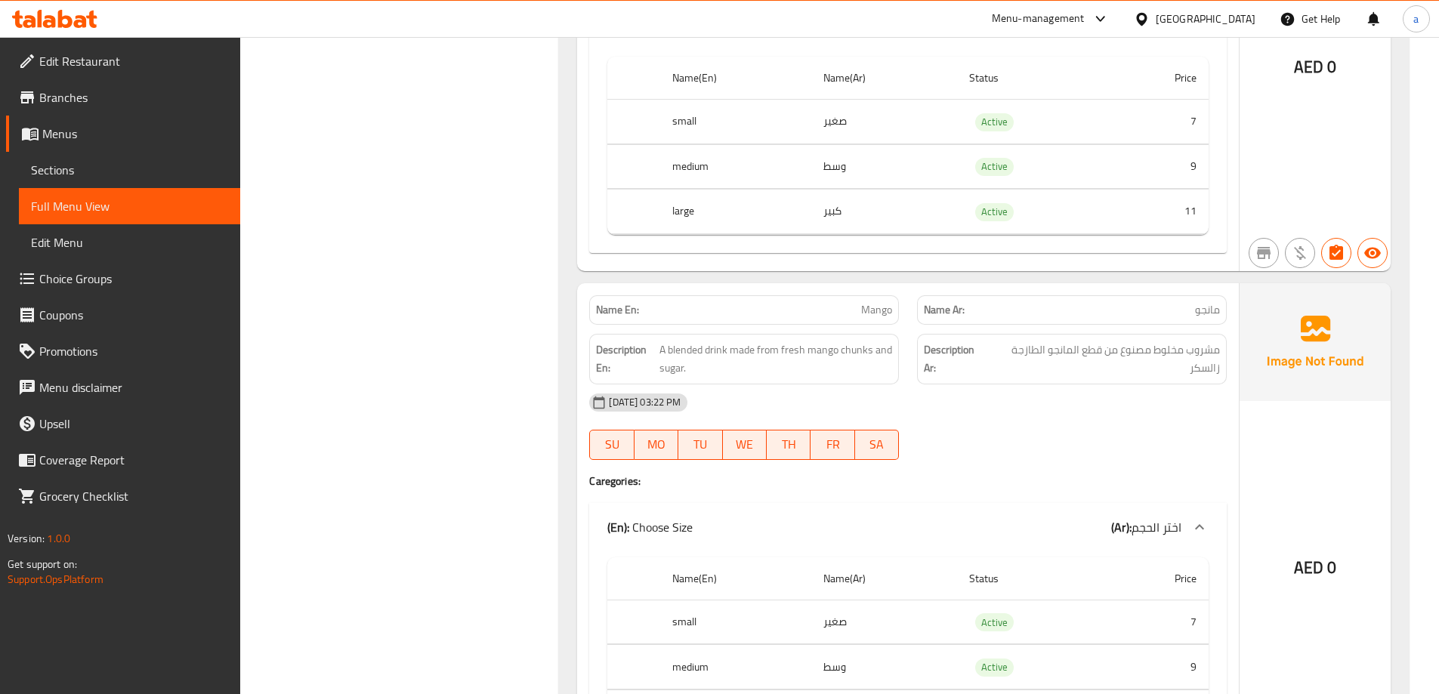
scroll to position [9999, 0]
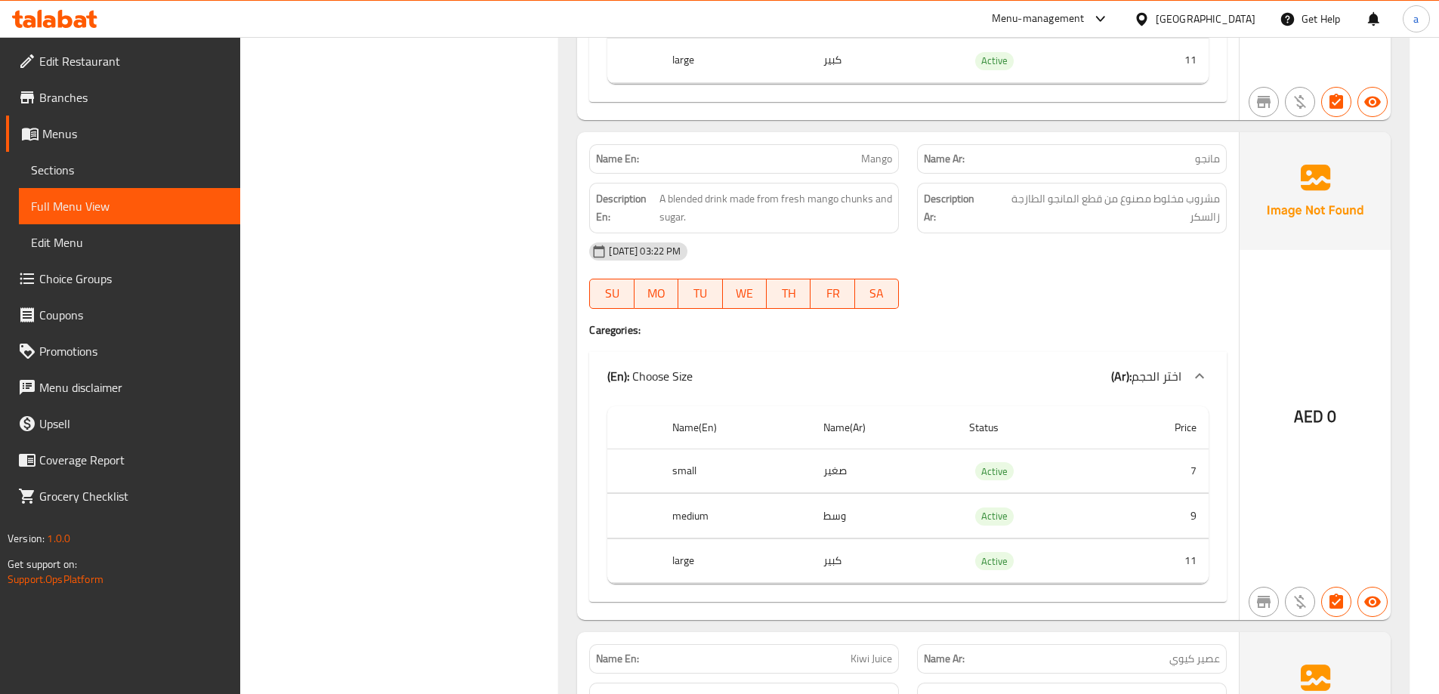
click at [106, 164] on span "Sections" at bounding box center [129, 170] width 197 height 18
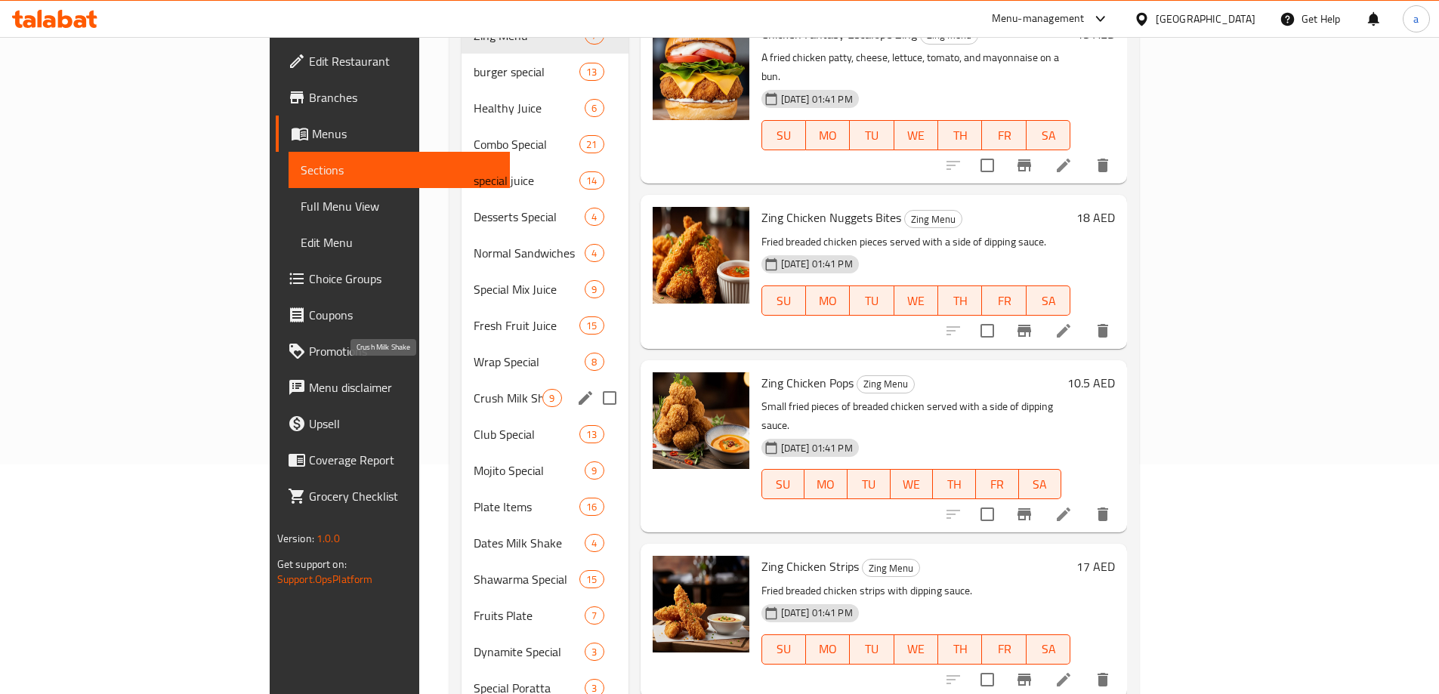
scroll to position [110, 0]
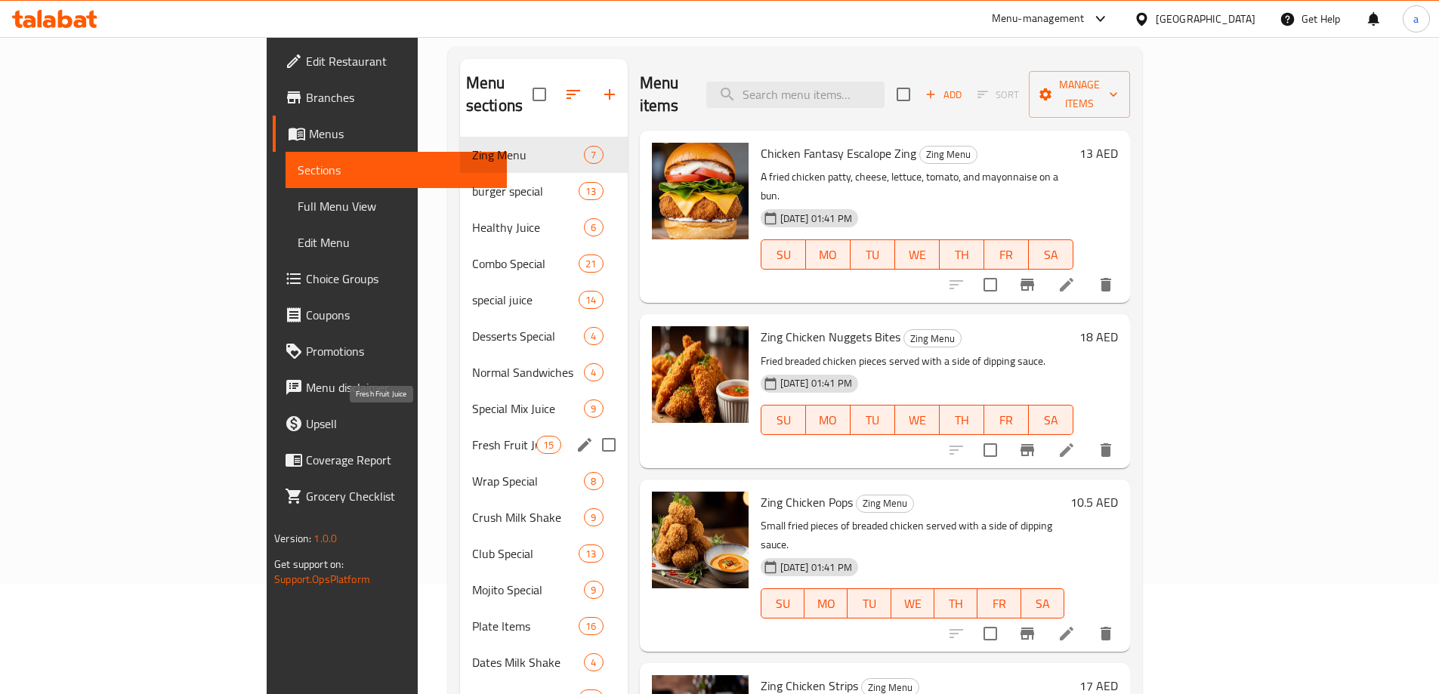
drag, startPoint x: 384, startPoint y: 413, endPoint x: 488, endPoint y: 381, distance: 108.2
click at [472, 436] on span "Fresh Fruit Juice" at bounding box center [504, 445] width 64 height 18
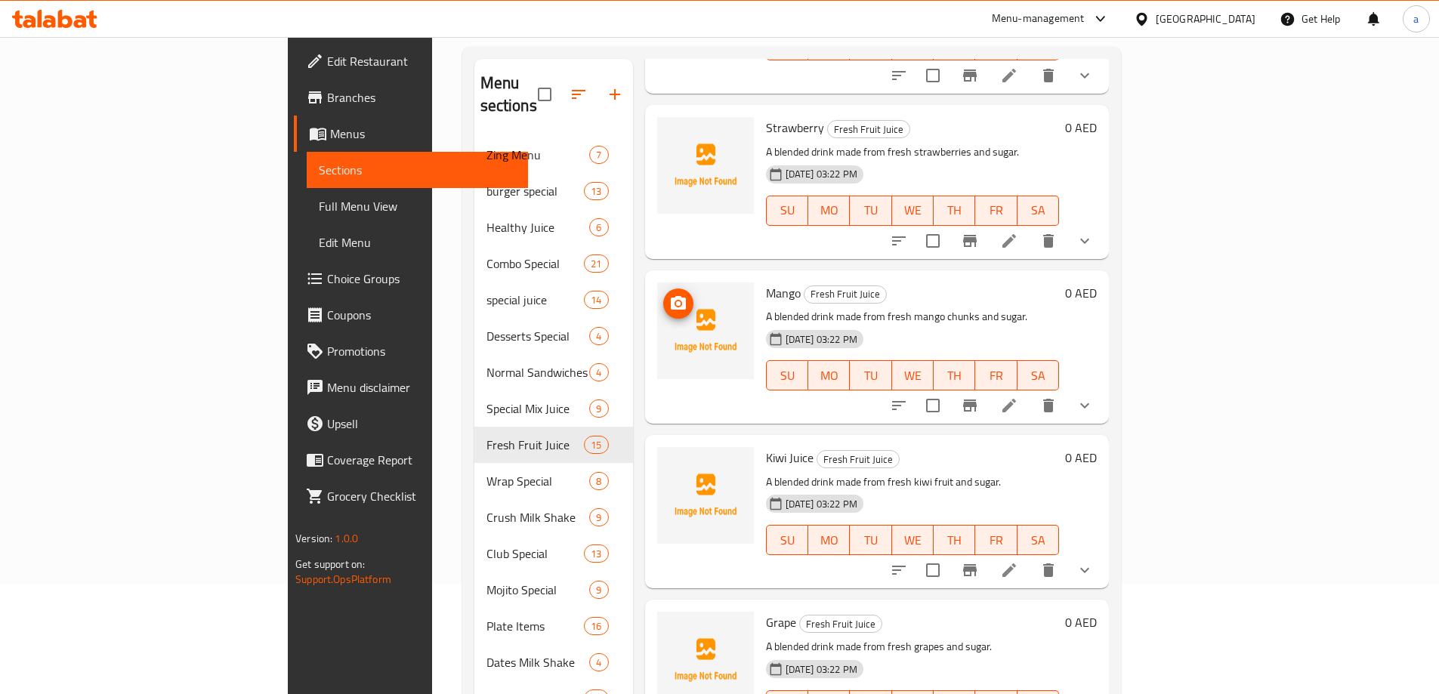
scroll to position [1586, 0]
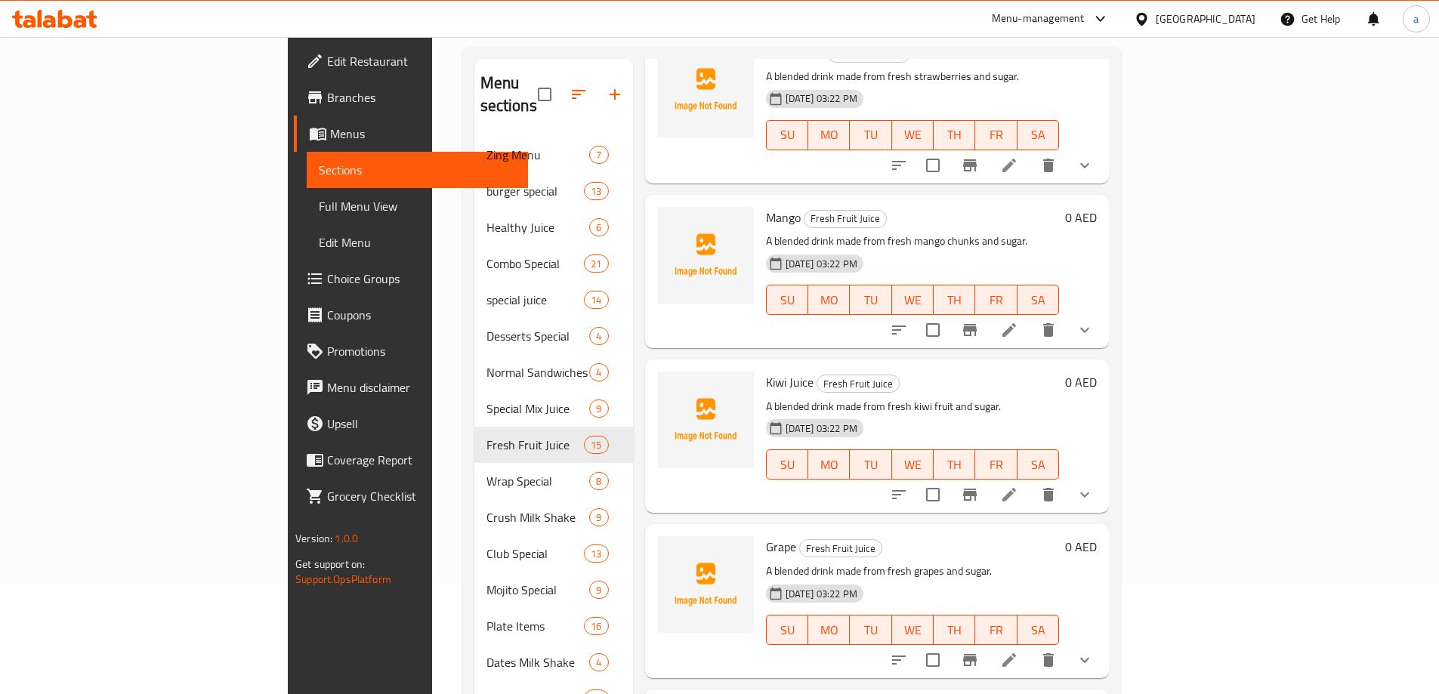
click at [1030, 316] on li at bounding box center [1009, 329] width 42 height 27
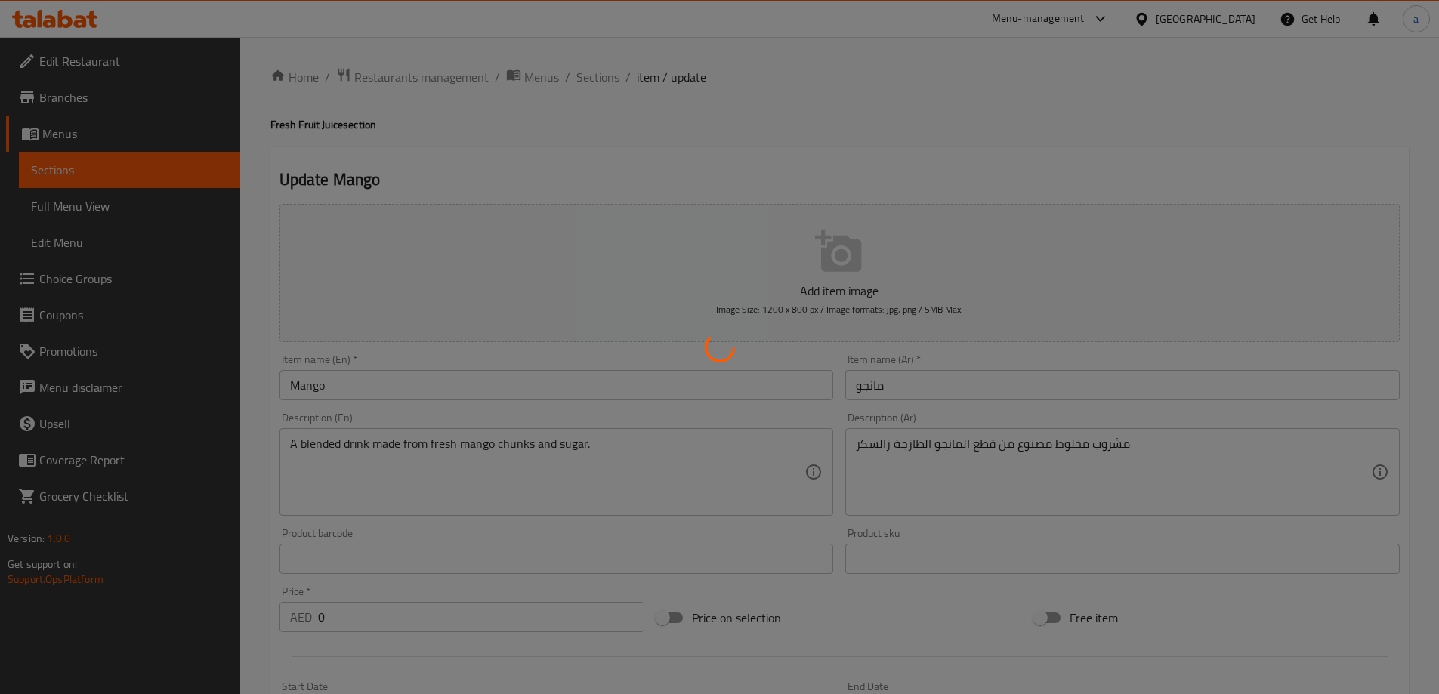
click at [884, 449] on div at bounding box center [719, 347] width 1439 height 694
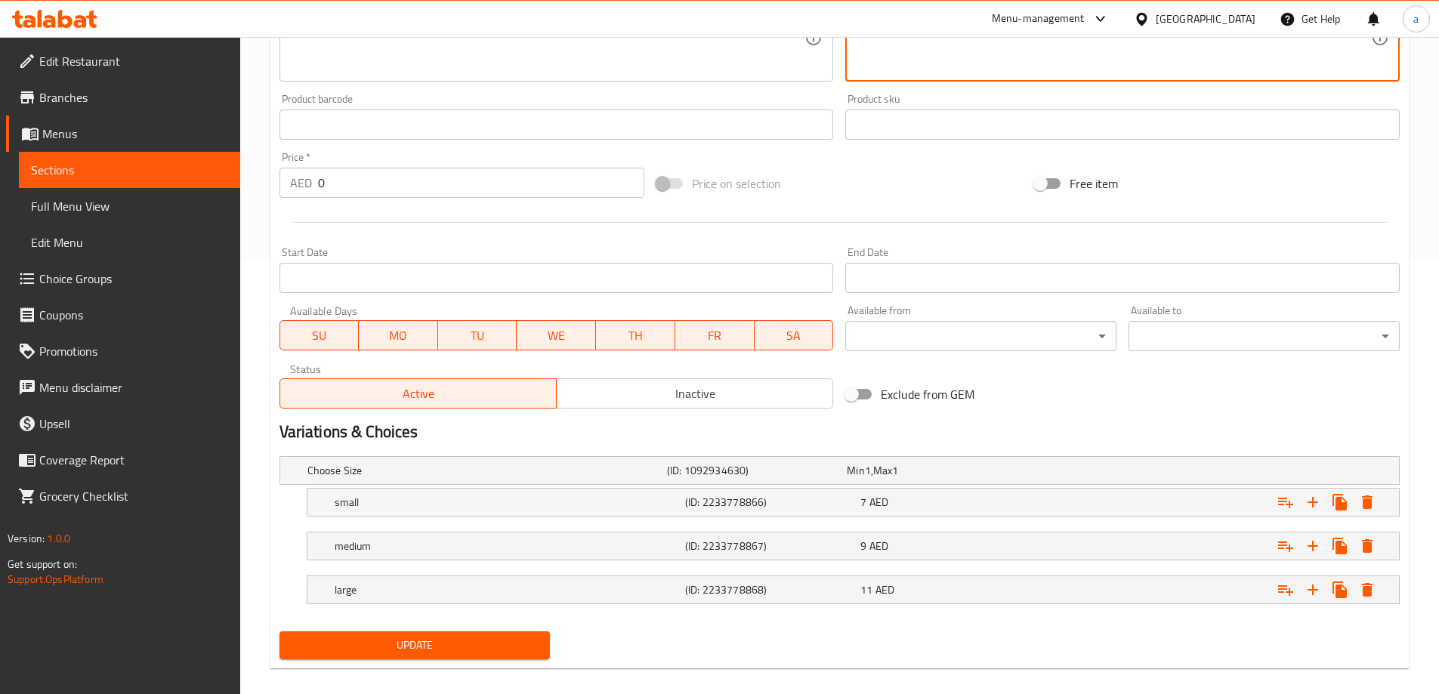
scroll to position [451, 0]
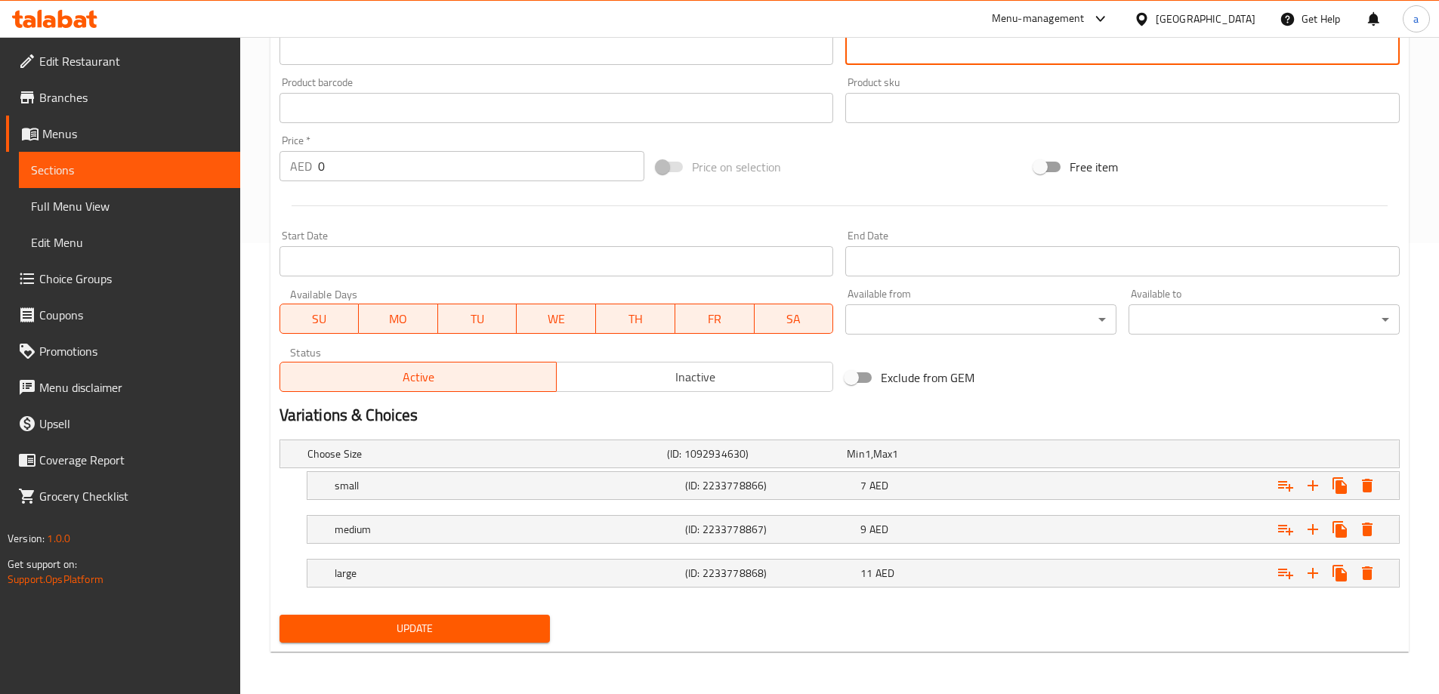
type textarea "مشروب مخلوط مصنوع من قطع المانجو الطازجة و السكر"
click at [443, 632] on span "Update" at bounding box center [415, 628] width 247 height 19
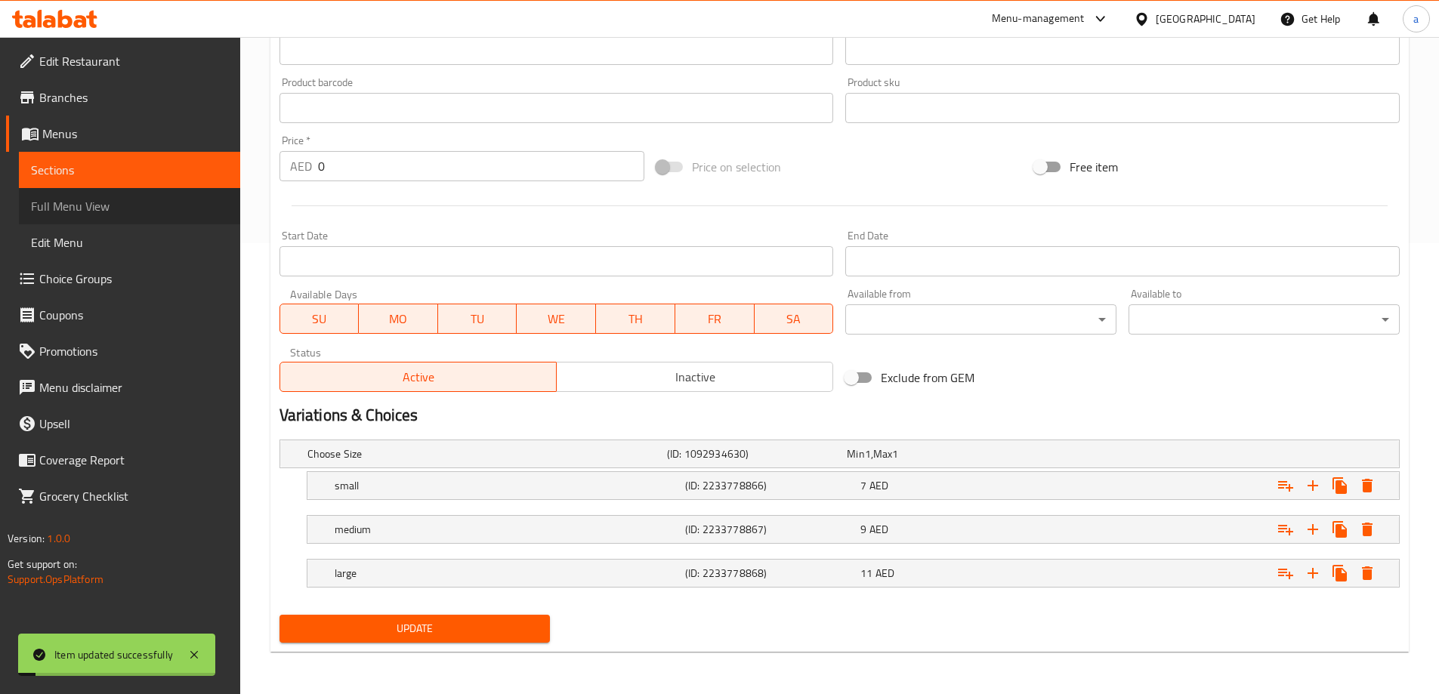
click at [97, 207] on span "Full Menu View" at bounding box center [129, 206] width 197 height 18
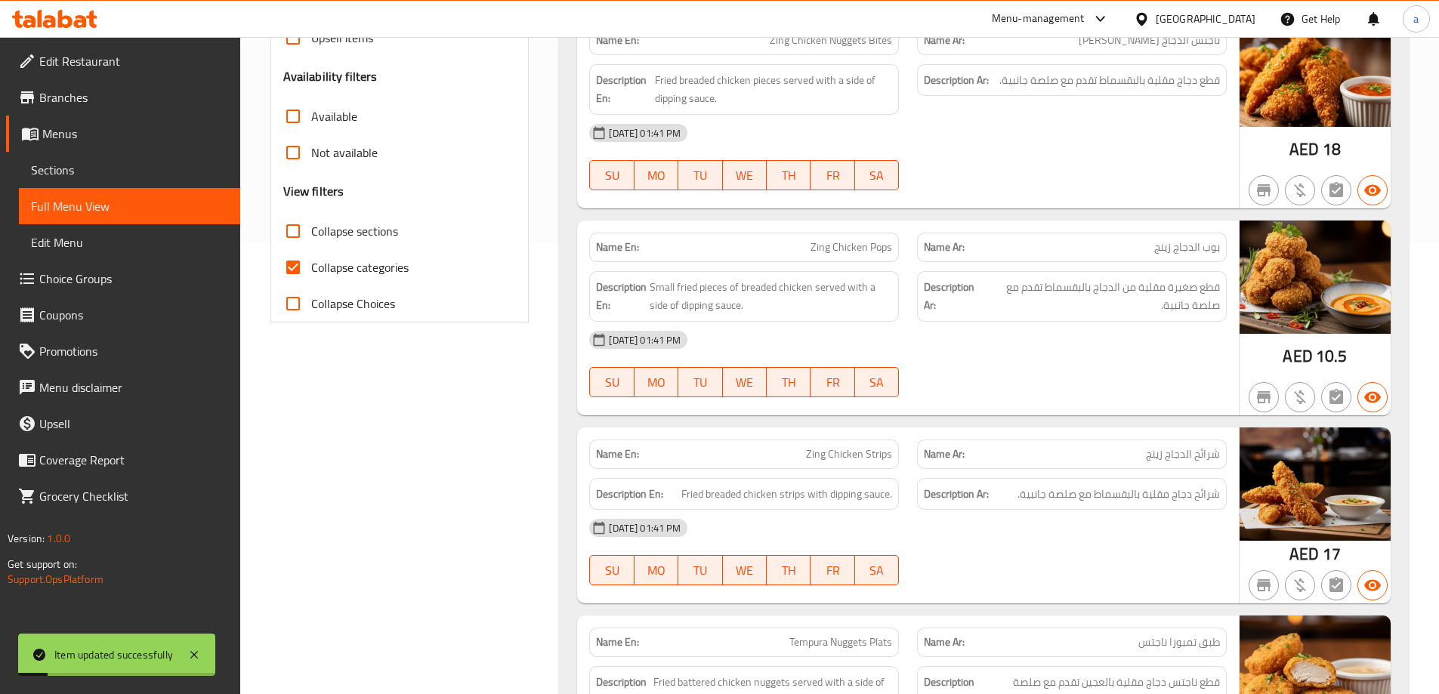
click at [310, 271] on input "Collapse categories" at bounding box center [293, 267] width 36 height 36
checkbox input "false"
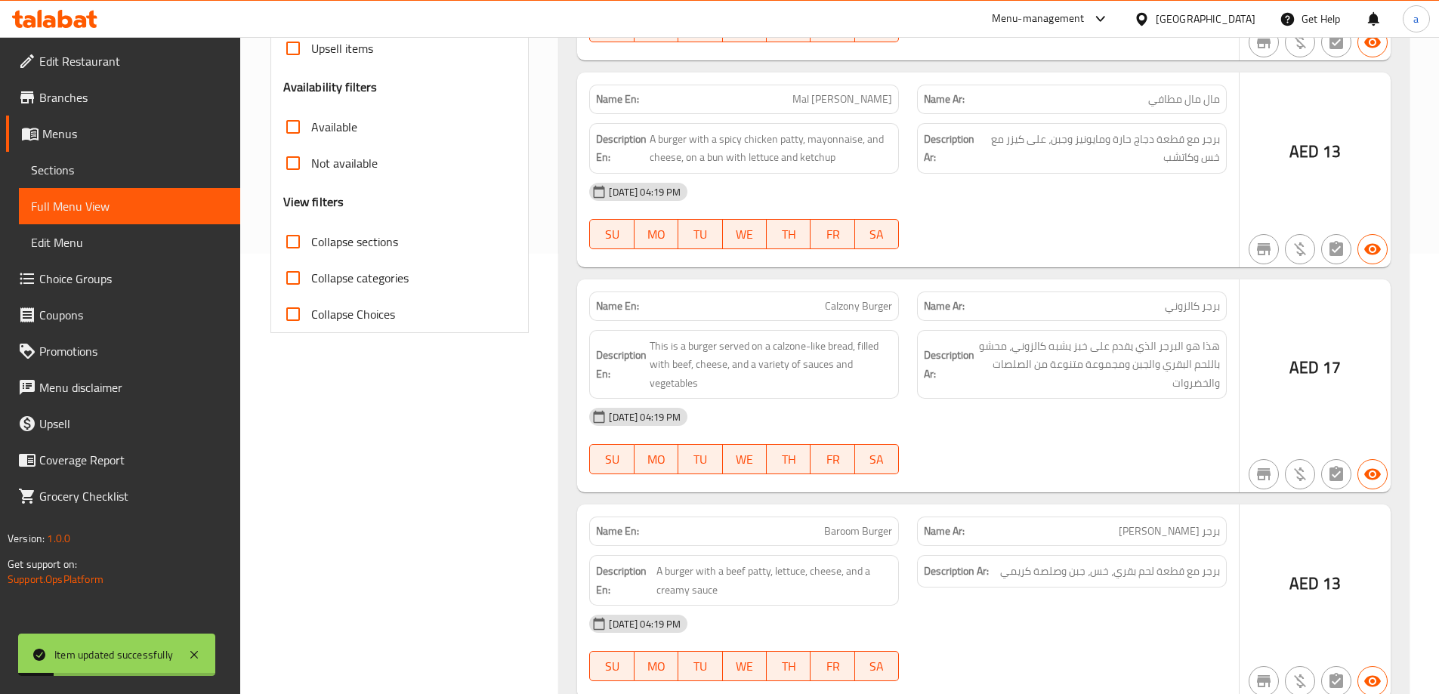
scroll to position [0, 0]
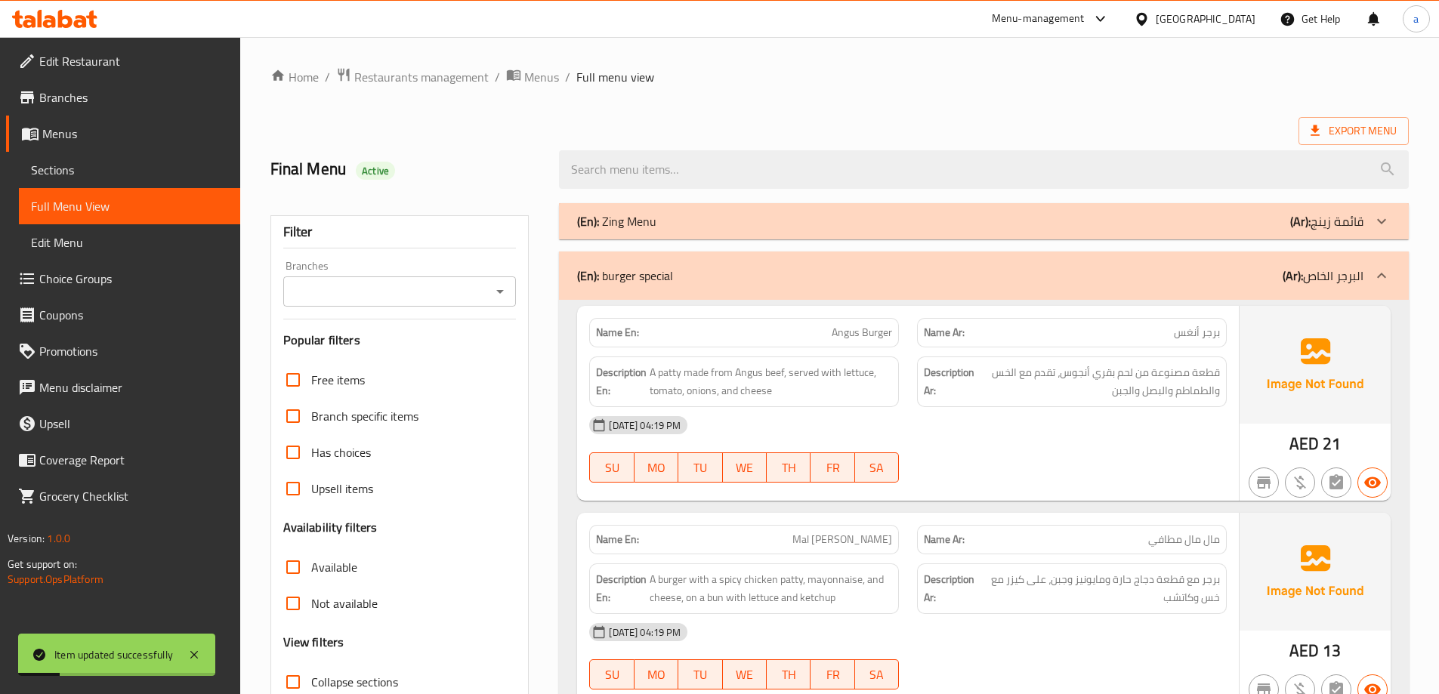
click at [1211, 284] on div "(En): burger special (Ar): البرجر الخاص" at bounding box center [970, 276] width 786 height 18
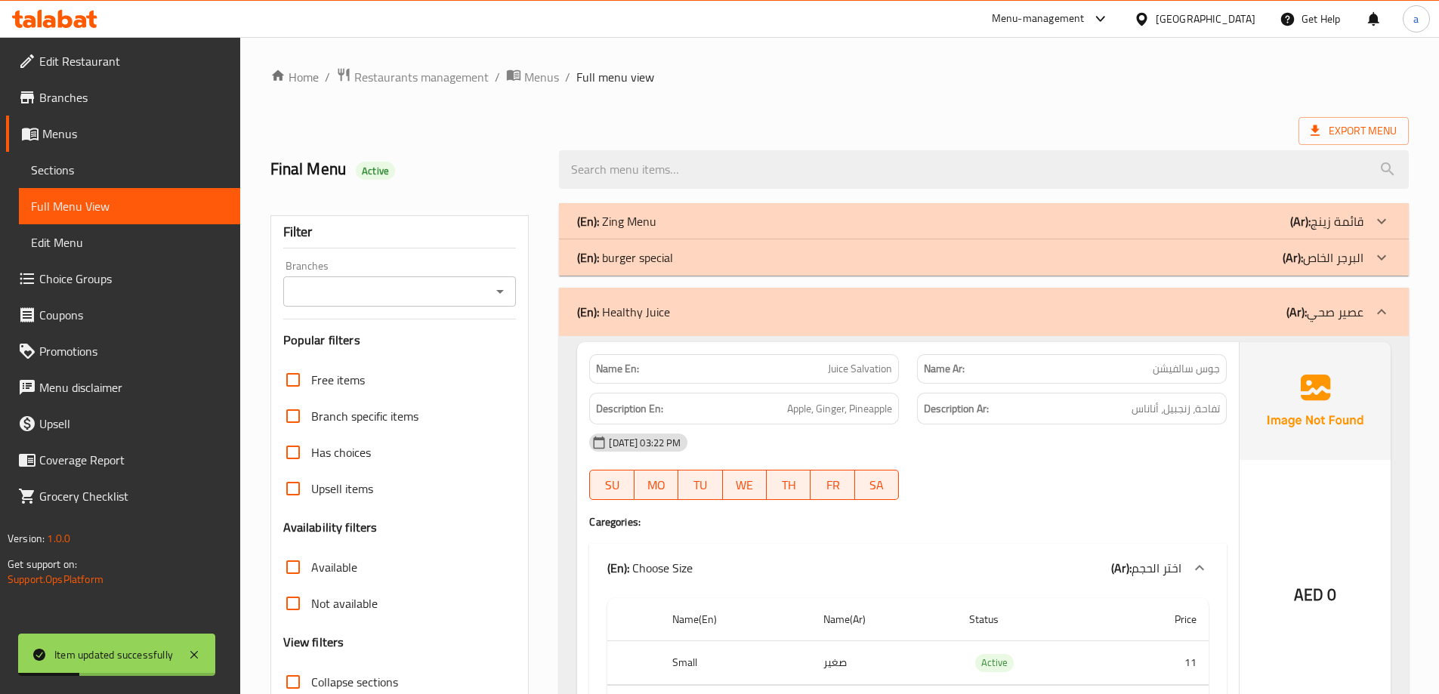
click at [1218, 332] on div "(En): Healthy Juice (Ar): عصير صحي" at bounding box center [984, 312] width 850 height 48
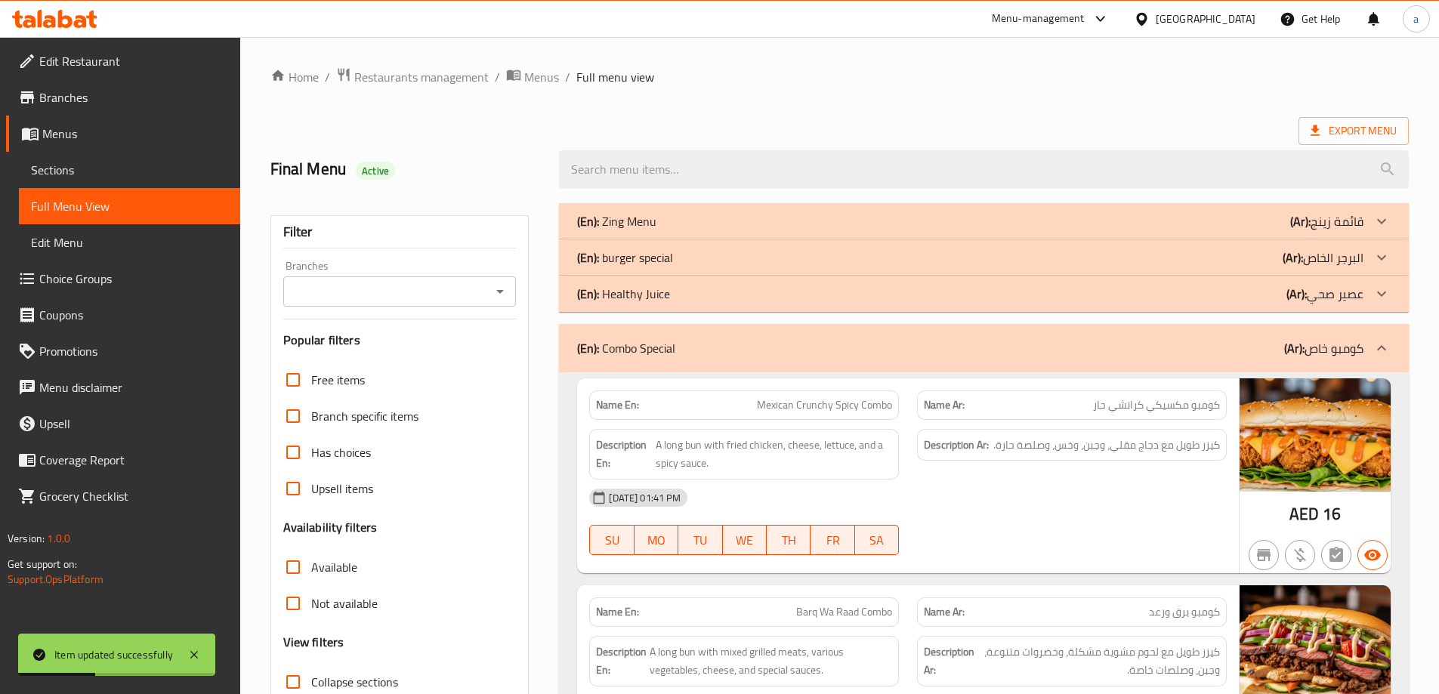
click at [1206, 340] on div "(En): Combo Special (Ar): كومبو خاص" at bounding box center [970, 348] width 786 height 18
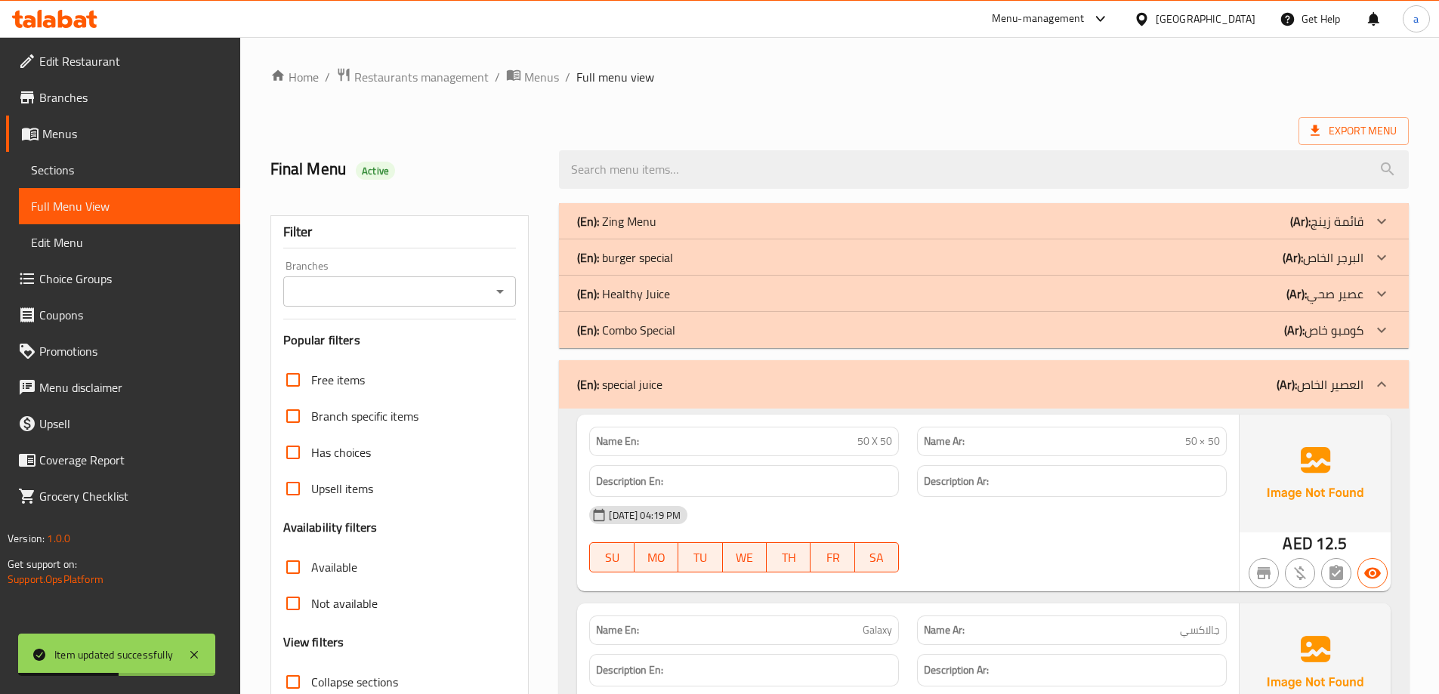
click at [1292, 383] on b "(Ar):" at bounding box center [1286, 384] width 20 height 23
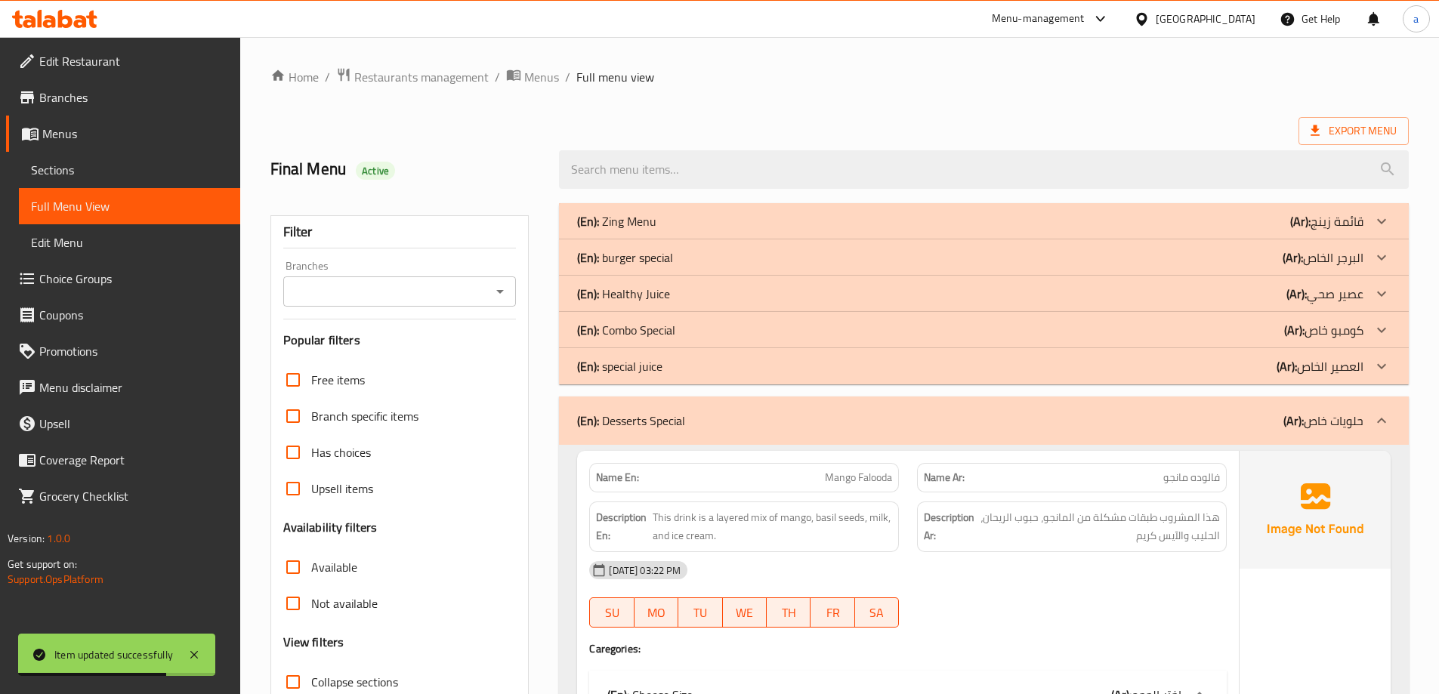
click at [1295, 415] on b "(Ar):" at bounding box center [1293, 420] width 20 height 23
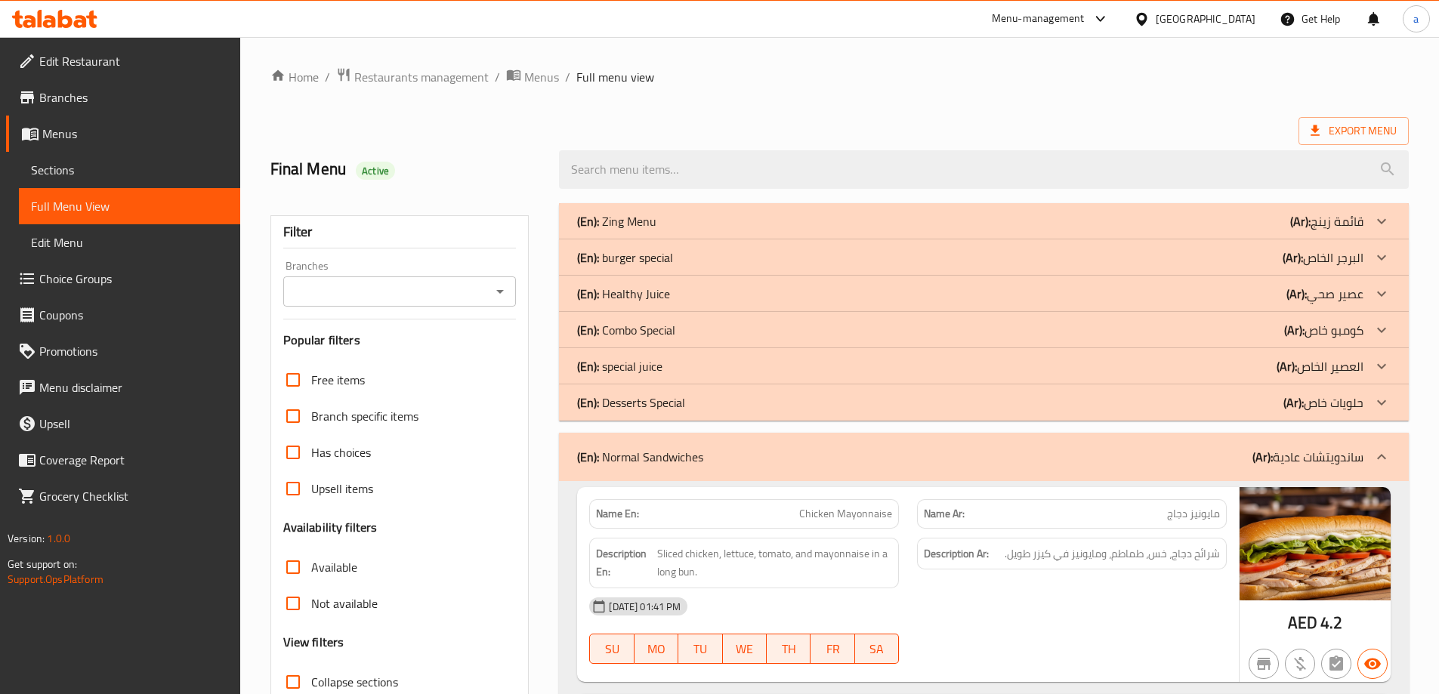
click at [1289, 437] on div "(En): Normal Sandwiches (Ar): ساندويتشات عادية" at bounding box center [984, 457] width 850 height 48
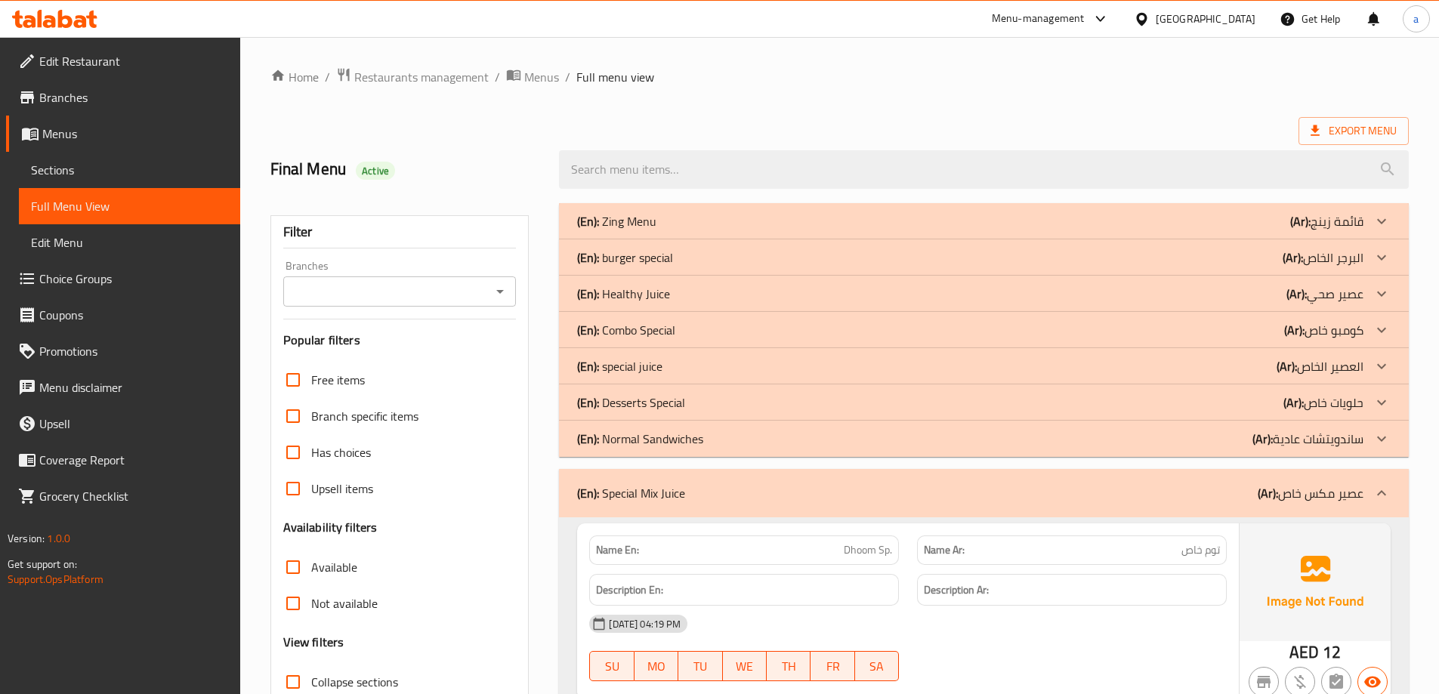
click at [1334, 495] on p "(Ar): عصير مكس خاص" at bounding box center [1311, 493] width 106 height 18
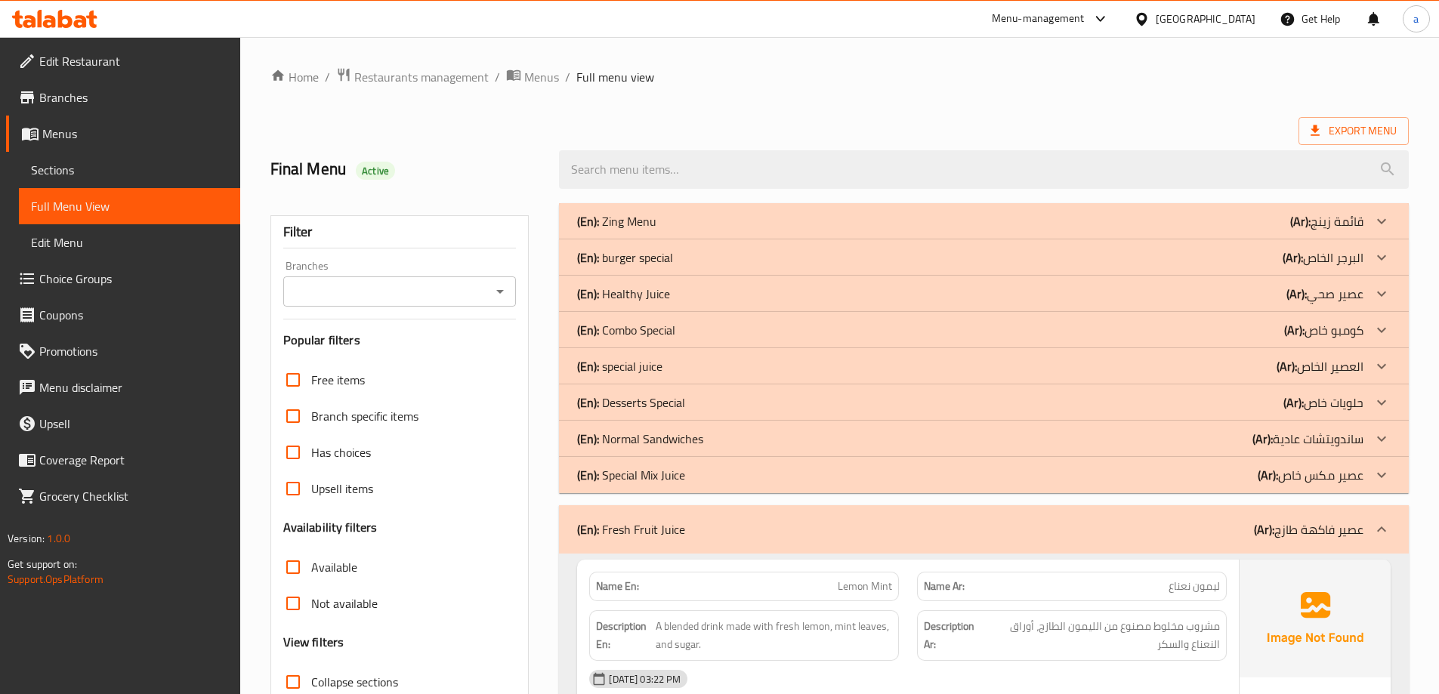
scroll to position [227, 0]
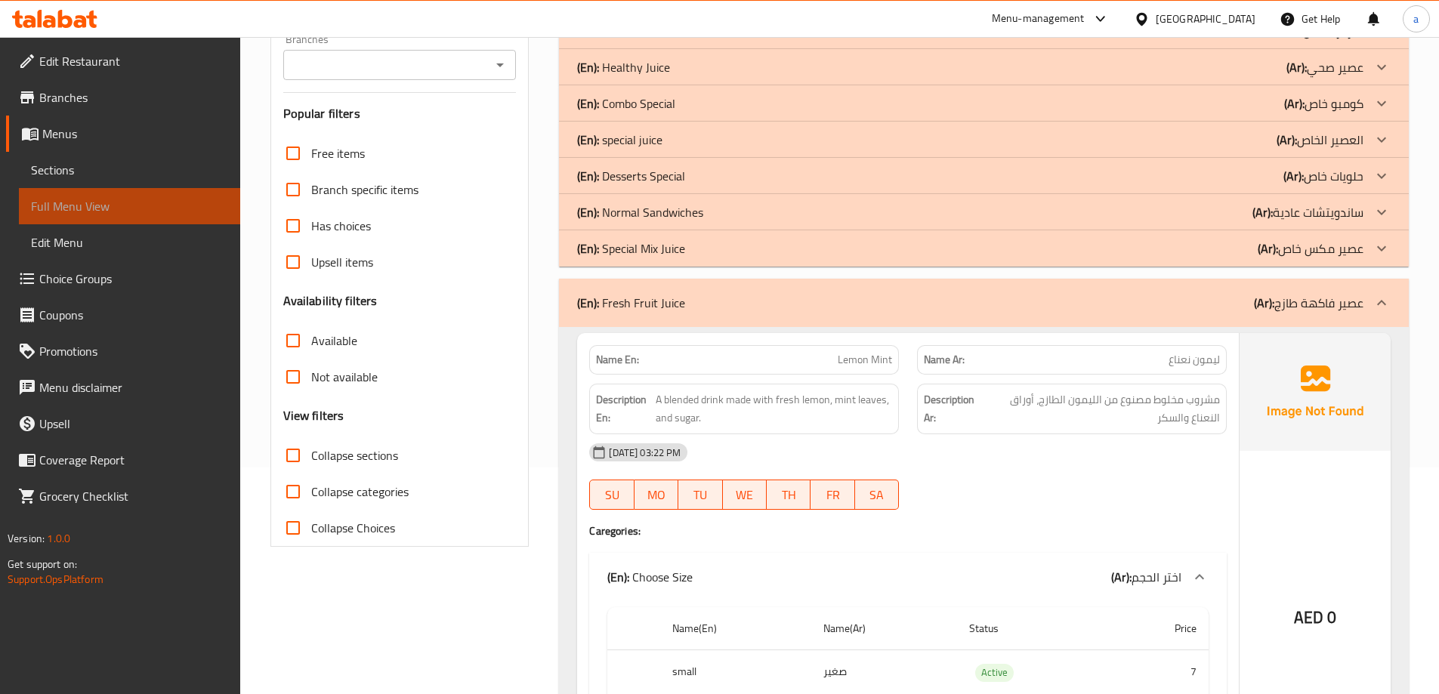
click at [159, 207] on span "Full Menu View" at bounding box center [129, 206] width 197 height 18
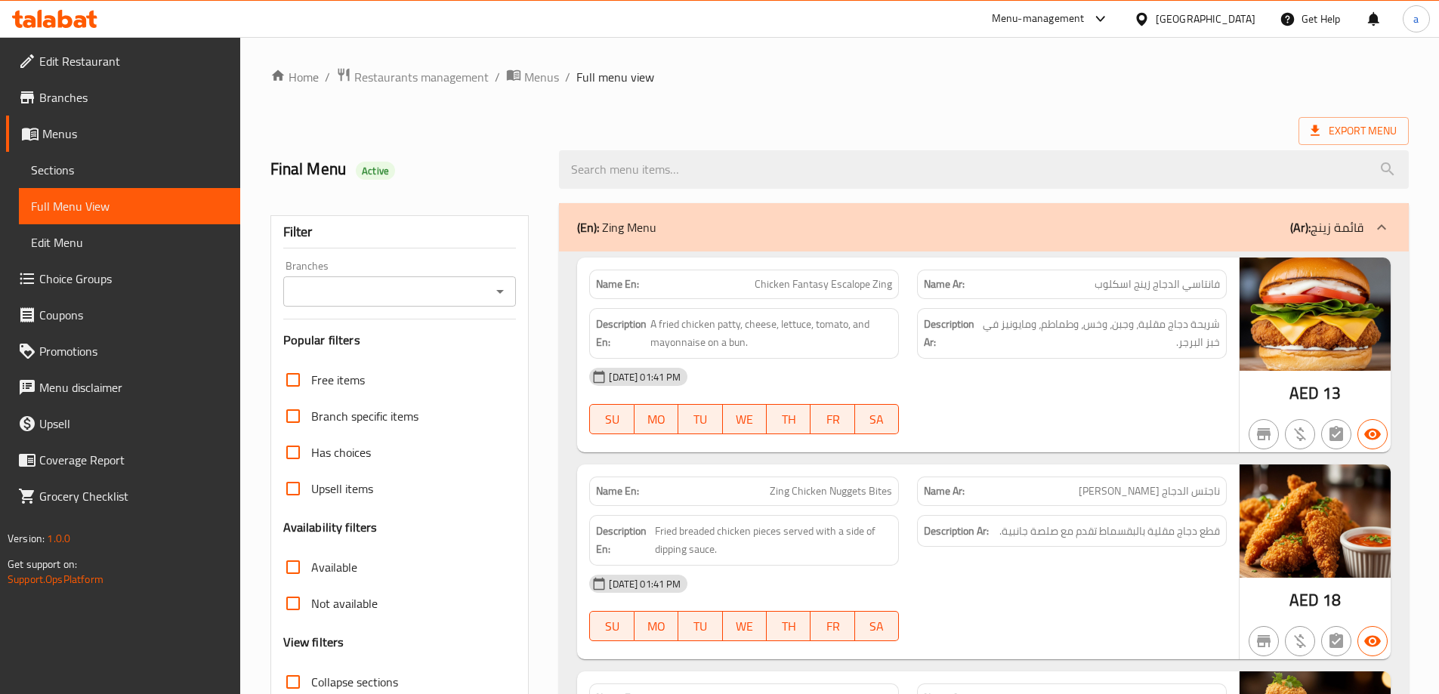
scroll to position [302, 0]
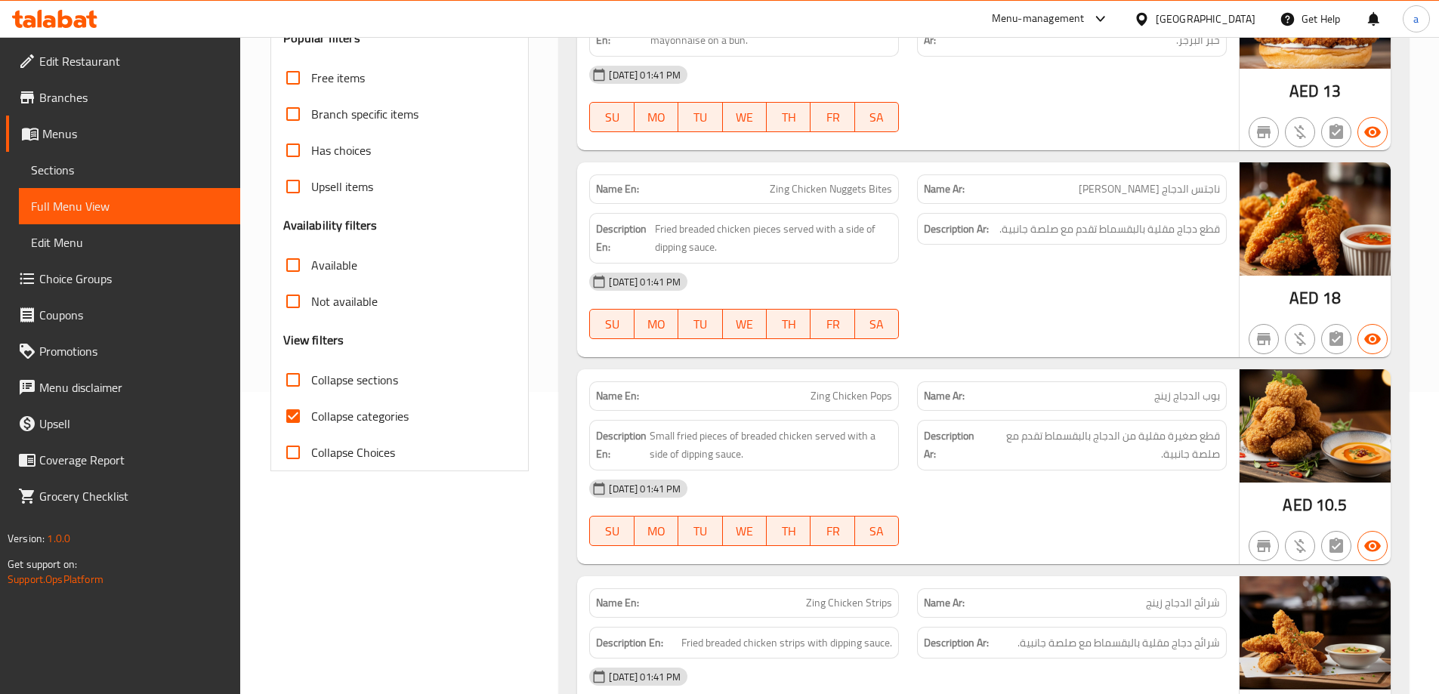
click at [344, 416] on span "Collapse categories" at bounding box center [359, 416] width 97 height 18
click at [311, 416] on input "Collapse categories" at bounding box center [293, 416] width 36 height 36
checkbox input "false"
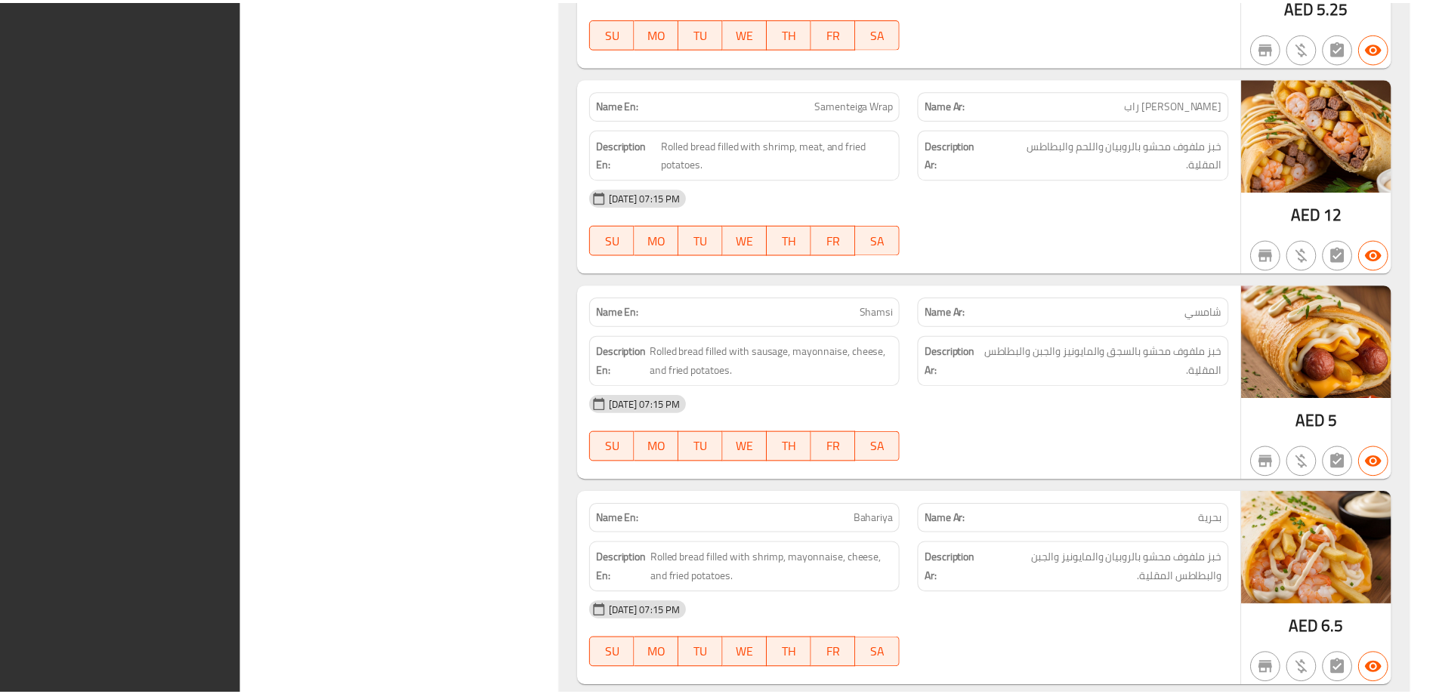
scroll to position [51723, 0]
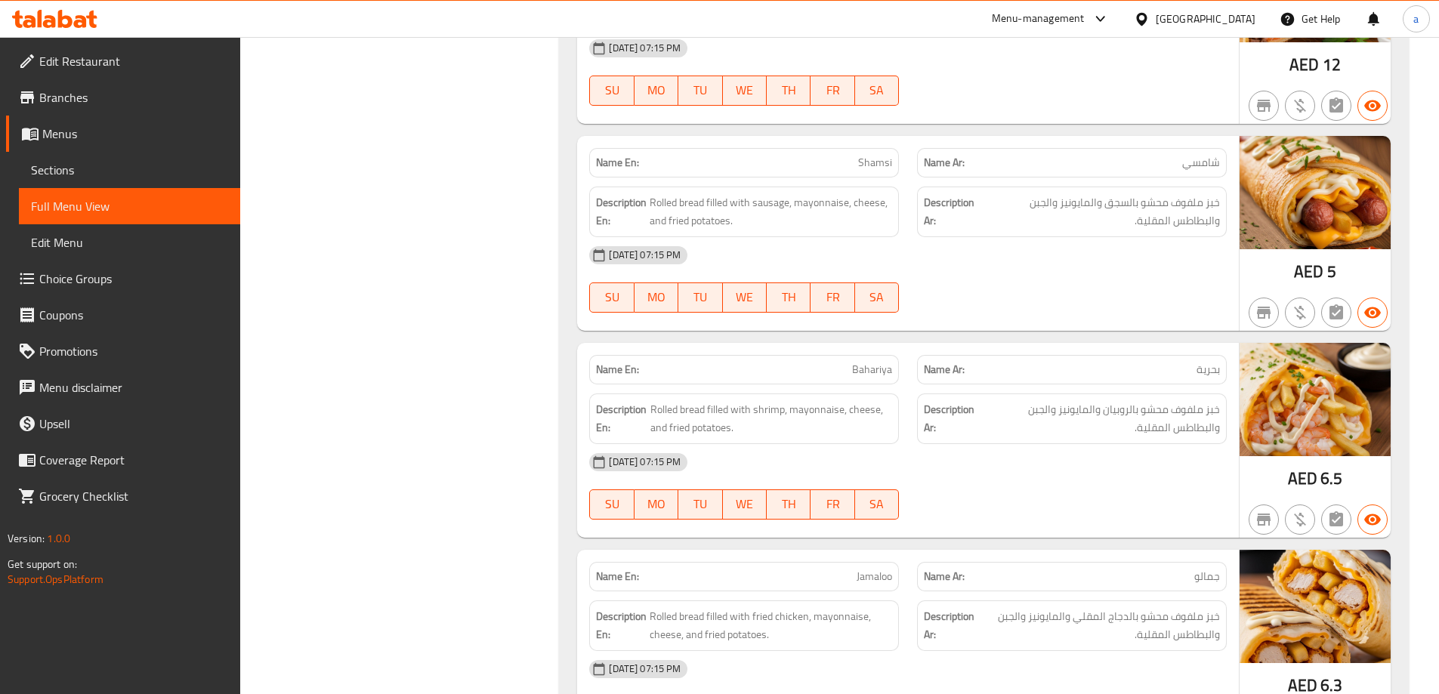
click at [1180, 22] on div "[GEOGRAPHIC_DATA]" at bounding box center [1206, 19] width 100 height 17
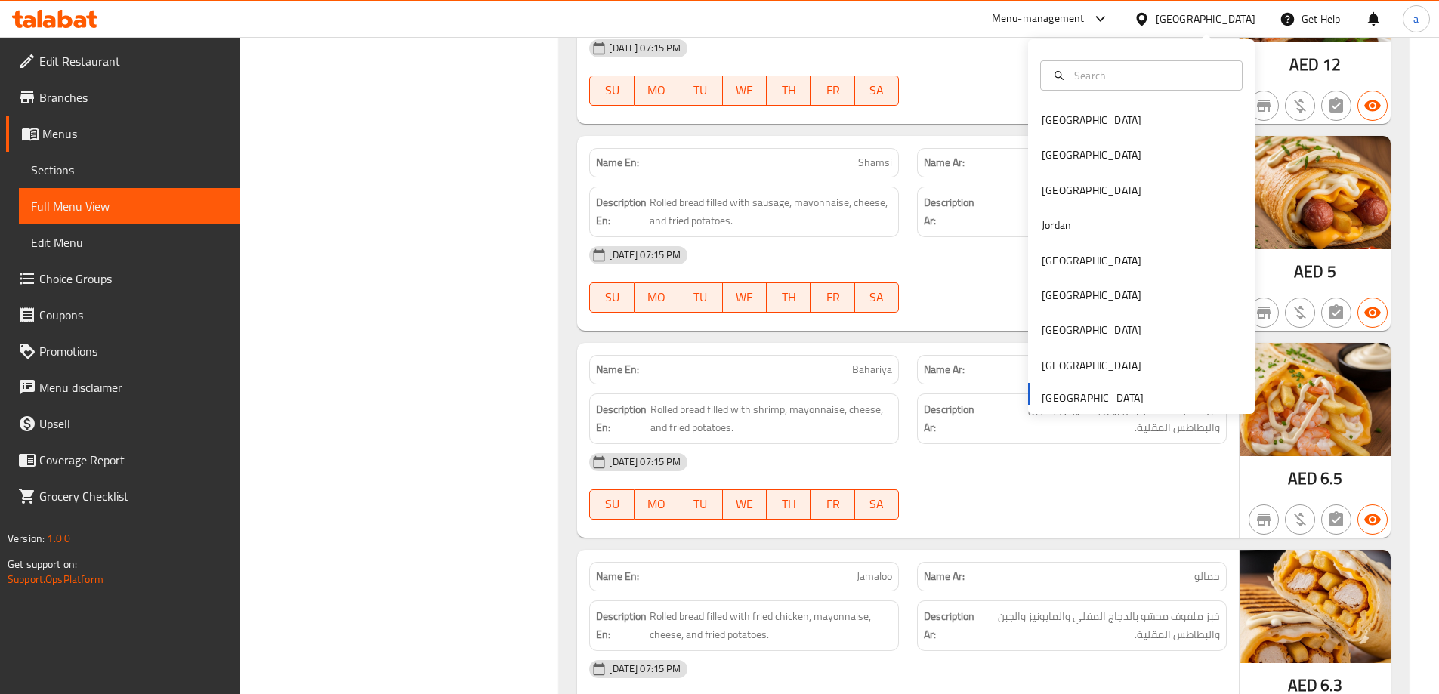
click at [1078, 388] on div "Bahrain Egypt Iraq Jordan Kuwait Oman Qatar Saudi Arabia United Arab Emirates" at bounding box center [1141, 258] width 227 height 310
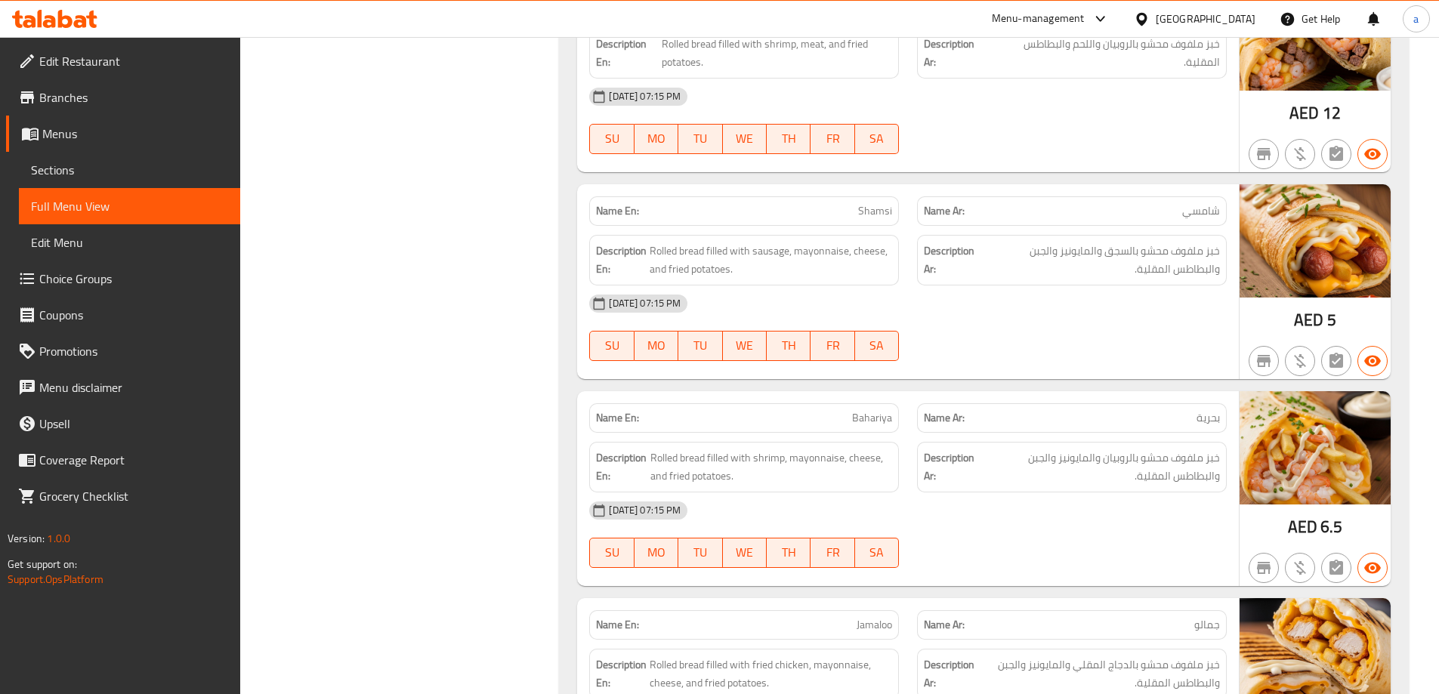
scroll to position [51648, 0]
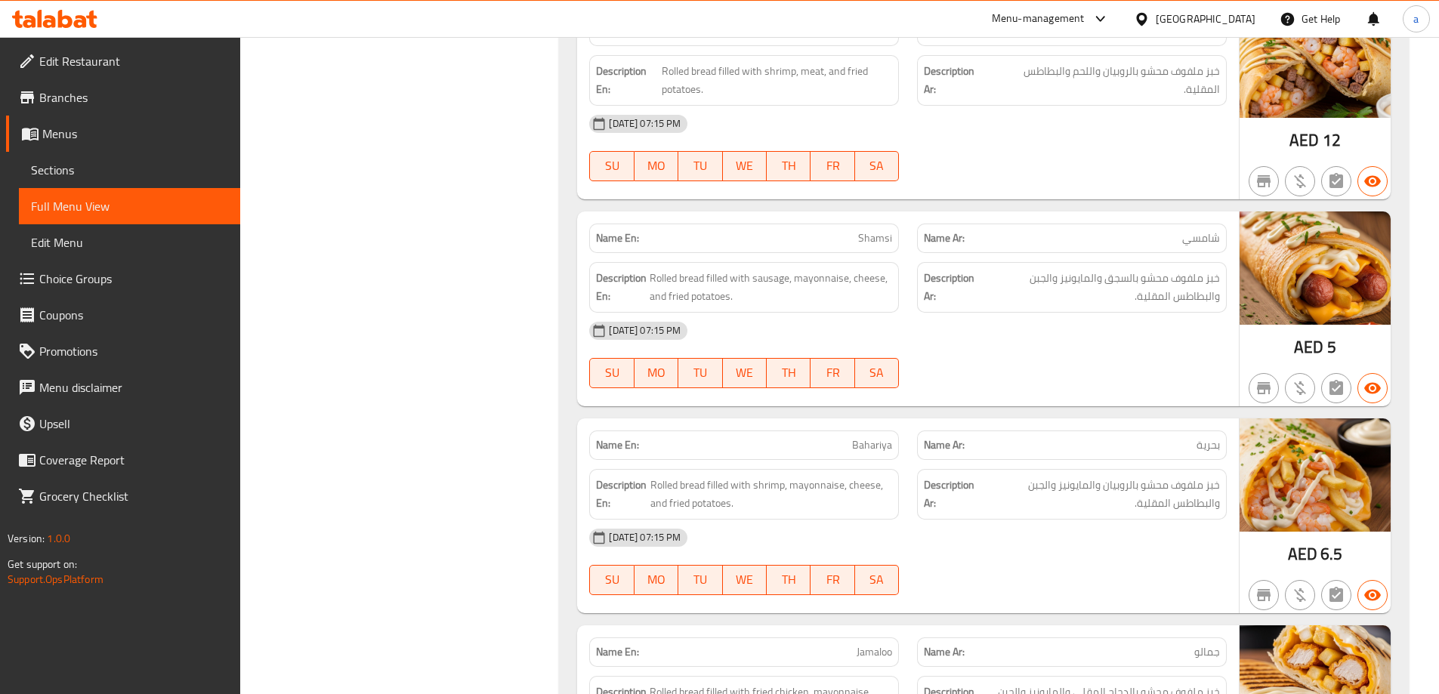
click at [1061, 10] on div "Menu-management" at bounding box center [1038, 19] width 93 height 18
click at [955, 92] on div "All Plugins Menu-management Restaurant-Management" at bounding box center [997, 99] width 227 height 100
click at [980, 136] on div "Restaurant-Management" at bounding box center [957, 131] width 119 height 17
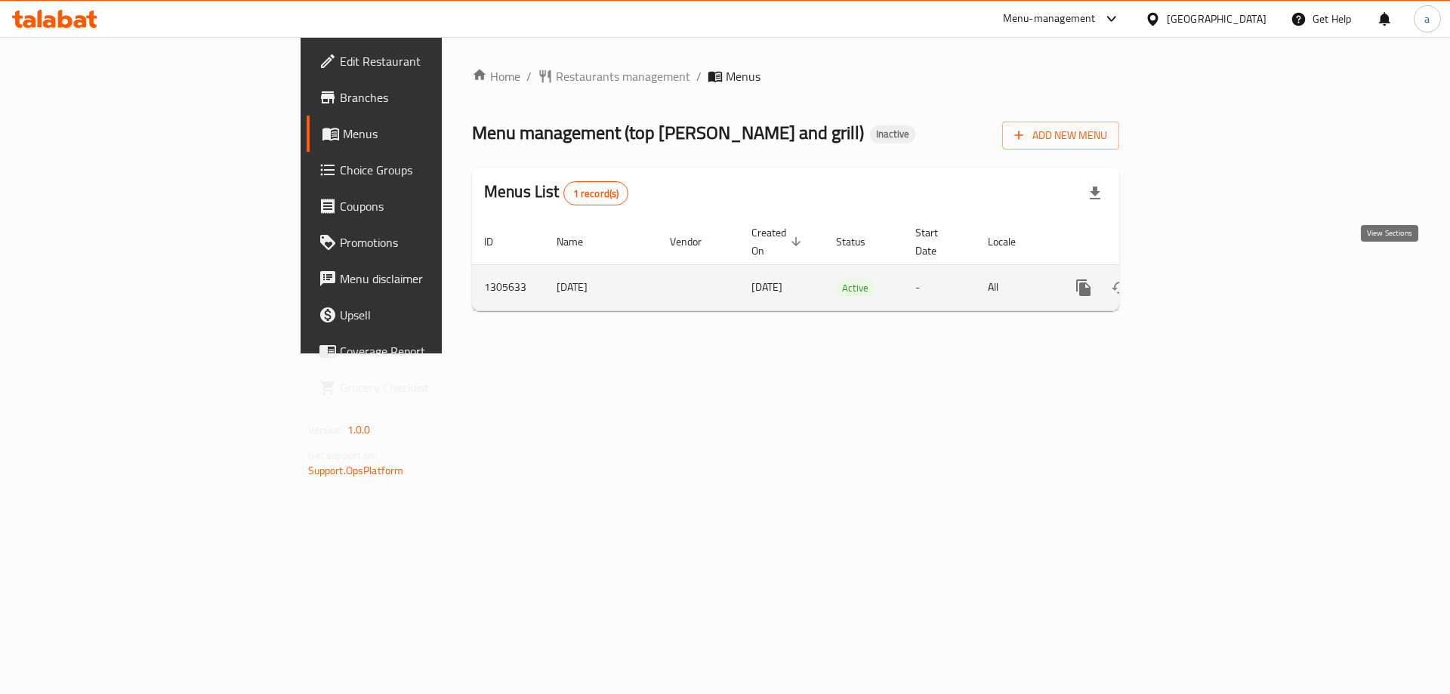
click at [1199, 281] on icon "enhanced table" at bounding box center [1193, 288] width 14 height 14
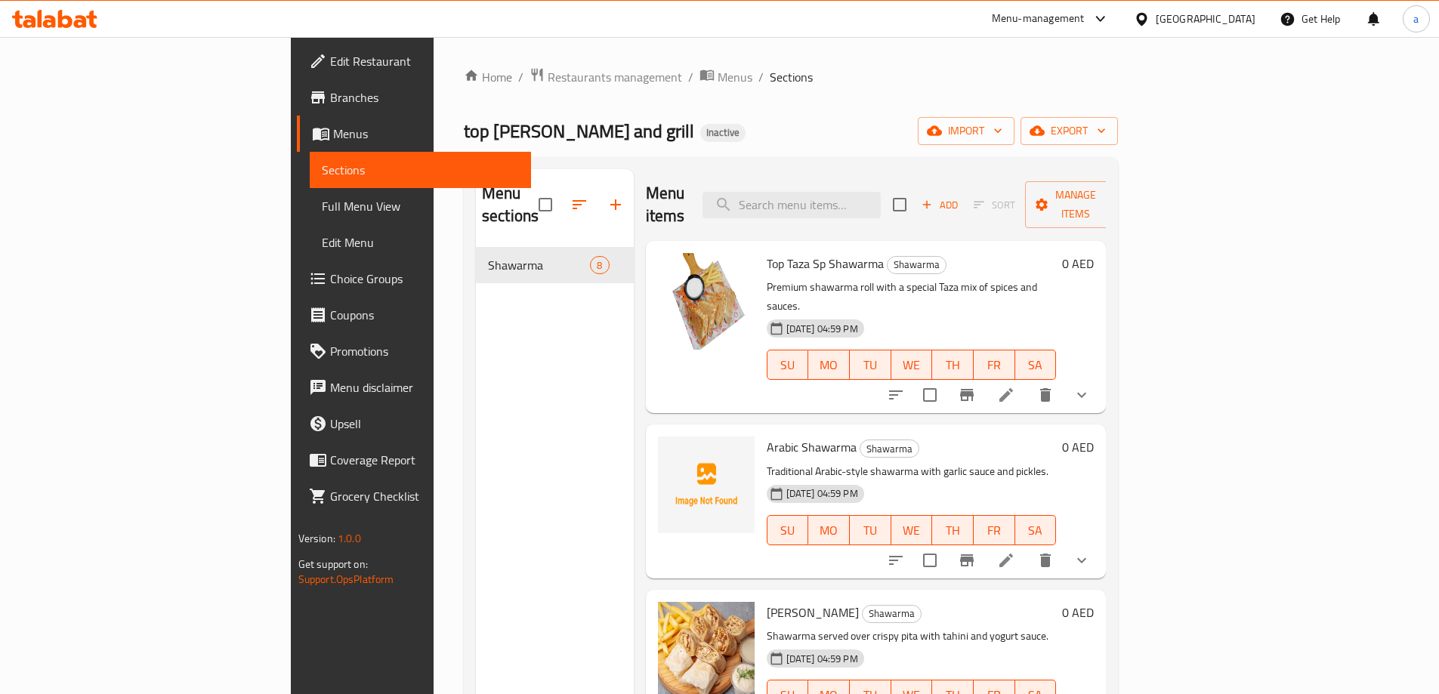
scroll to position [378, 0]
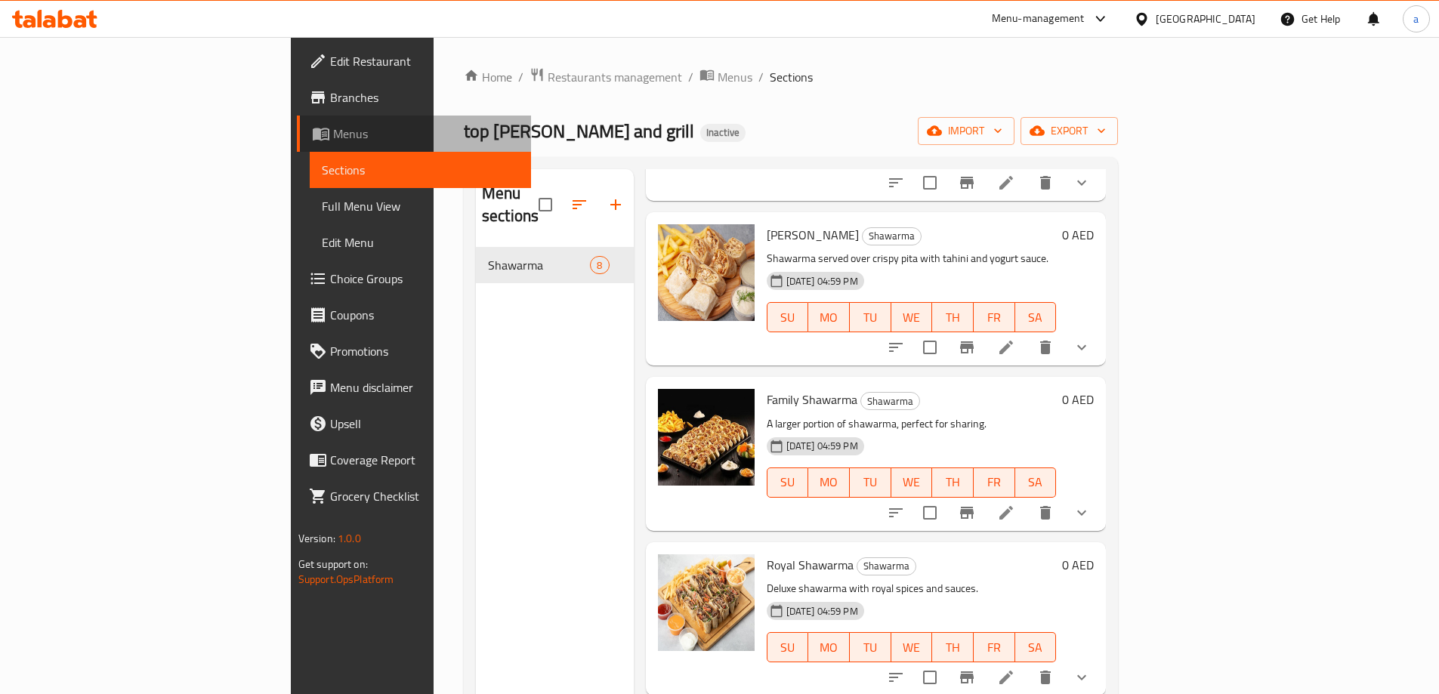
click at [333, 132] on span "Menus" at bounding box center [426, 134] width 186 height 18
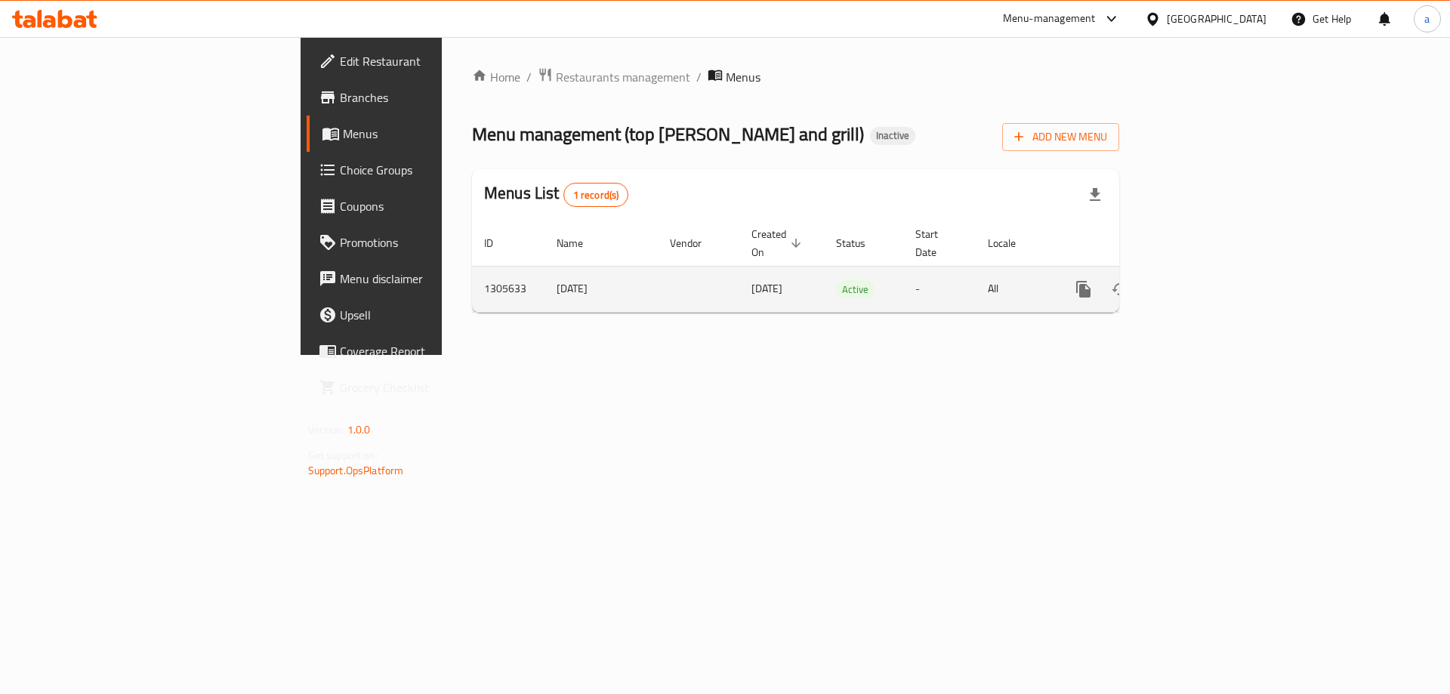
drag, startPoint x: 528, startPoint y: 271, endPoint x: 676, endPoint y: 272, distance: 148.0
click at [676, 272] on tr "1305633 13/8/2025 13/08/2025 Active - All" at bounding box center [847, 289] width 751 height 46
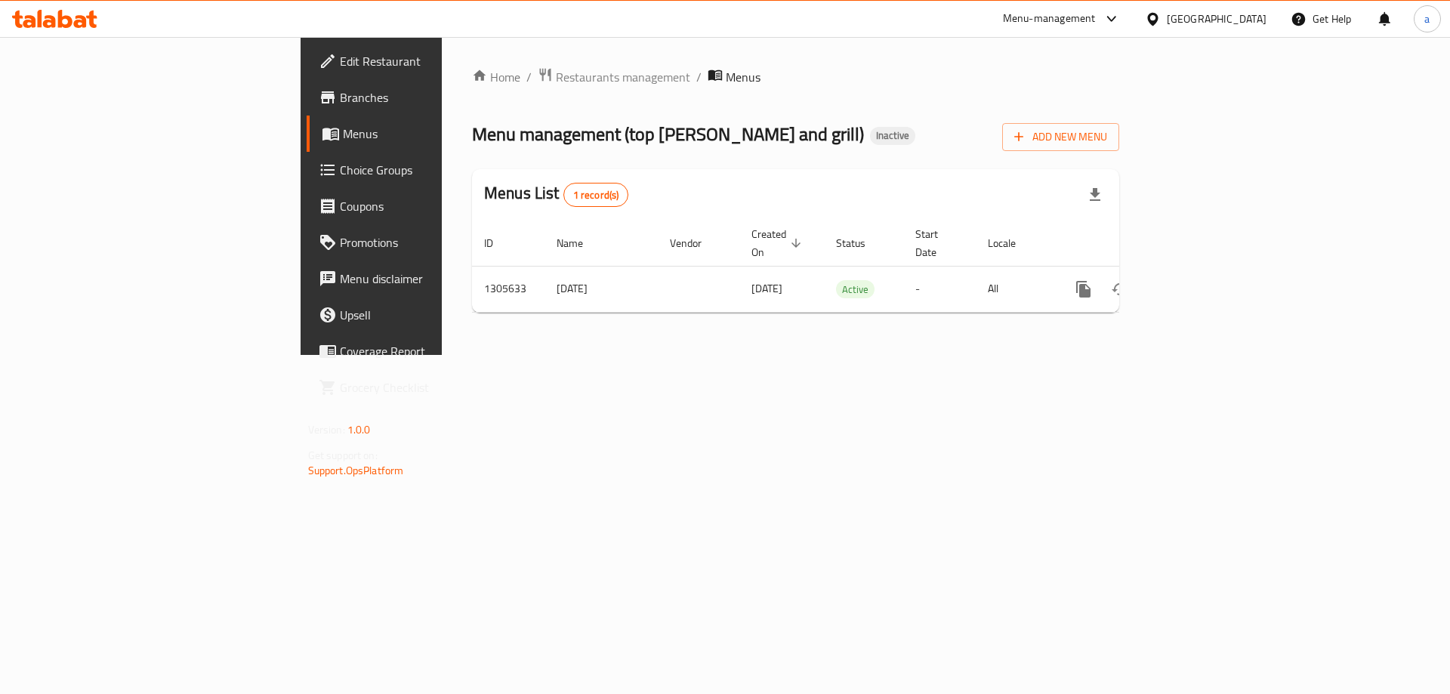
click at [568, 355] on div "Home / Restaurants management / Menus Menu management ( top taza shawarma and g…" at bounding box center [796, 196] width 708 height 318
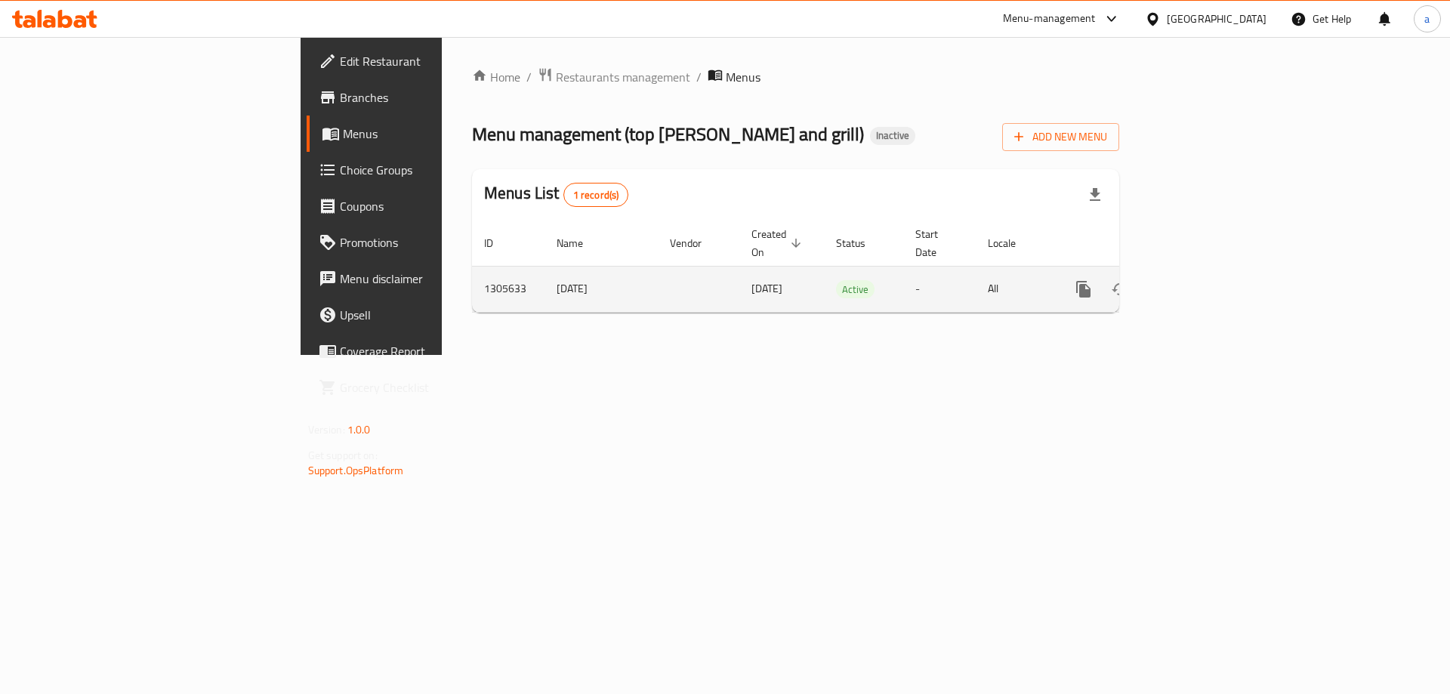
click at [1202, 280] on icon "enhanced table" at bounding box center [1193, 289] width 18 height 18
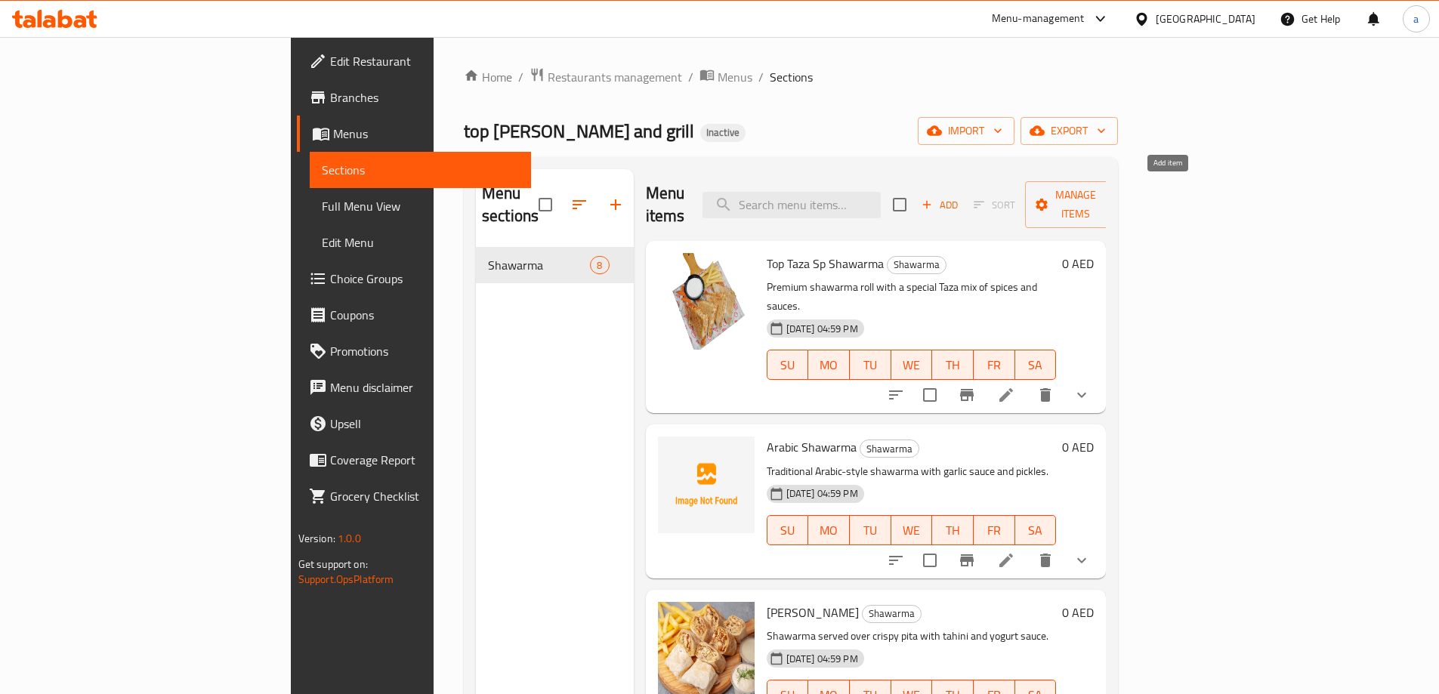
click at [934, 198] on icon "button" at bounding box center [927, 205] width 14 height 14
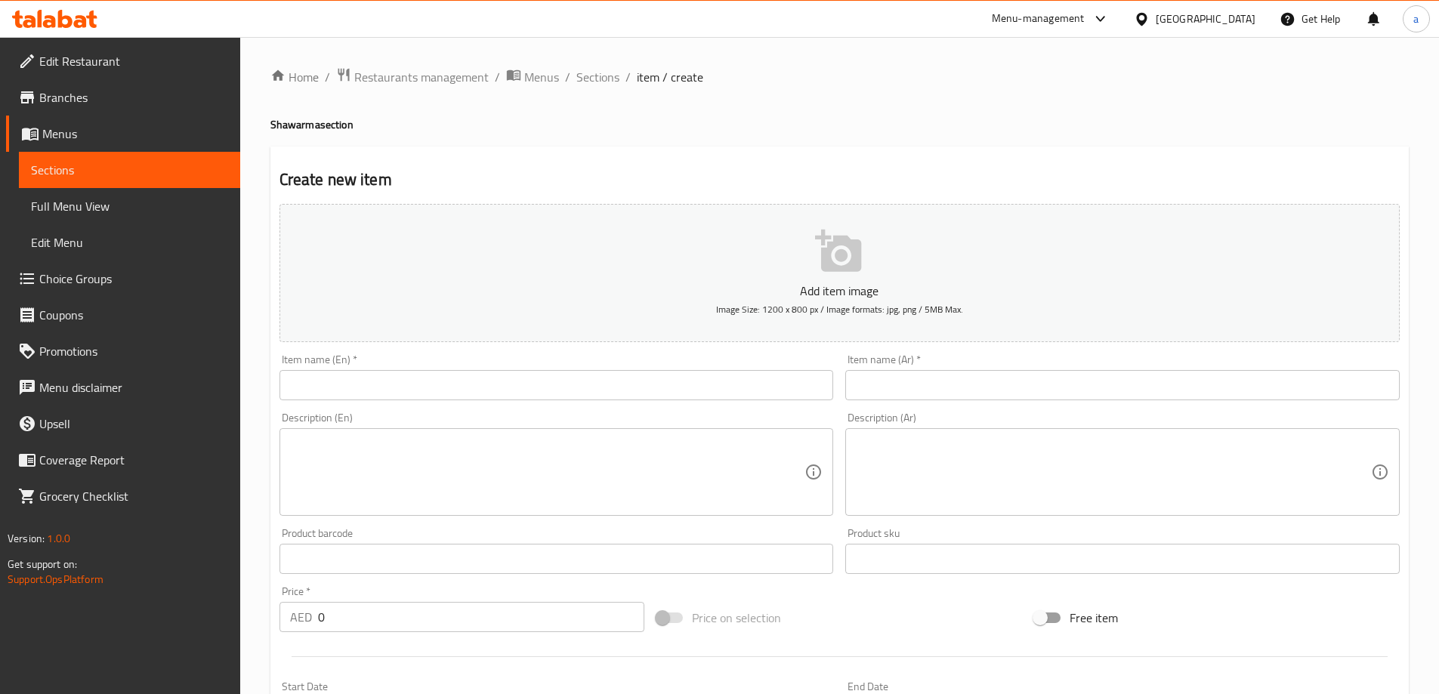
click at [416, 377] on input "text" at bounding box center [556, 385] width 554 height 30
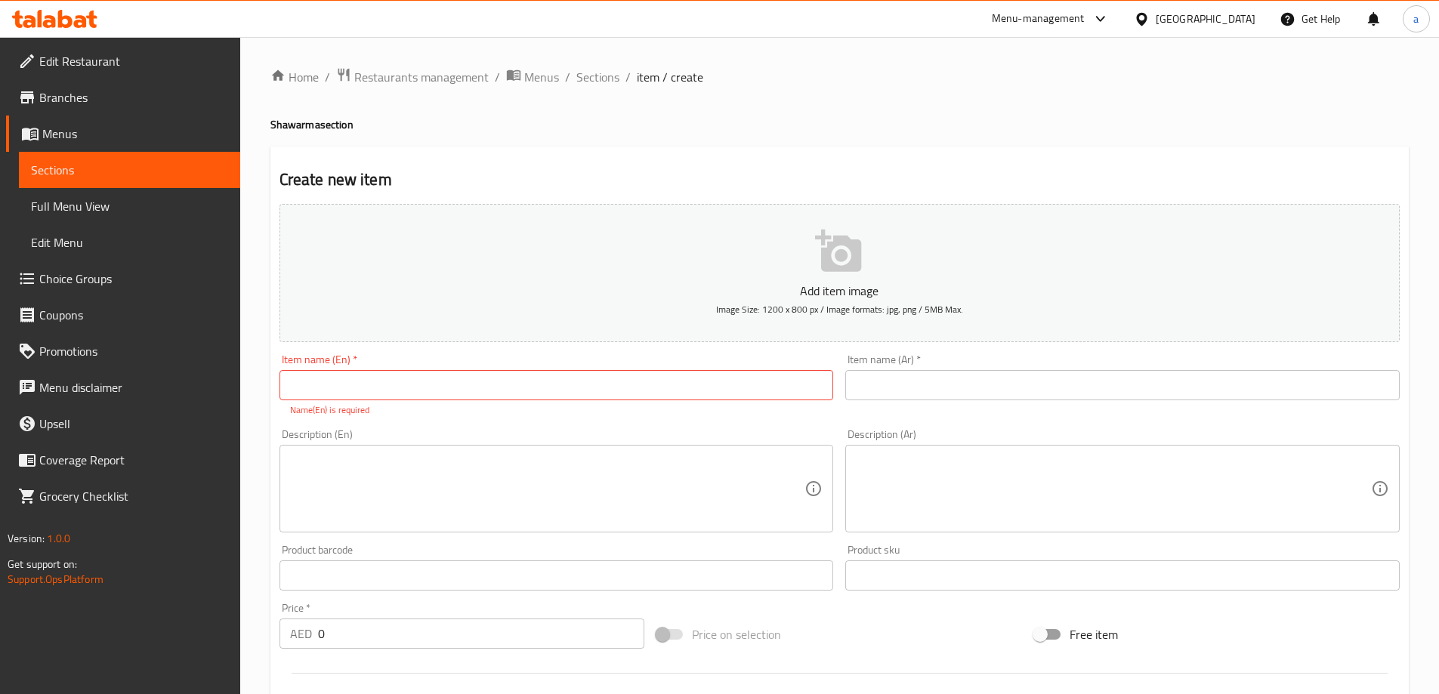
click at [400, 403] on p "Name(En) is required" at bounding box center [556, 410] width 533 height 14
click at [406, 388] on input "text" at bounding box center [556, 385] width 554 height 30
paste input "Plate Shawarma"
type input "Plate Shawarma"
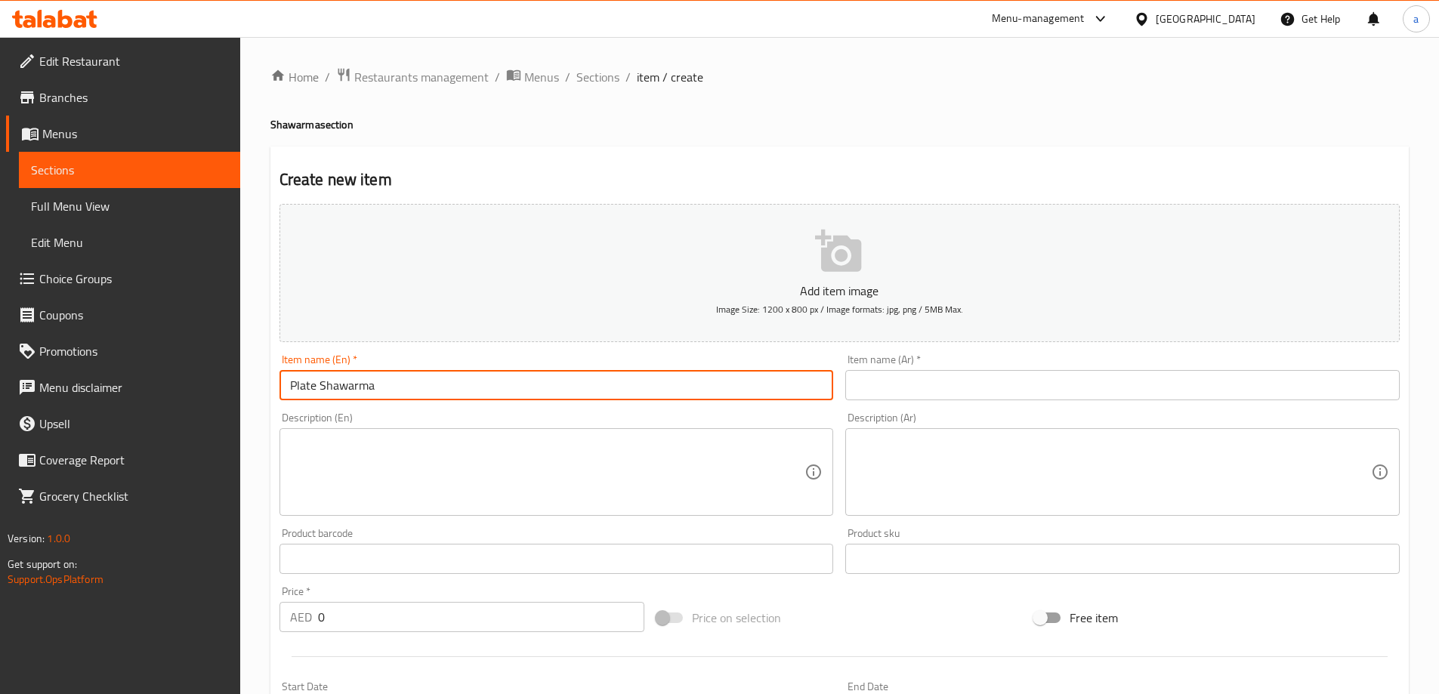
click at [966, 380] on input "text" at bounding box center [1122, 385] width 554 height 30
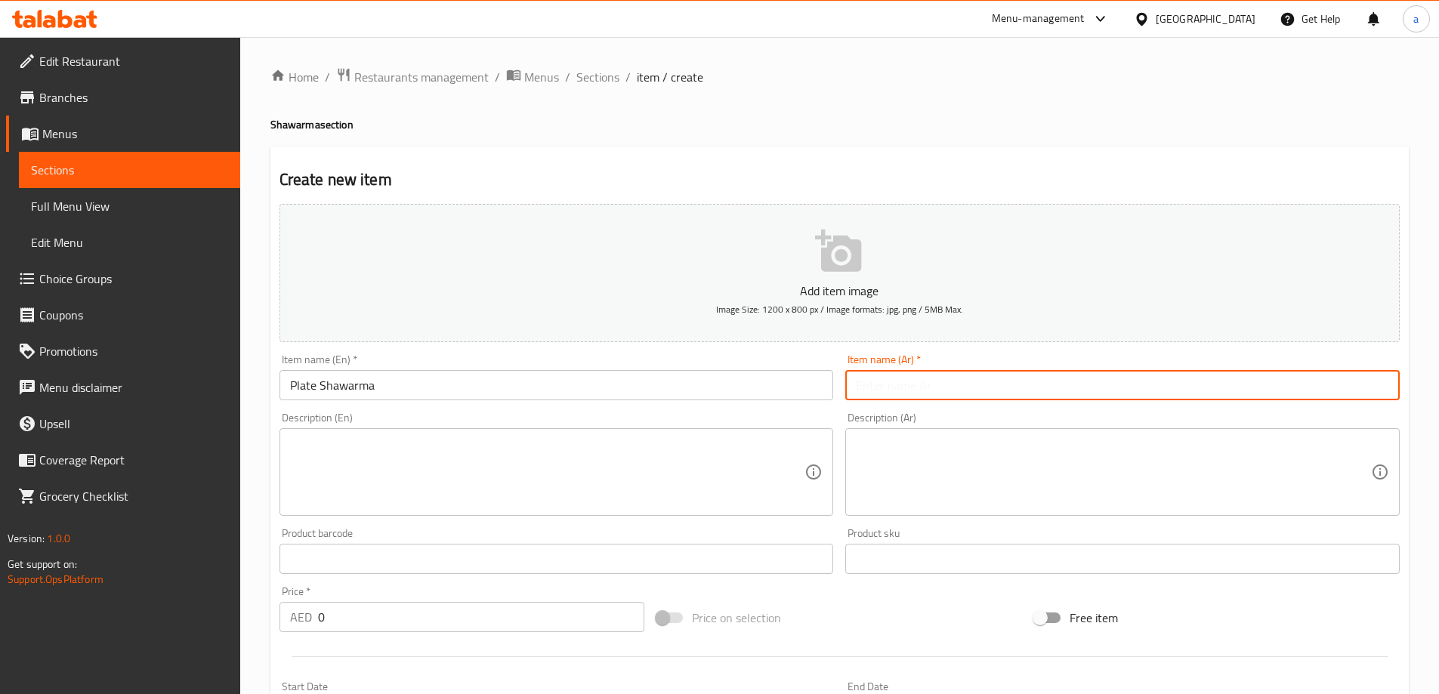
paste input "طبق شاورما"
type input "طبق شاورما"
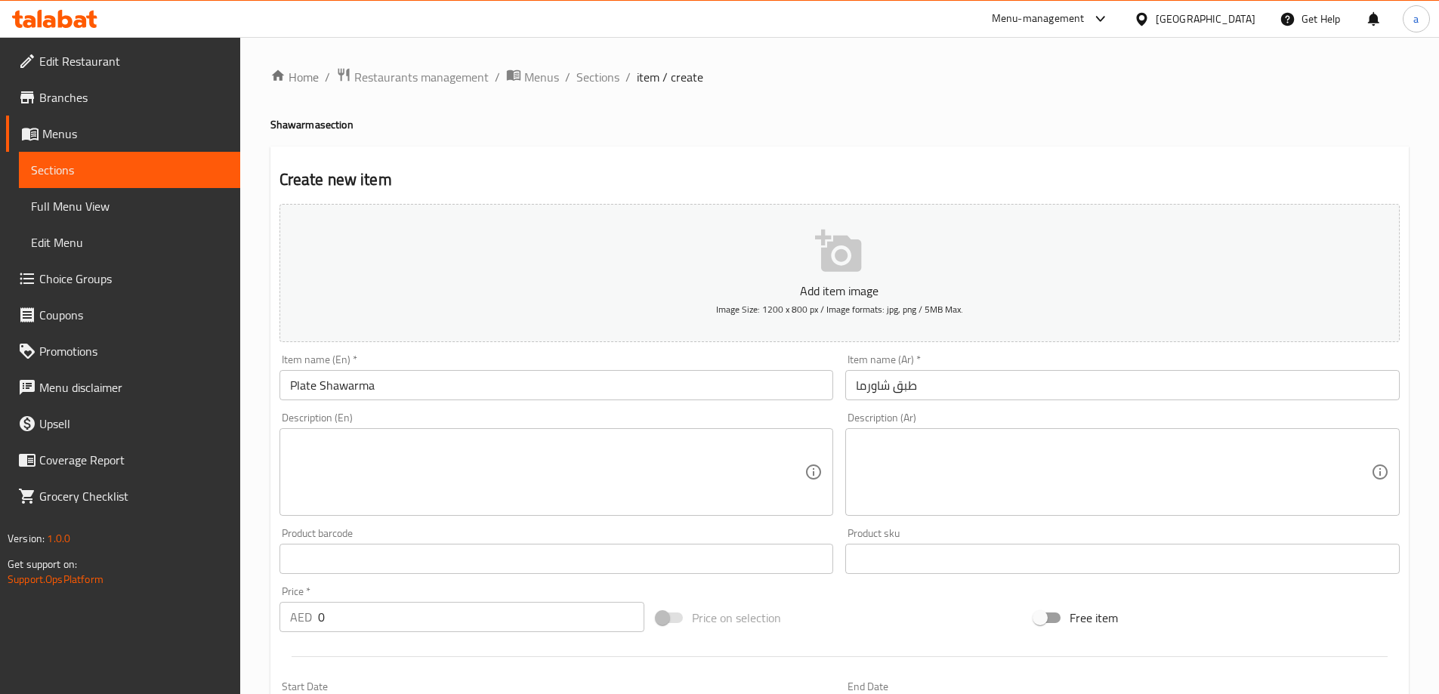
click at [609, 465] on textarea at bounding box center [547, 473] width 515 height 72
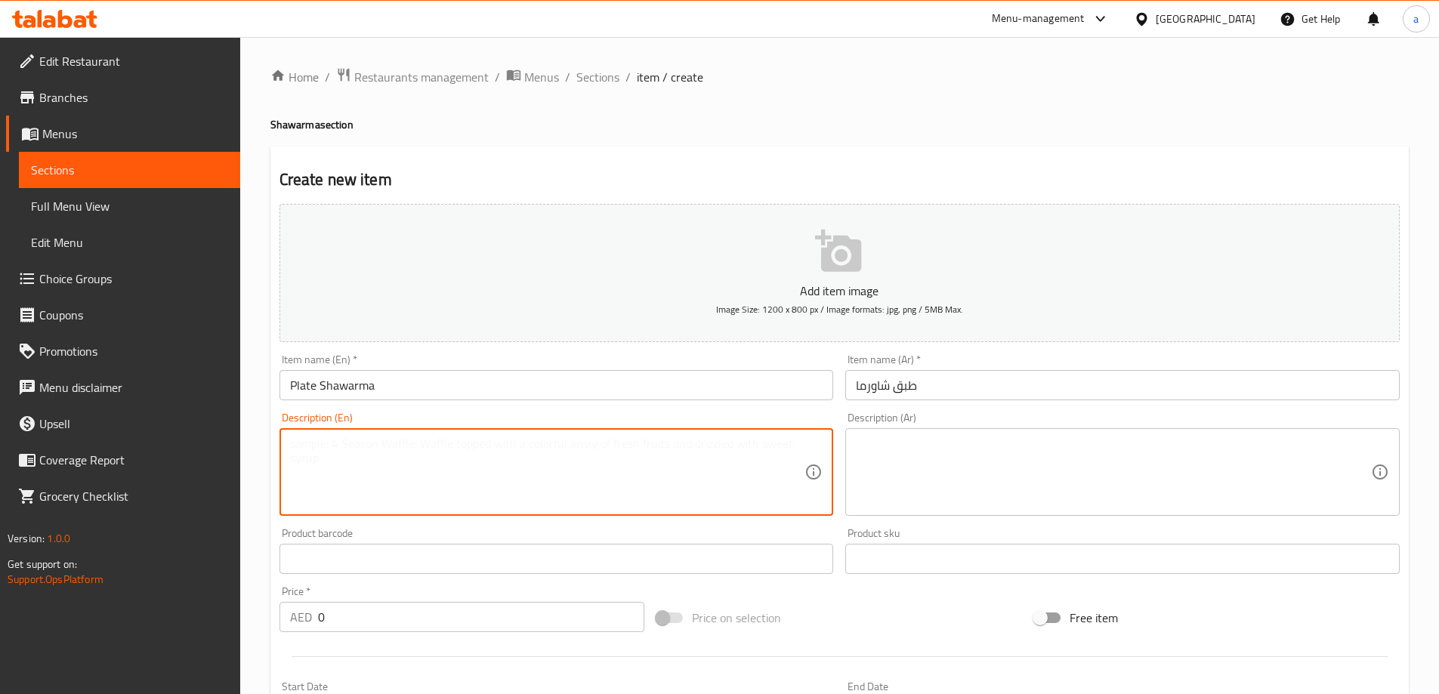
paste textarea "Shawarma served as a plate with bread, salad, and sauces."
type textarea "Shawarma served as a plate with bread, salad, and sauces."
click at [949, 437] on textarea at bounding box center [1113, 473] width 515 height 72
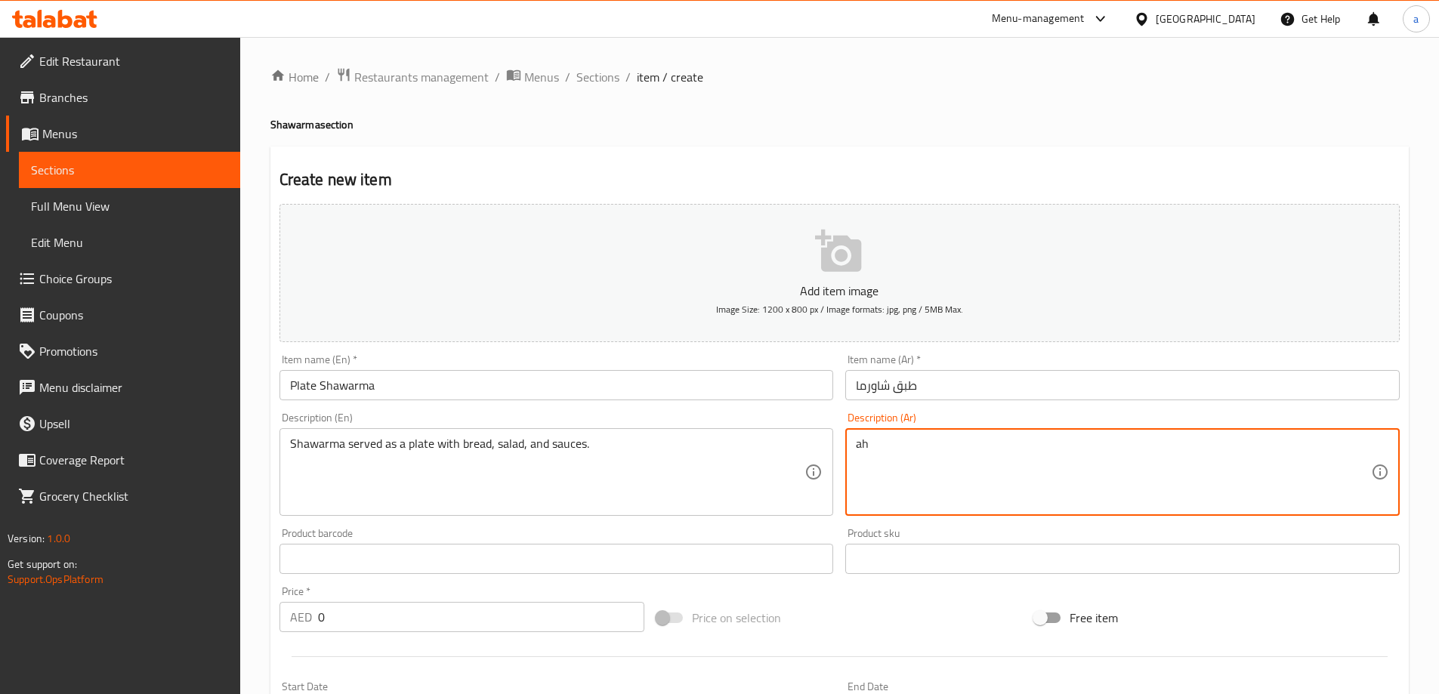
type textarea "a"
type textarea "شاورما تقدم على طبق مع خبز، سلطة، والصوصات"
click at [476, 385] on input "Plate Shawarma" at bounding box center [556, 385] width 554 height 30
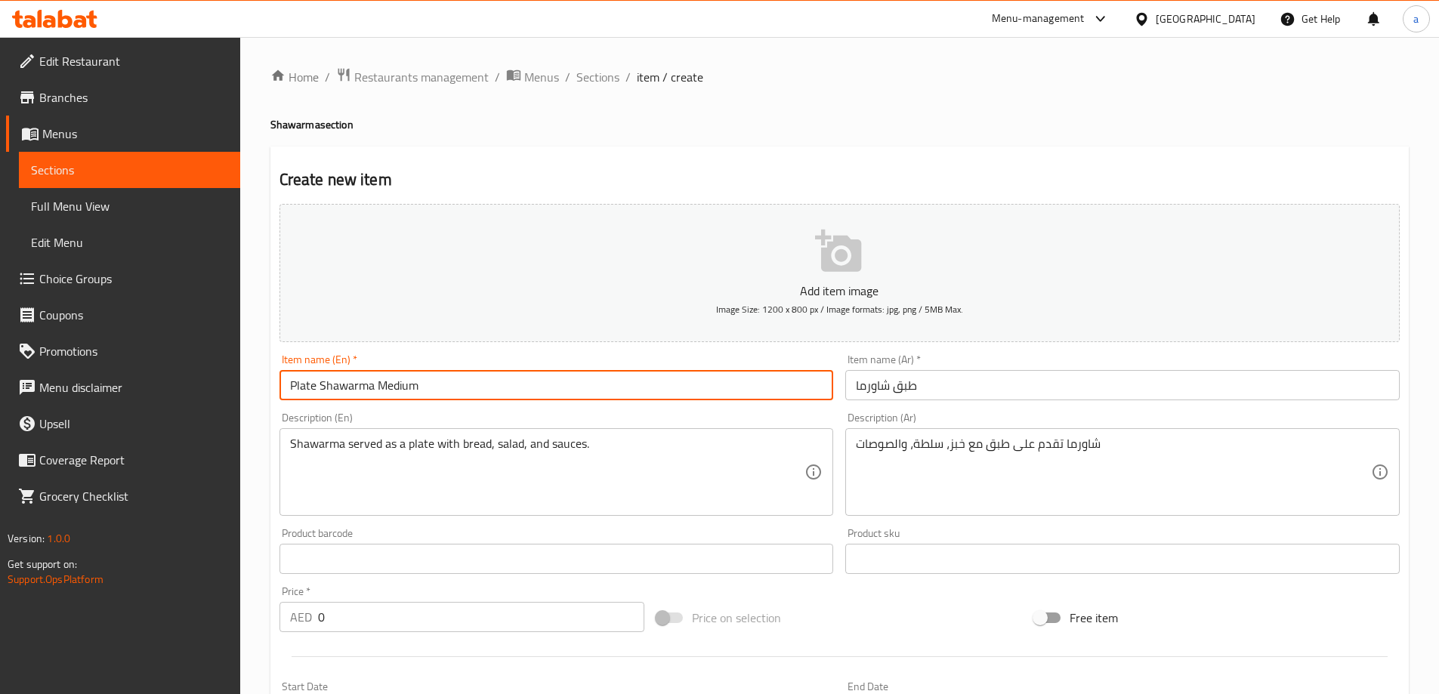
type input "Plate Shawarma Medium"
click at [984, 390] on input "طبق شاورما" at bounding box center [1122, 385] width 554 height 30
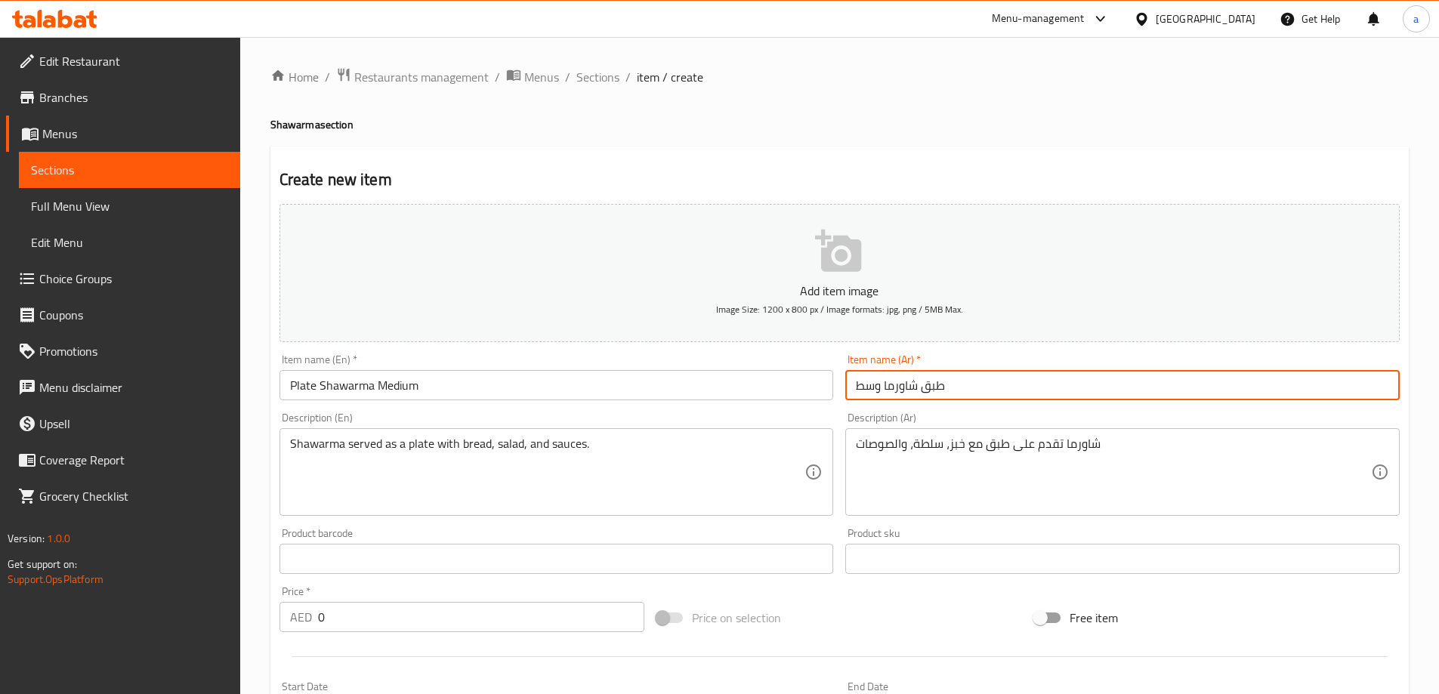
type input "طبق شاورما وسط"
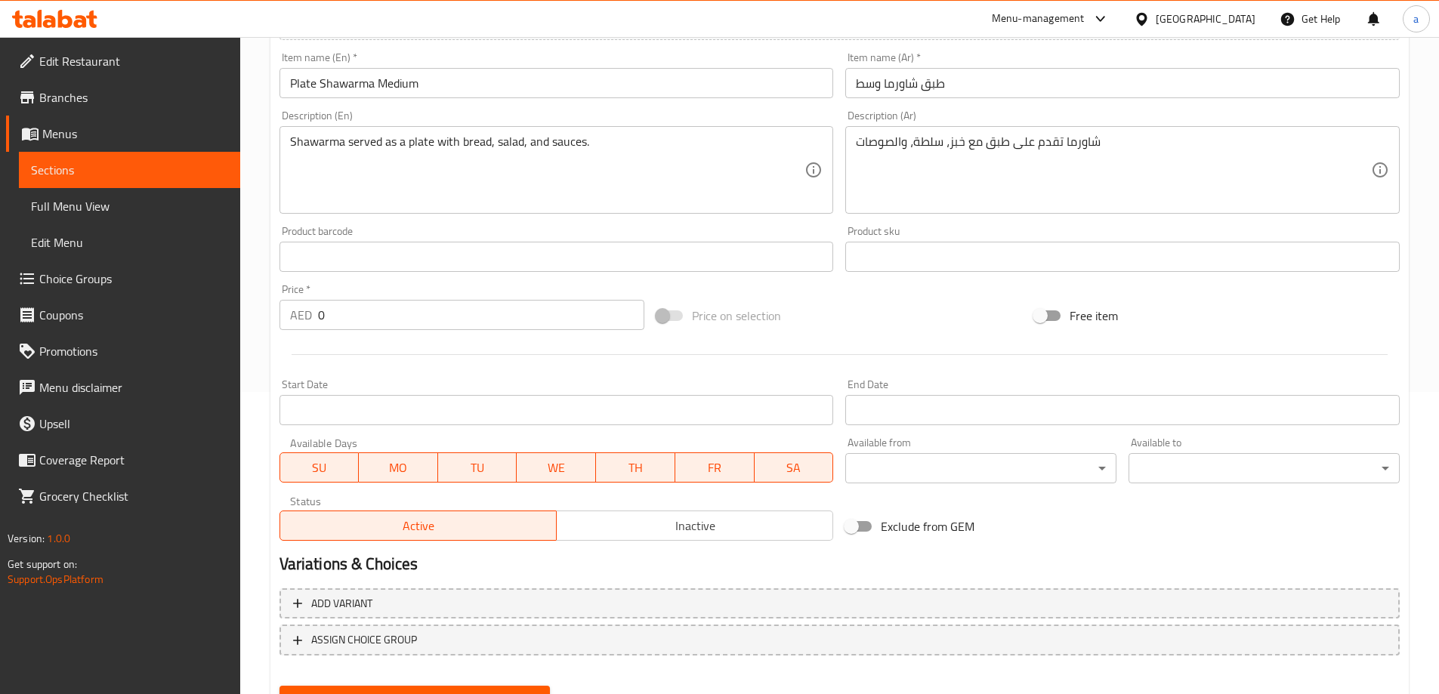
scroll to position [373, 0]
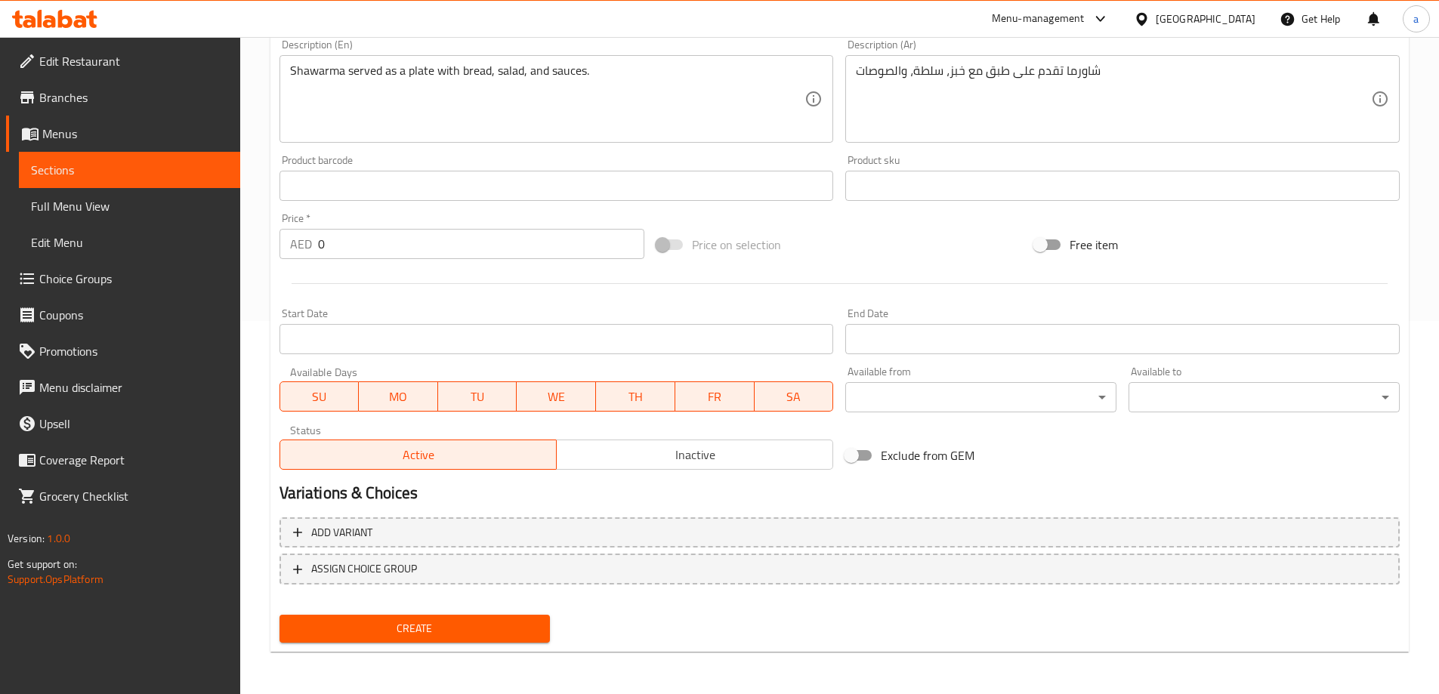
click at [467, 628] on span "Create" at bounding box center [415, 628] width 247 height 19
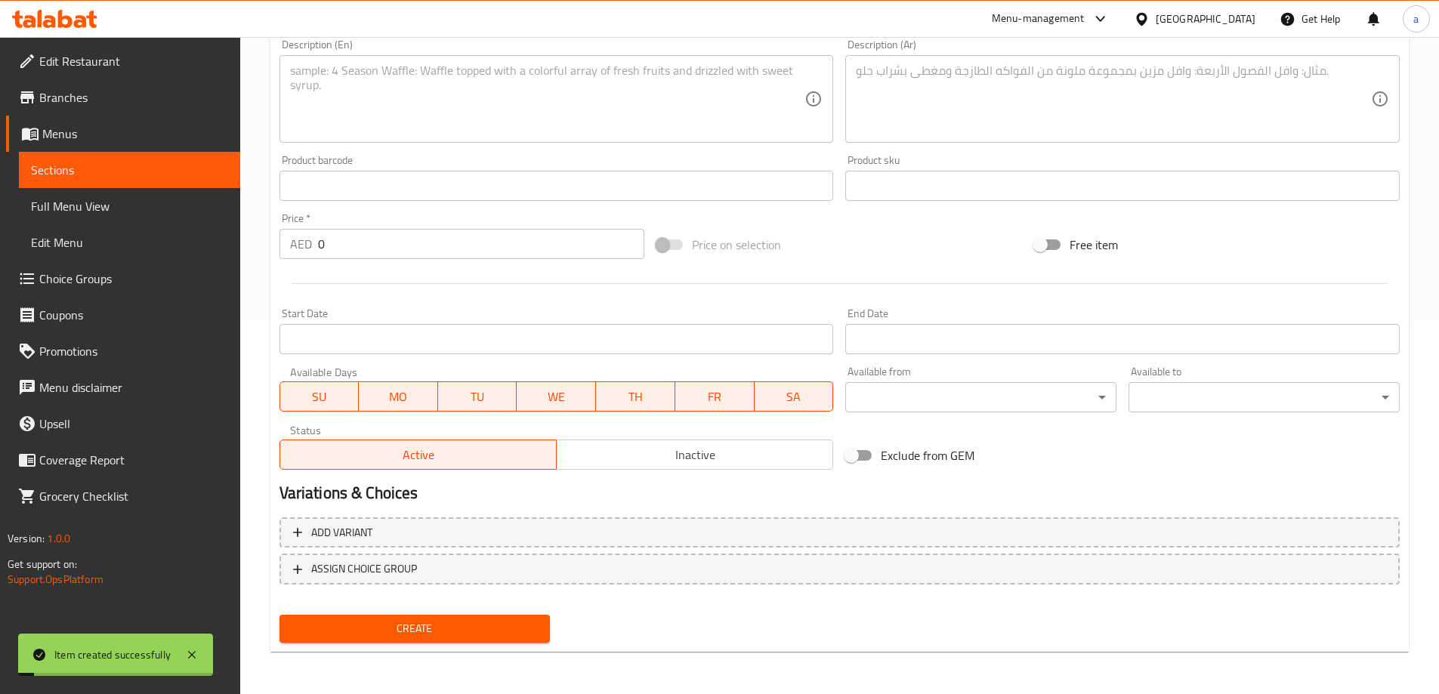
click at [407, 255] on input "0" at bounding box center [481, 244] width 327 height 30
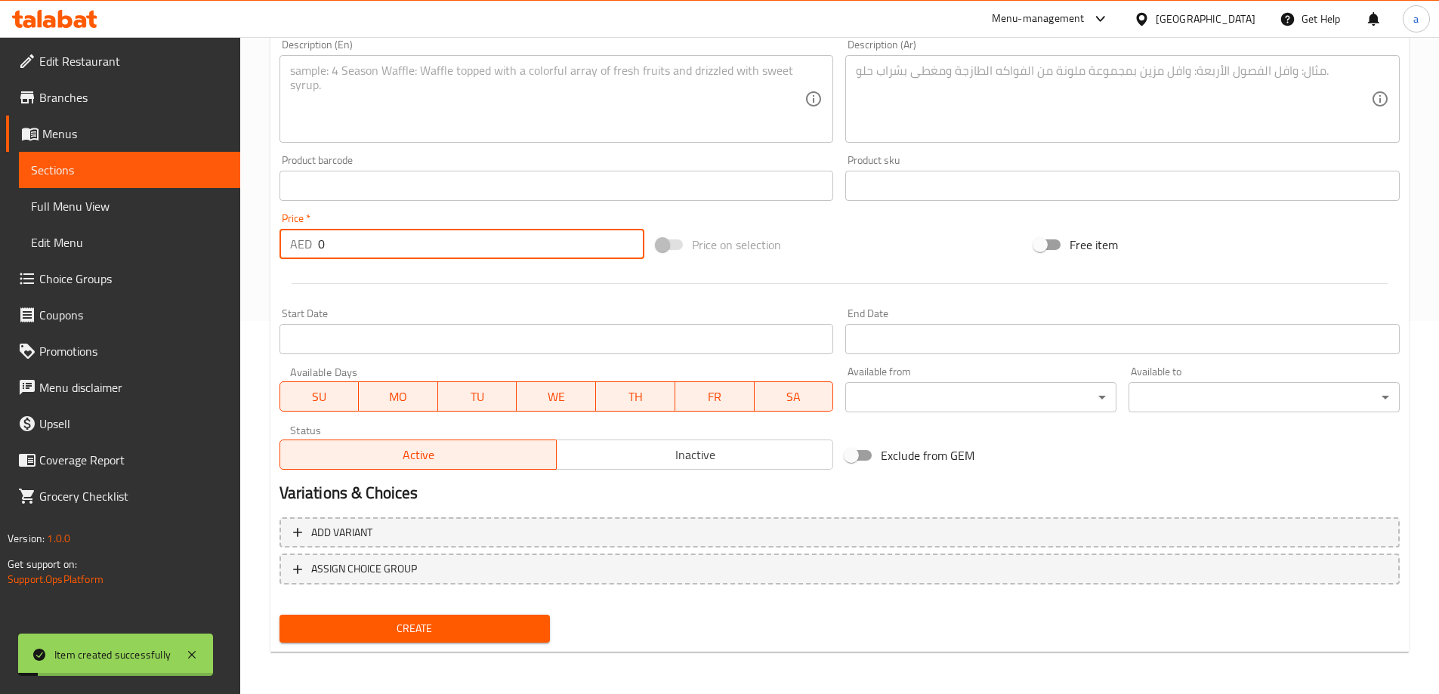
click at [407, 255] on input "0" at bounding box center [481, 244] width 327 height 30
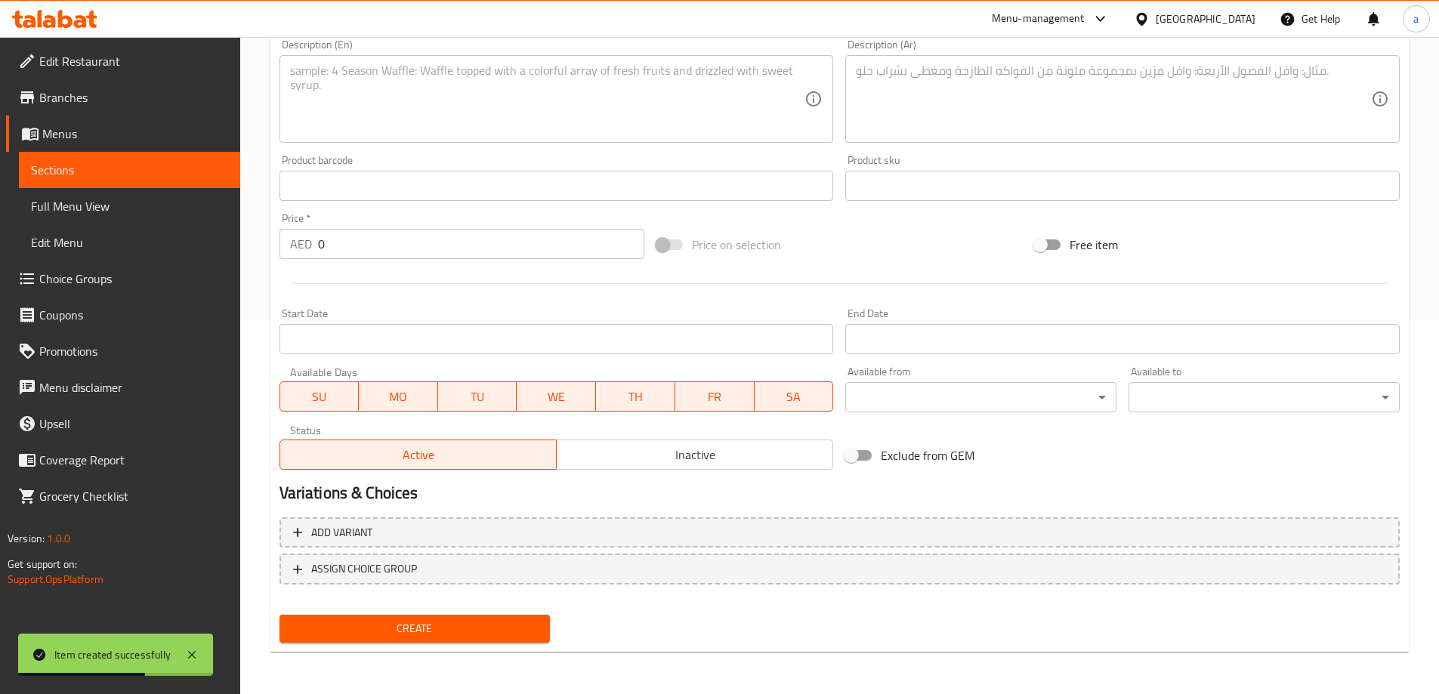
click at [372, 253] on input "0" at bounding box center [481, 244] width 327 height 30
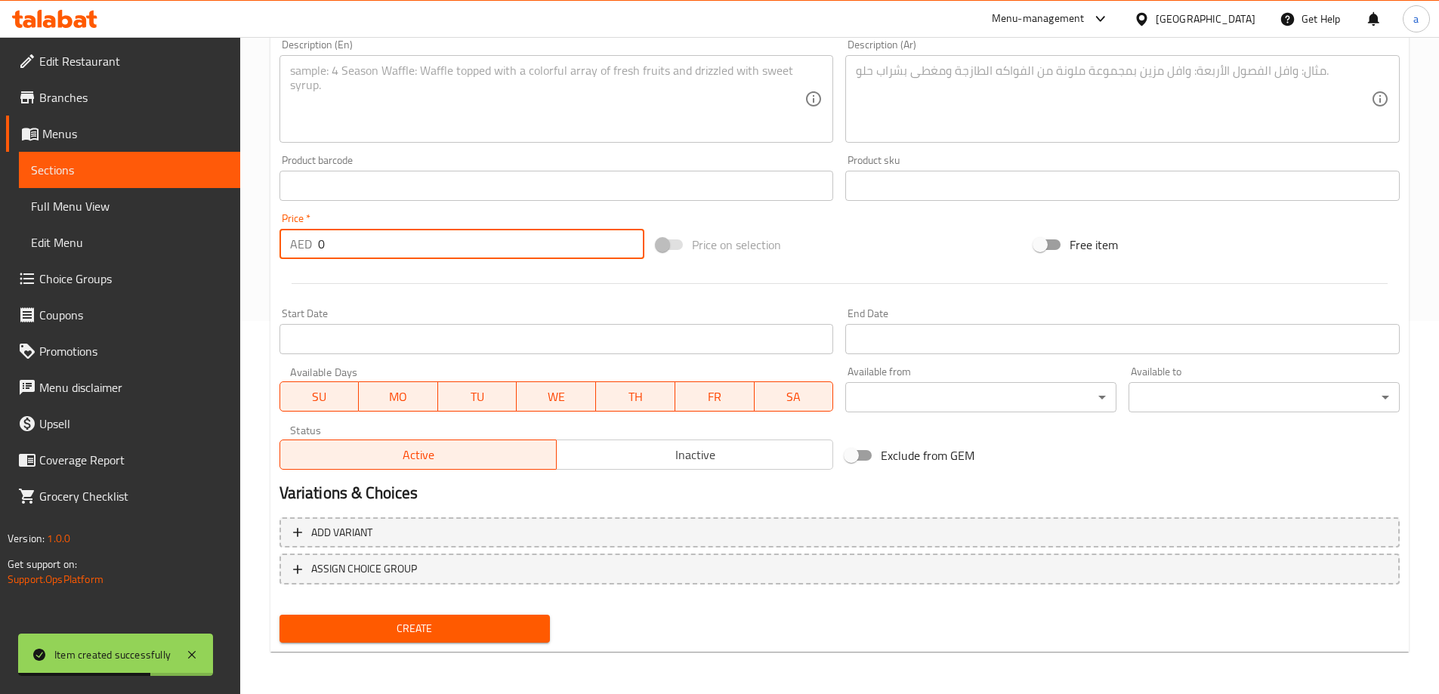
click at [372, 253] on input "0" at bounding box center [481, 244] width 327 height 30
type input "26"
click at [116, 180] on link "Sections" at bounding box center [129, 170] width 221 height 36
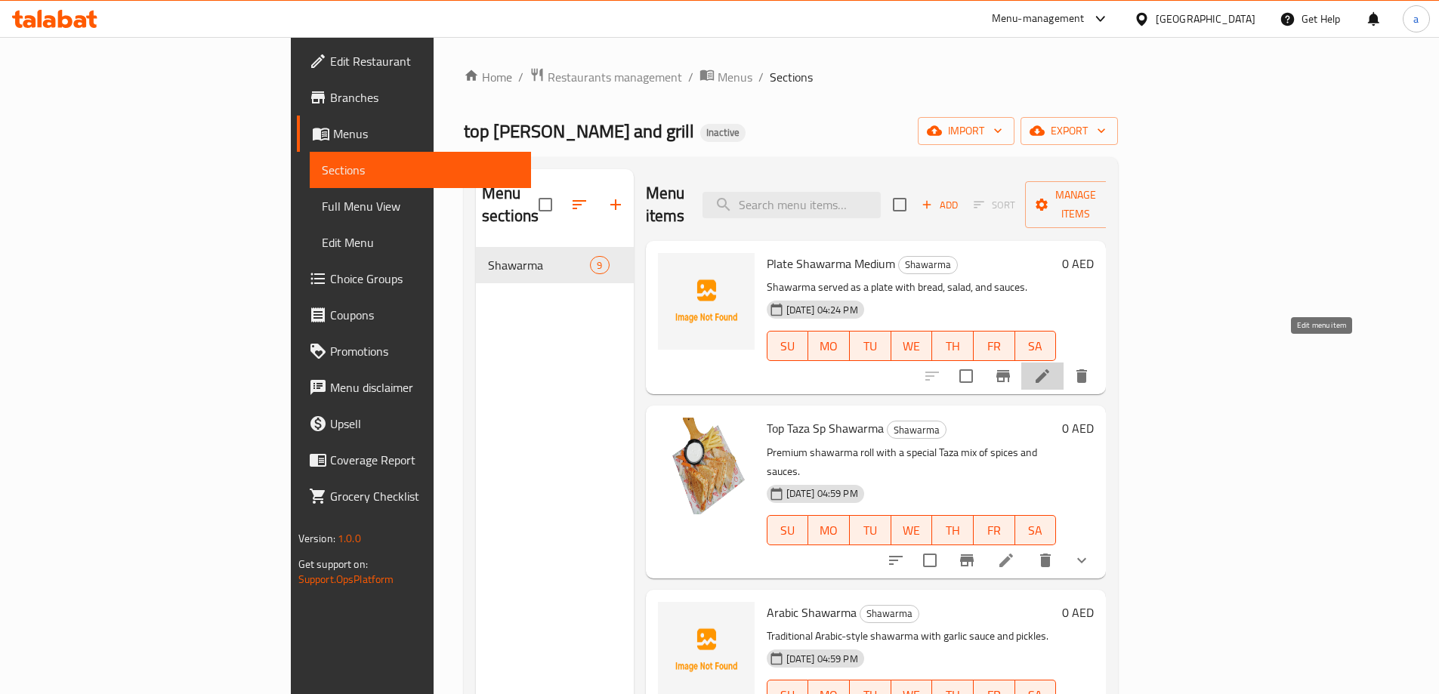
click at [1051, 367] on icon at bounding box center [1042, 376] width 18 height 18
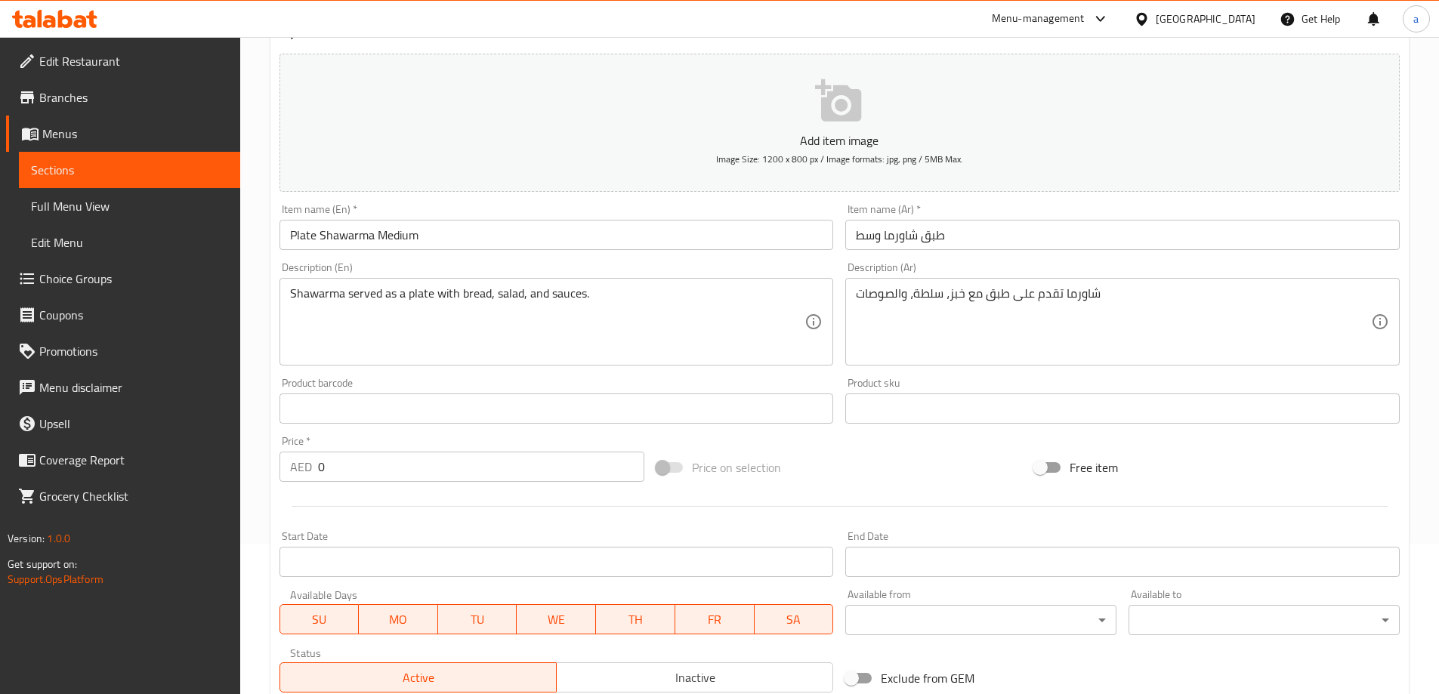
scroll to position [151, 0]
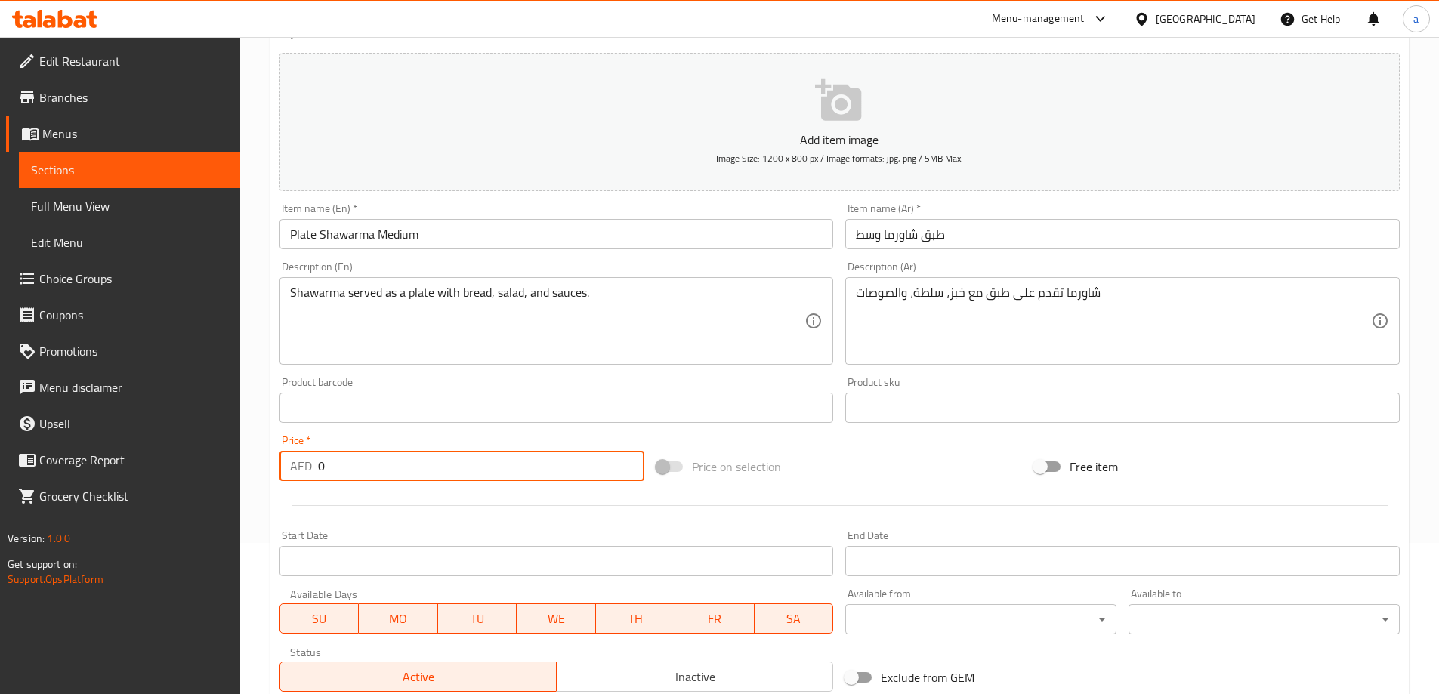
click at [514, 468] on input "0" at bounding box center [481, 466] width 327 height 30
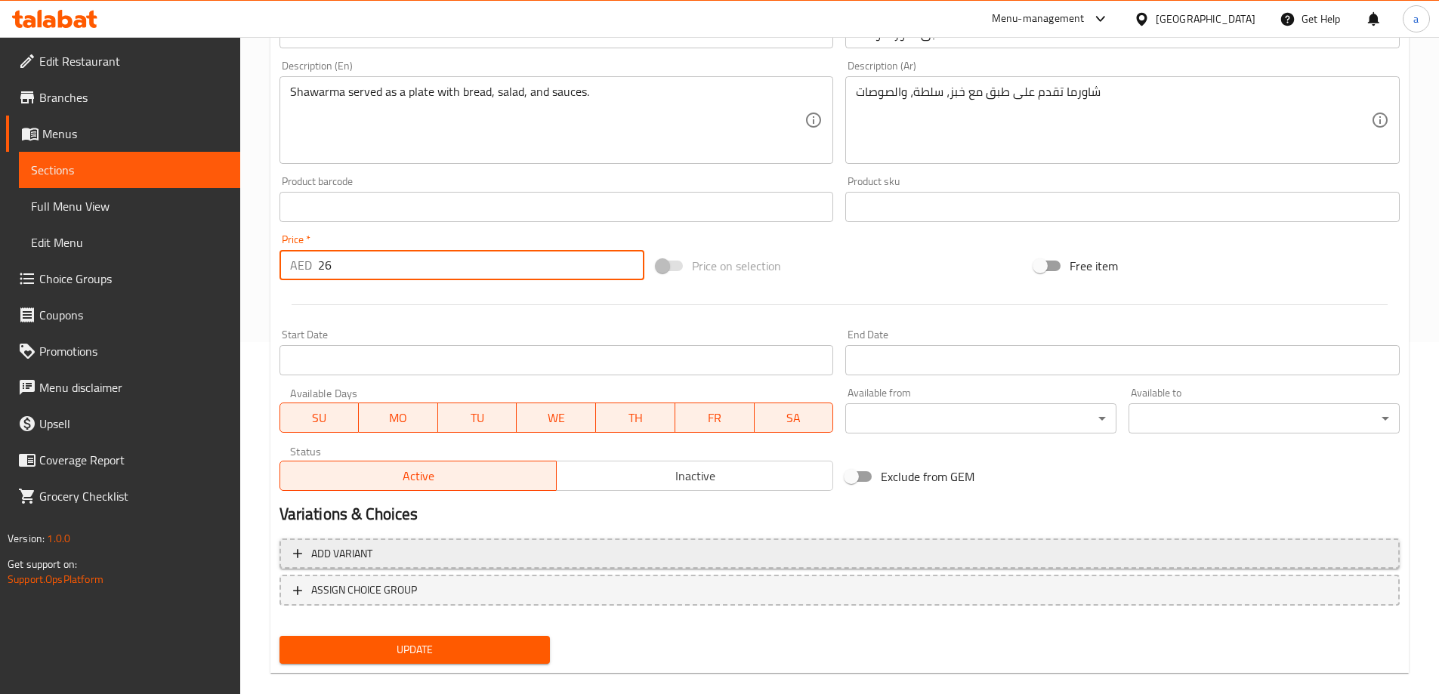
scroll to position [373, 0]
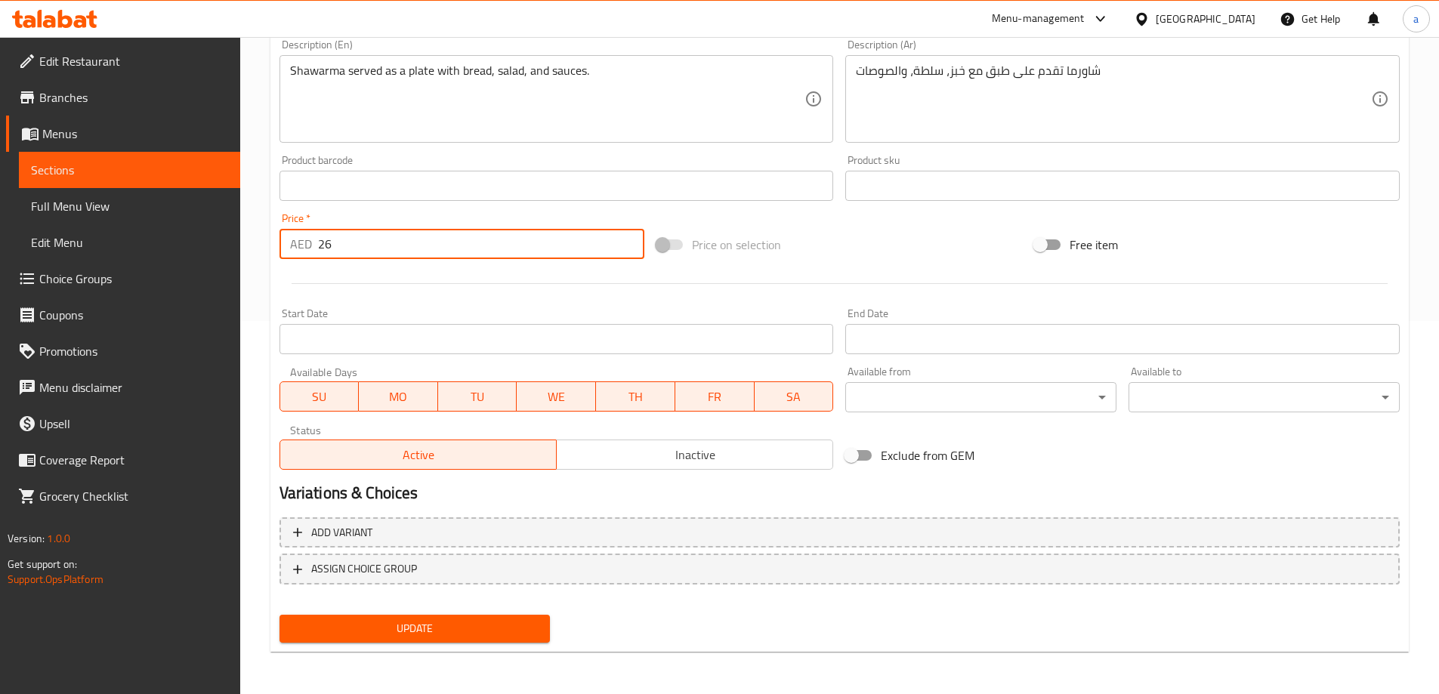
type input "26"
click at [443, 634] on span "Update" at bounding box center [415, 628] width 247 height 19
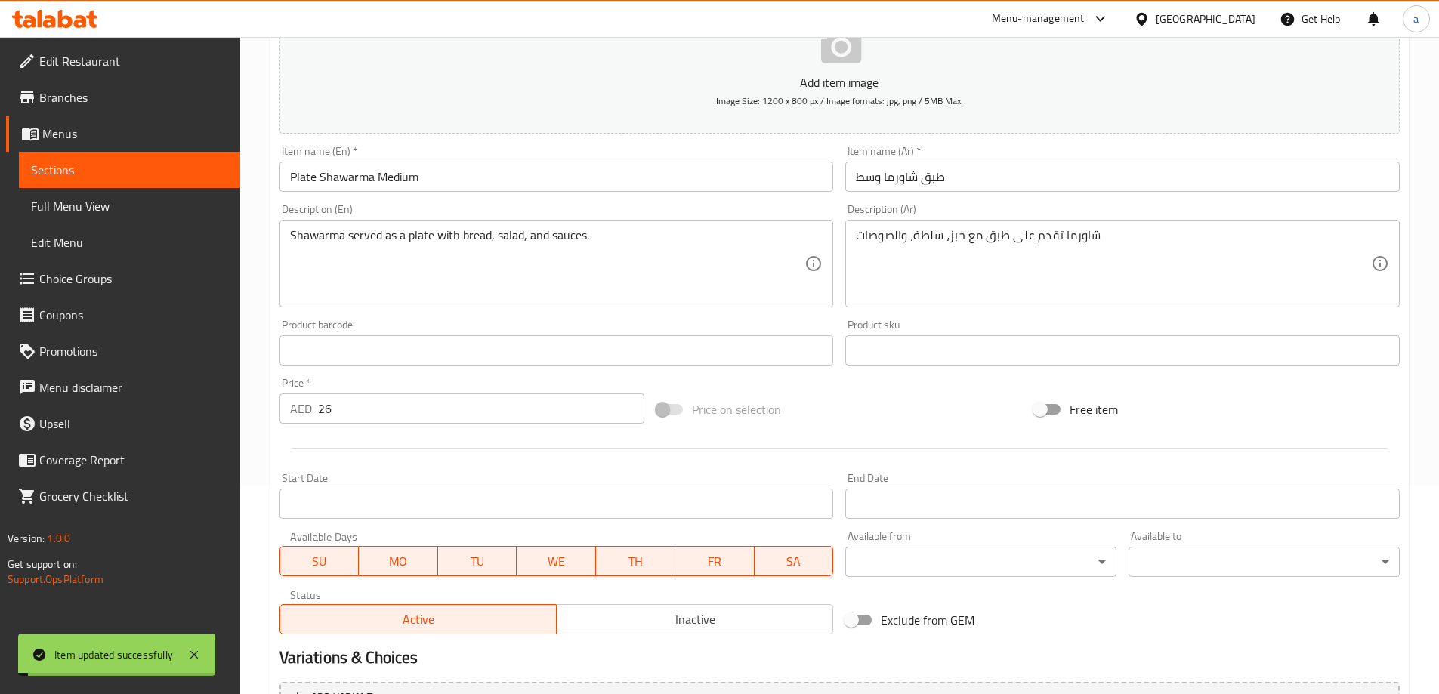
scroll to position [0, 0]
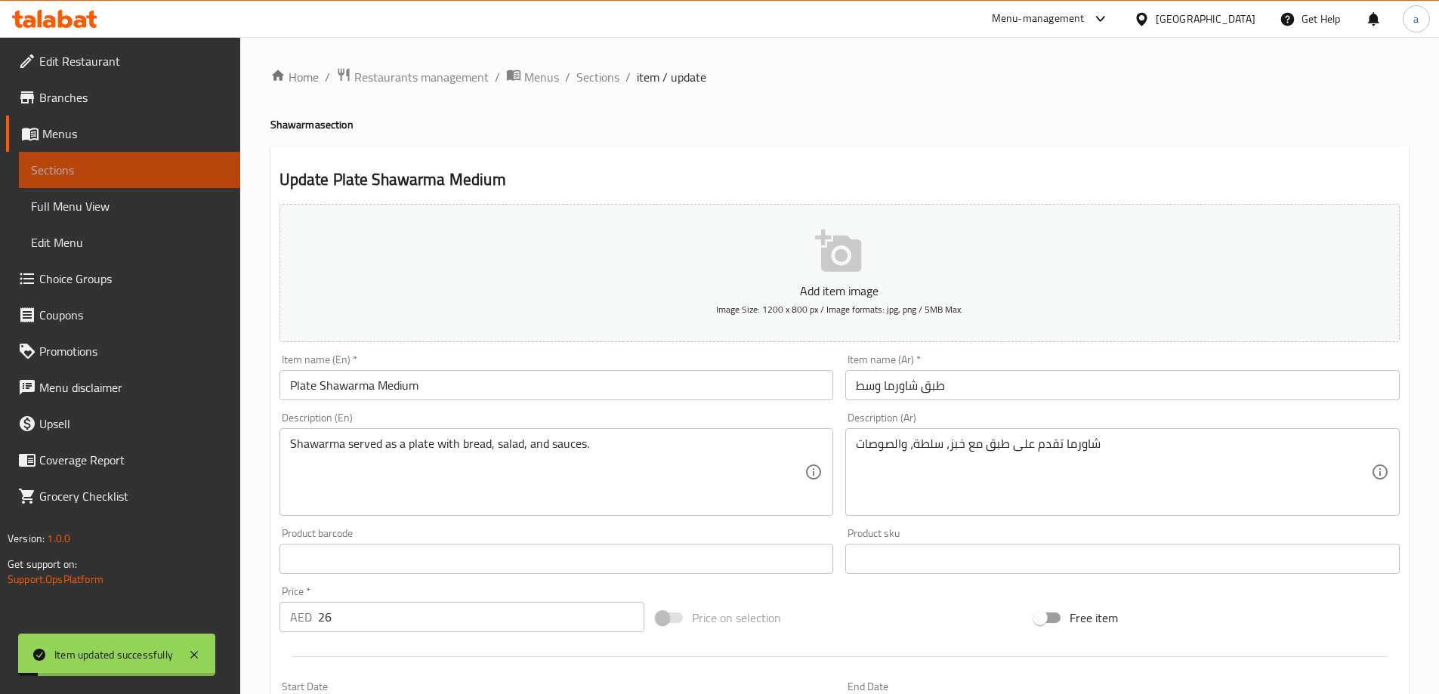
click at [175, 187] on link "Sections" at bounding box center [129, 170] width 221 height 36
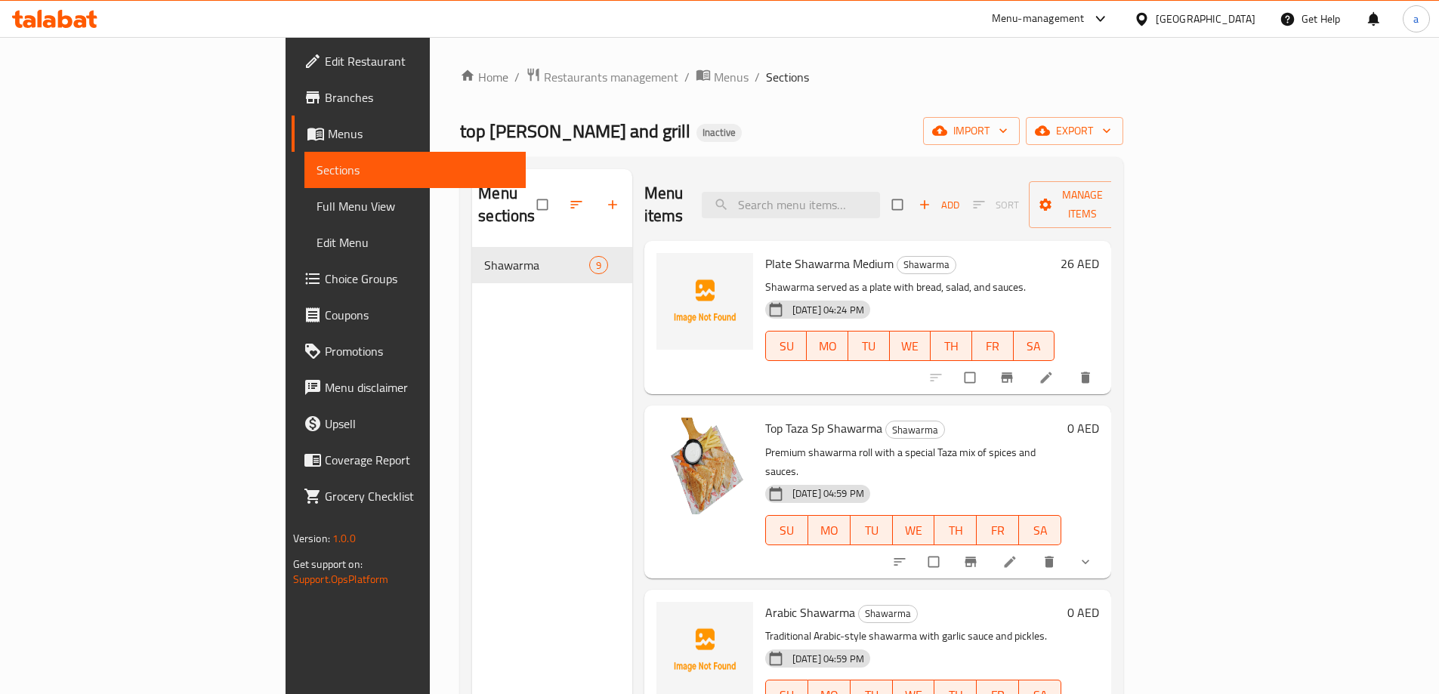
click at [1069, 366] on li at bounding box center [1047, 378] width 42 height 24
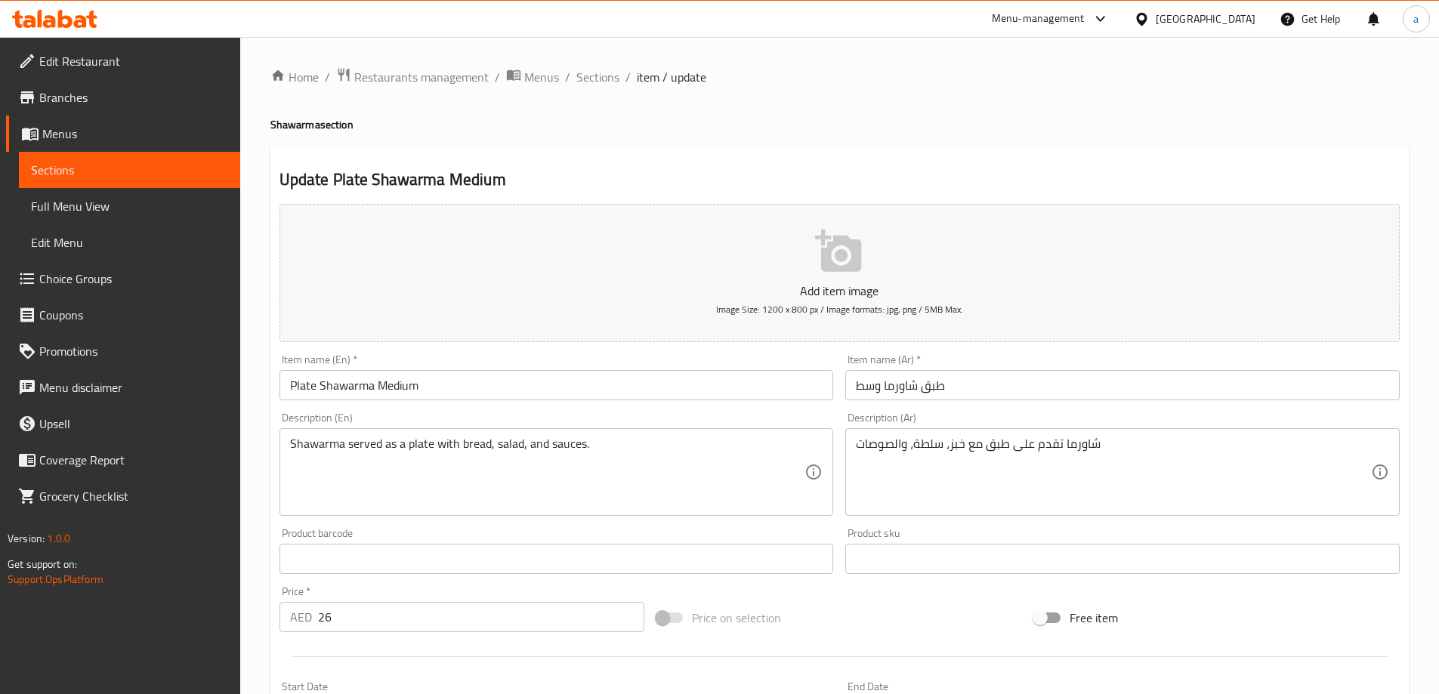
click at [137, 137] on span "Menus" at bounding box center [135, 134] width 186 height 18
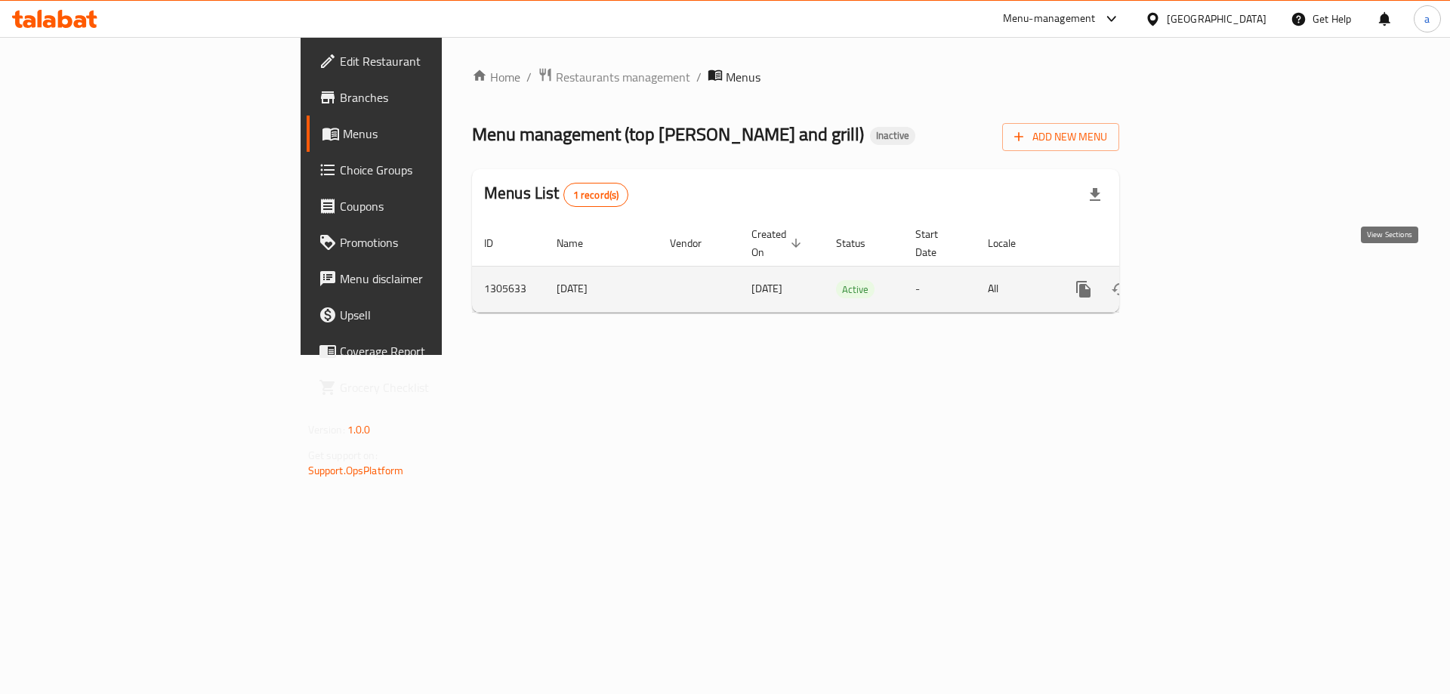
click at [1211, 271] on link "enhanced table" at bounding box center [1192, 289] width 36 height 36
